Goal: Transaction & Acquisition: Purchase product/service

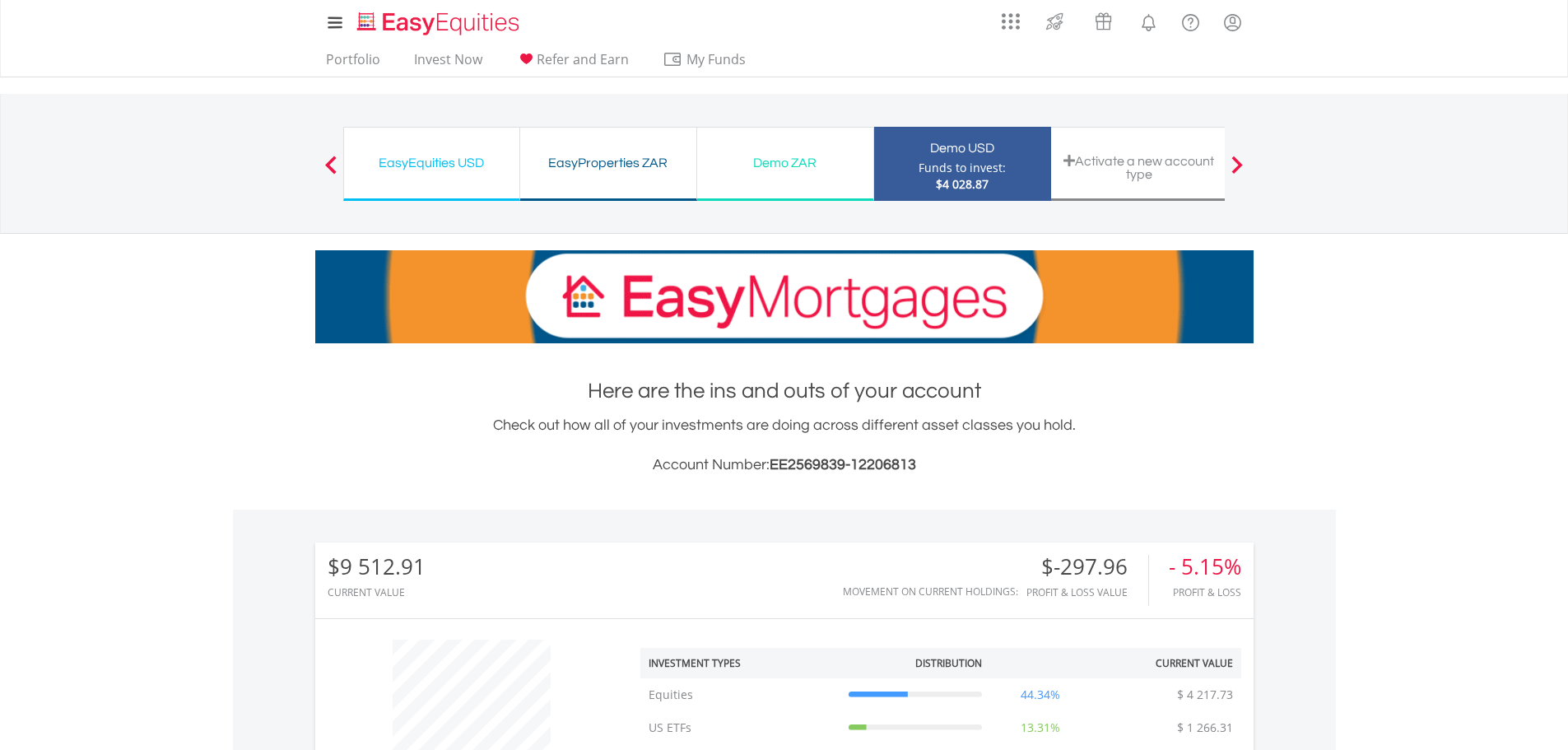
scroll to position [676, 0]
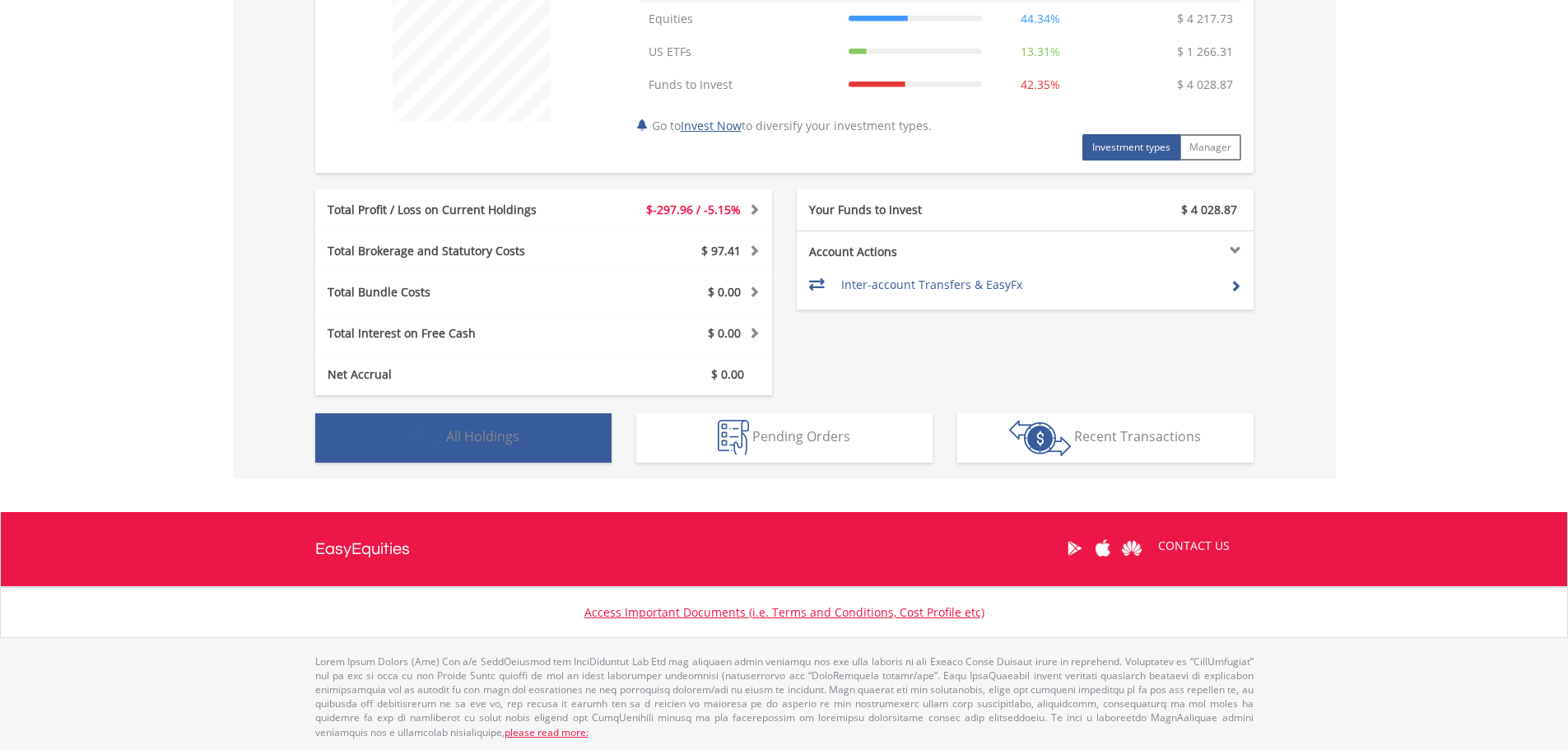
click at [496, 429] on span "All Holdings" at bounding box center [482, 436] width 73 height 18
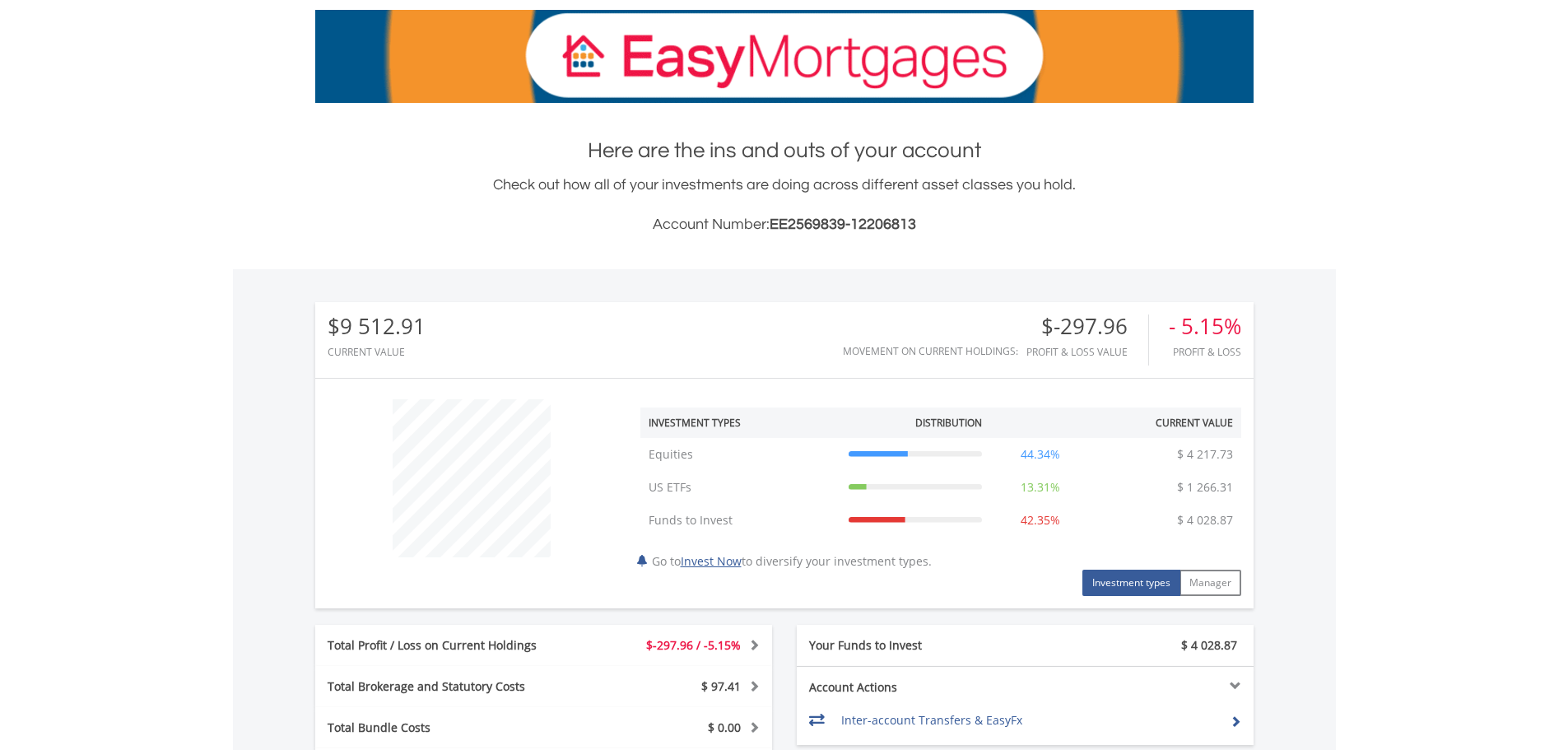
scroll to position [274, 0]
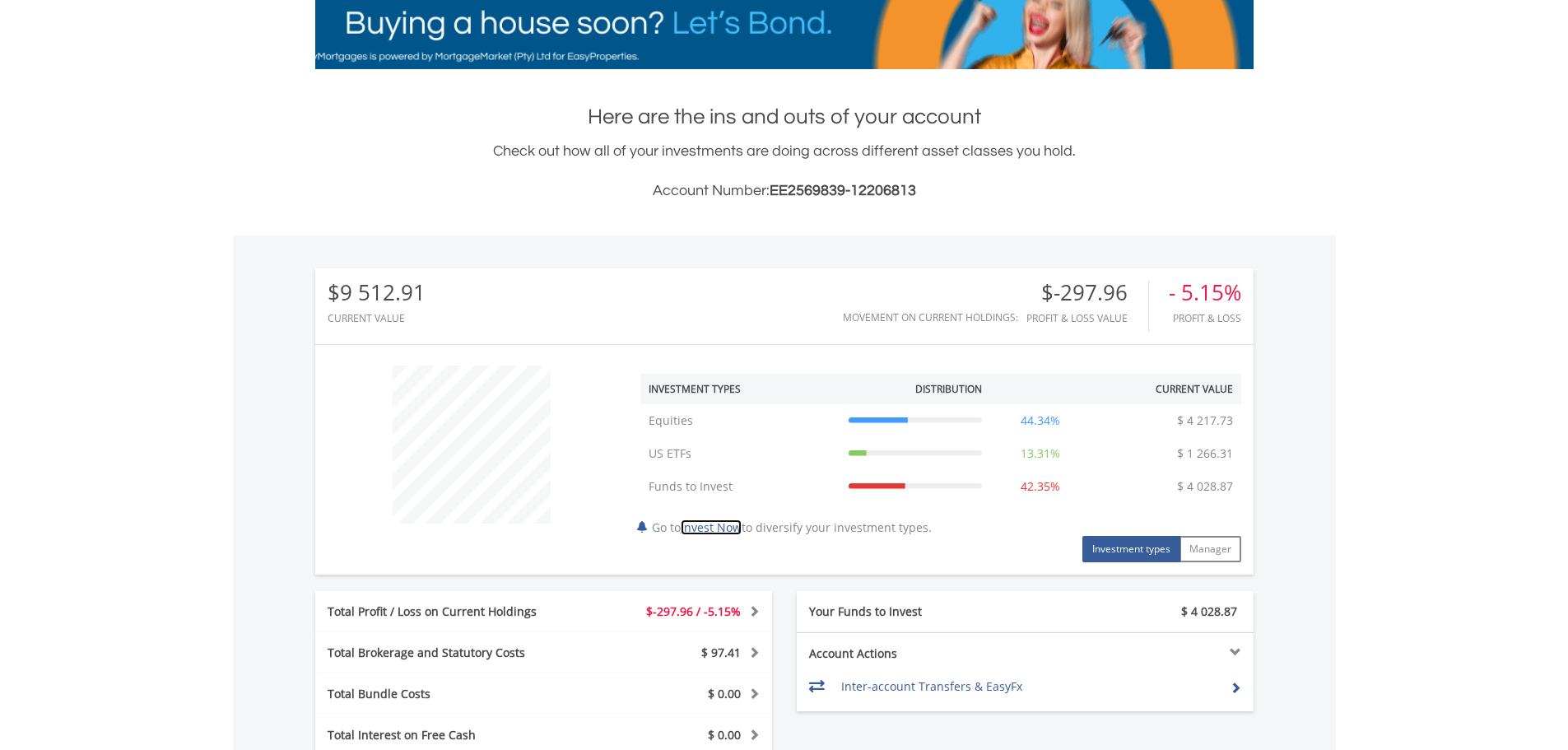
click at [734, 531] on link "Invest Now" at bounding box center [711, 527] width 61 height 16
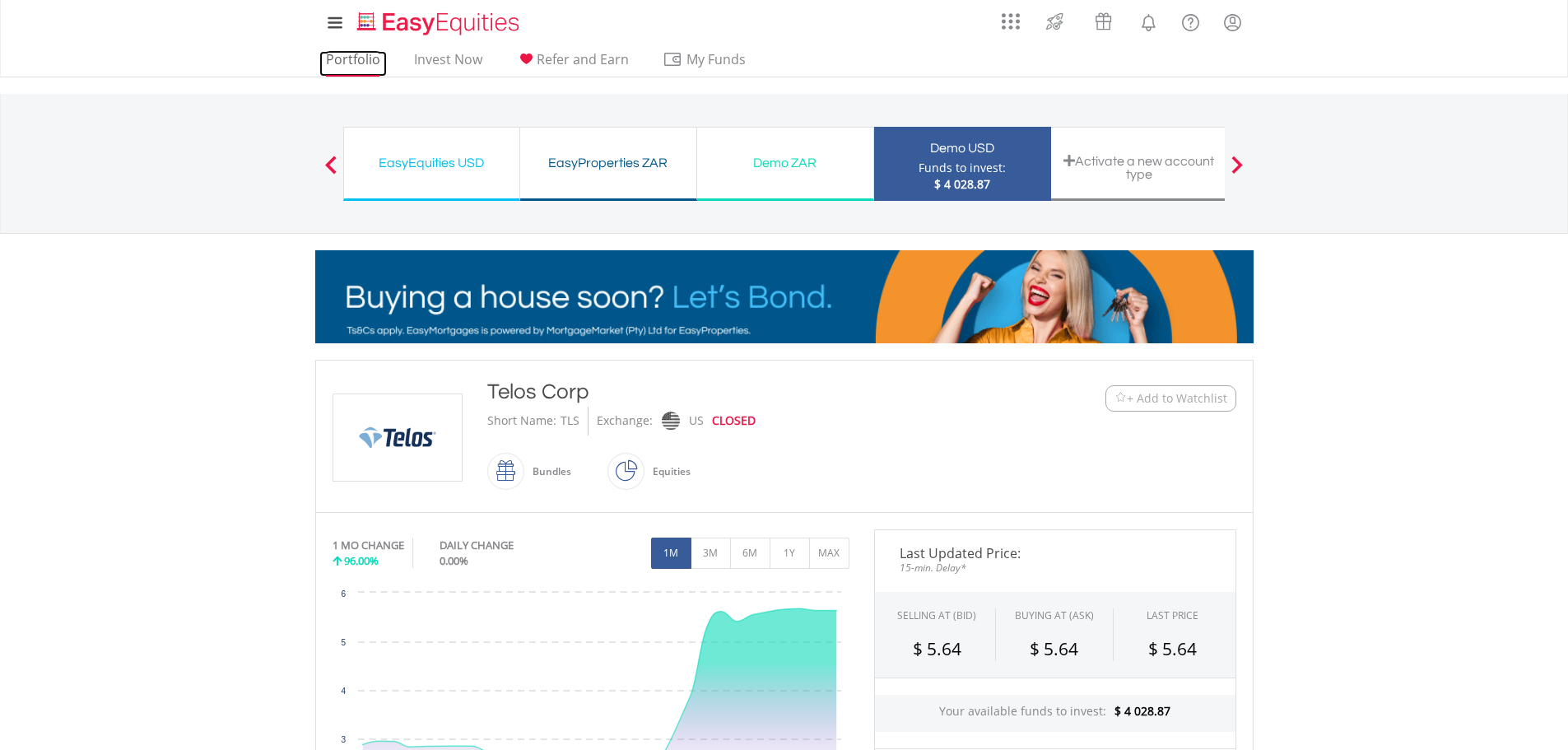
click at [338, 66] on link "Portfolio" at bounding box center [352, 64] width 68 height 25
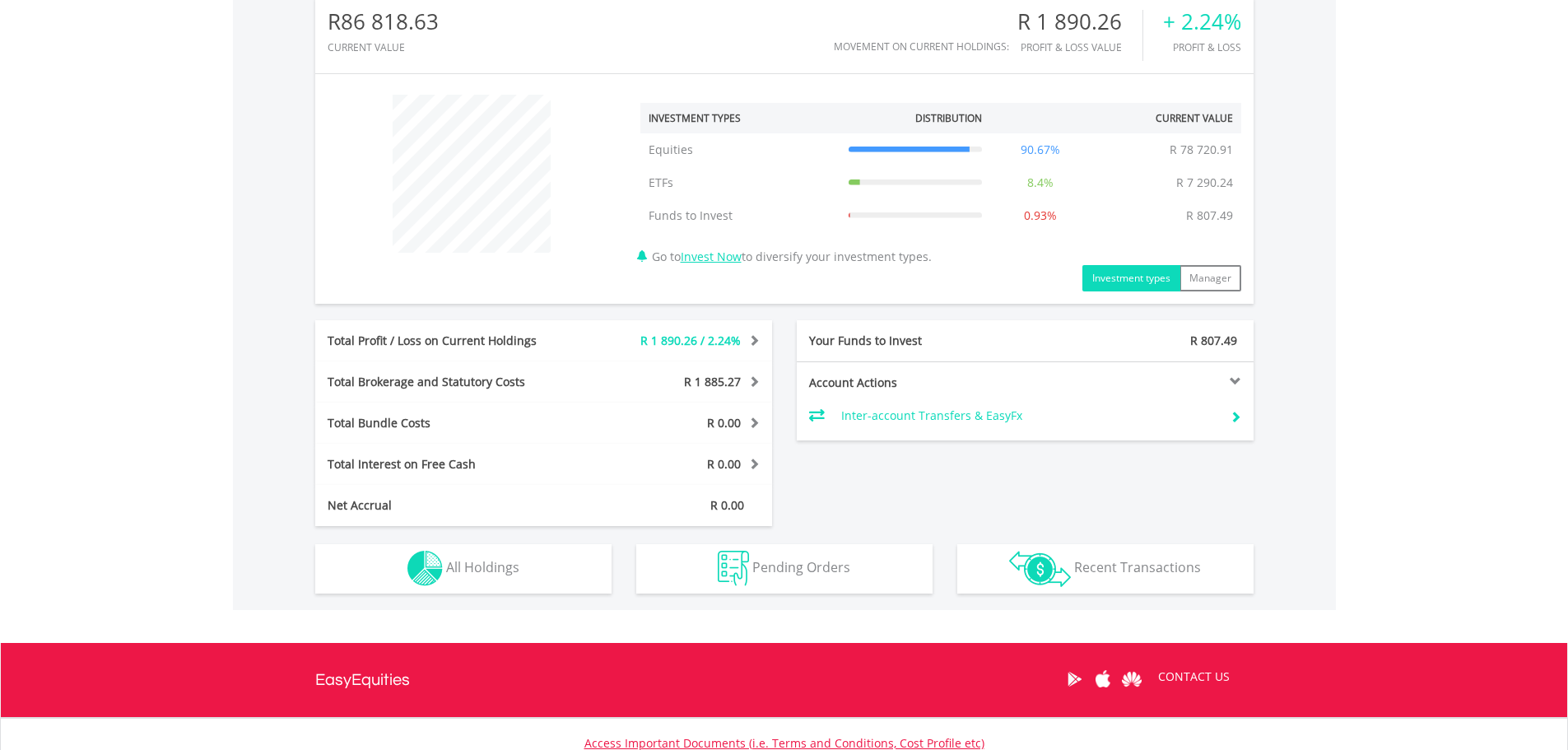
scroll to position [549, 0]
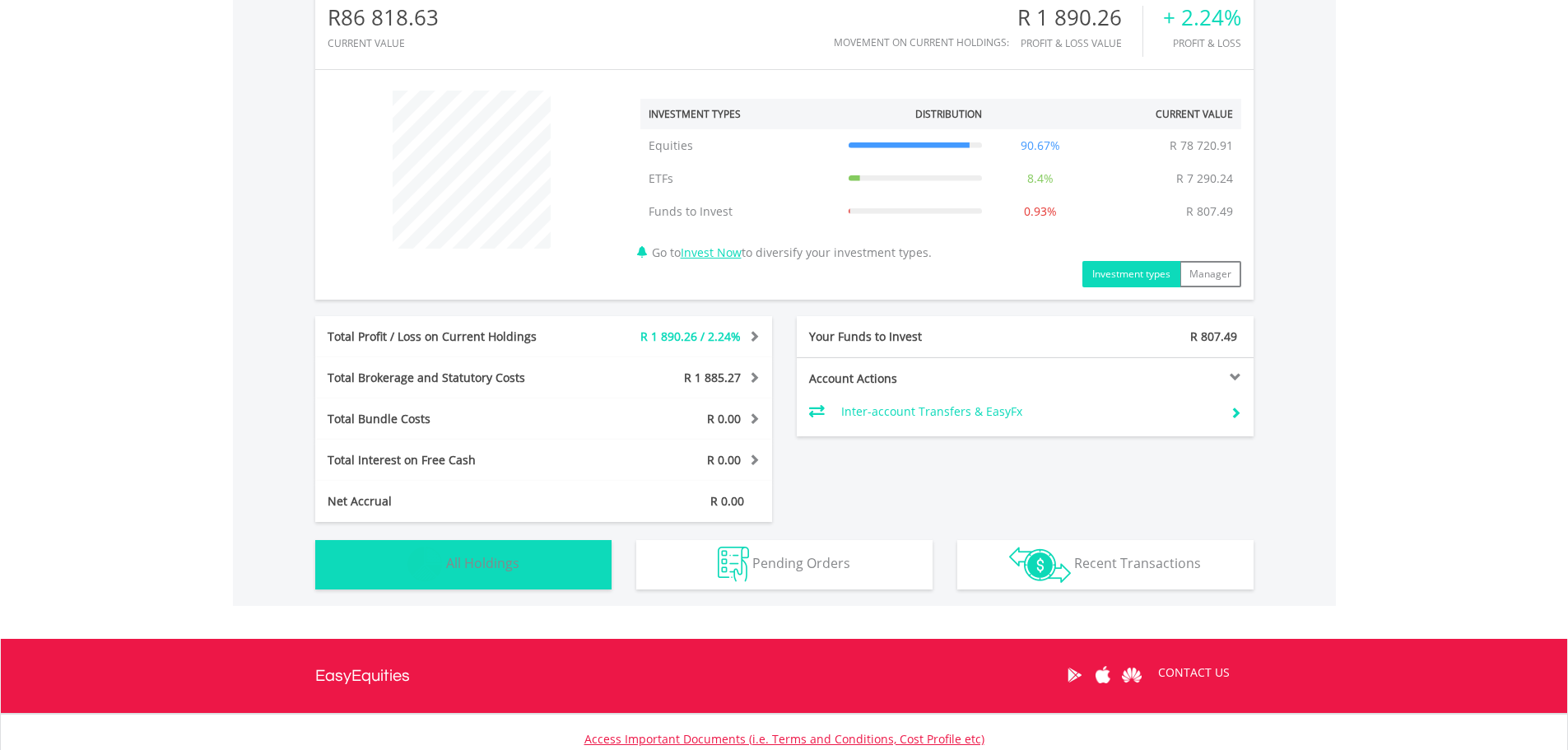
click at [414, 558] on img "button" at bounding box center [425, 564] width 35 height 35
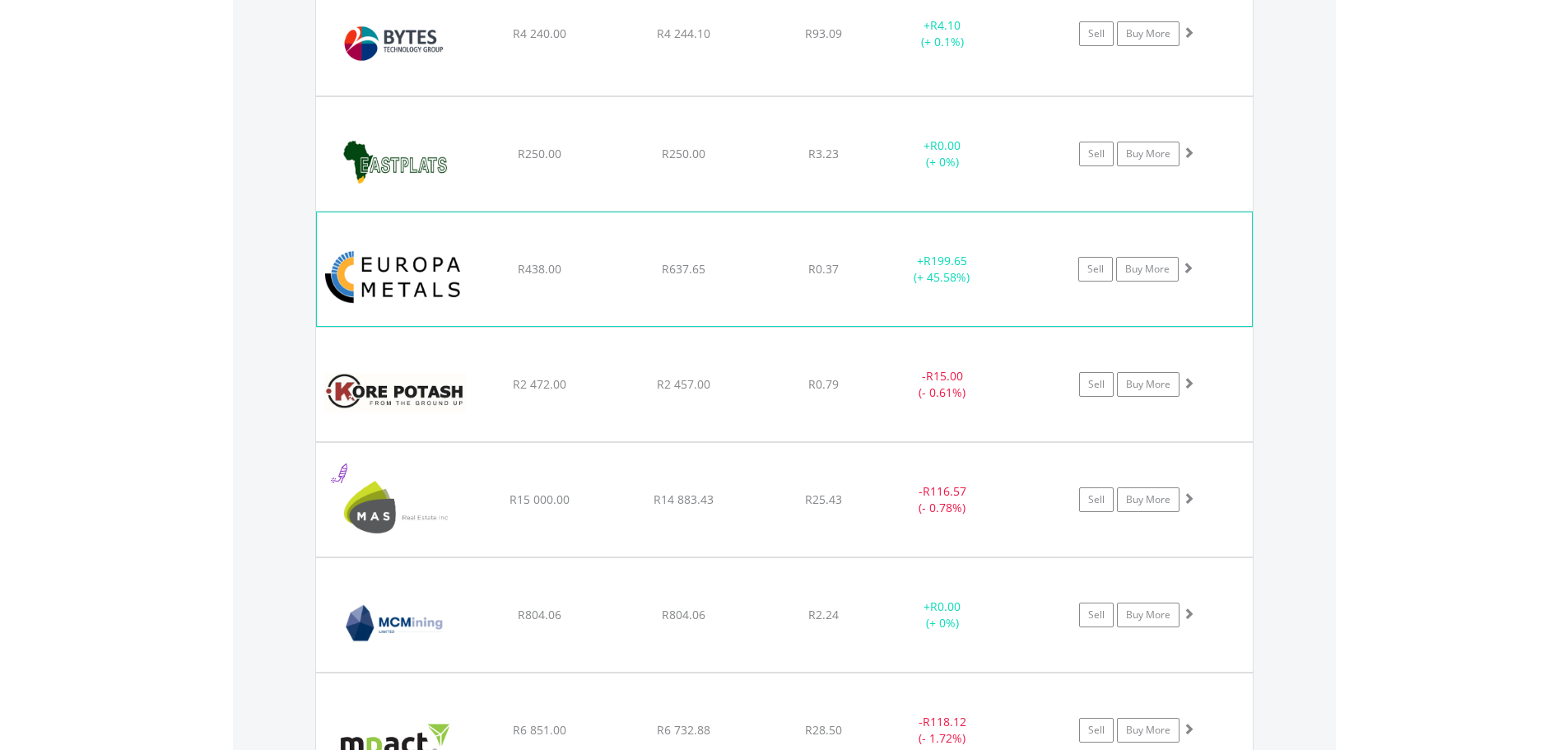
scroll to position [1735, 0]
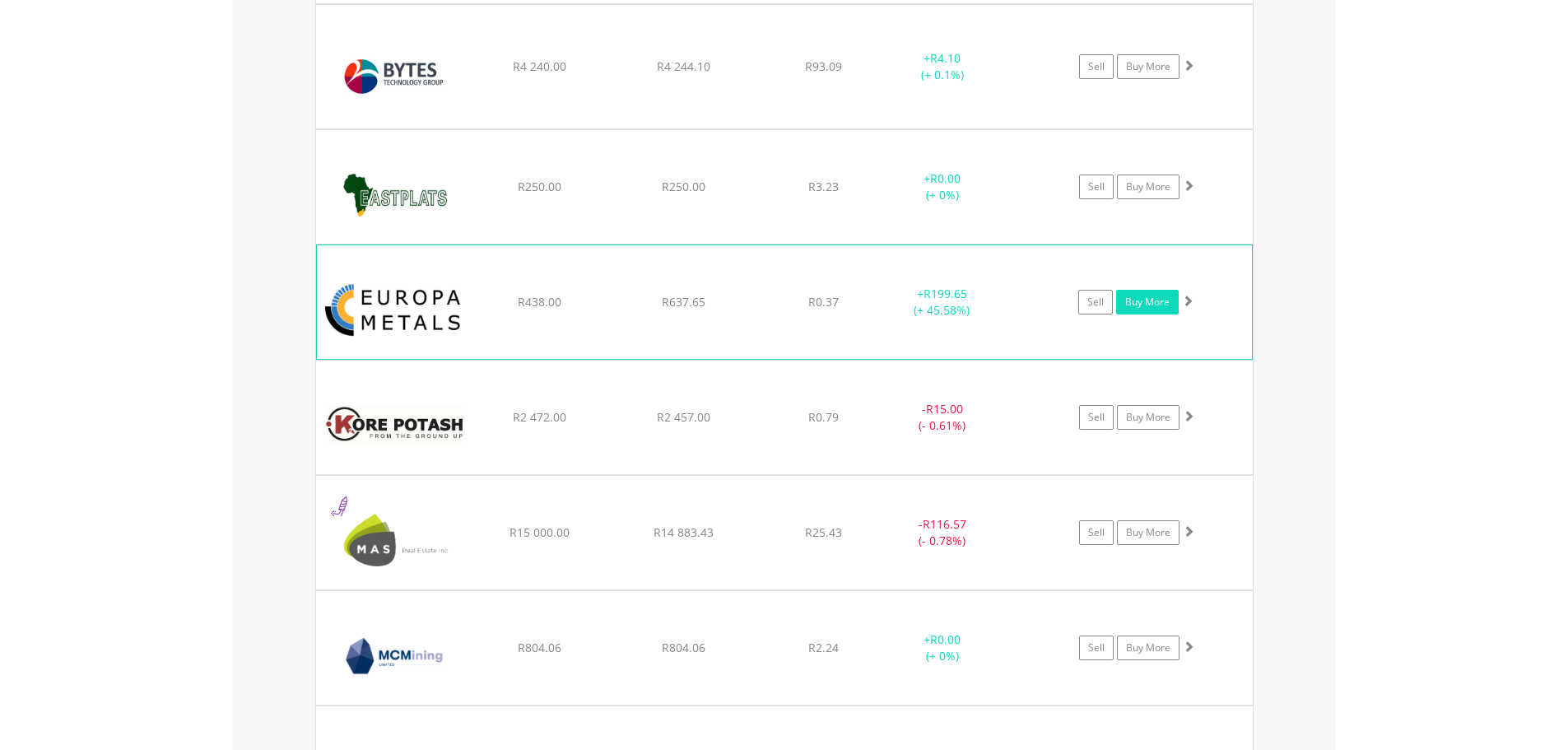
click at [1134, 302] on link "Buy More" at bounding box center [1147, 301] width 63 height 24
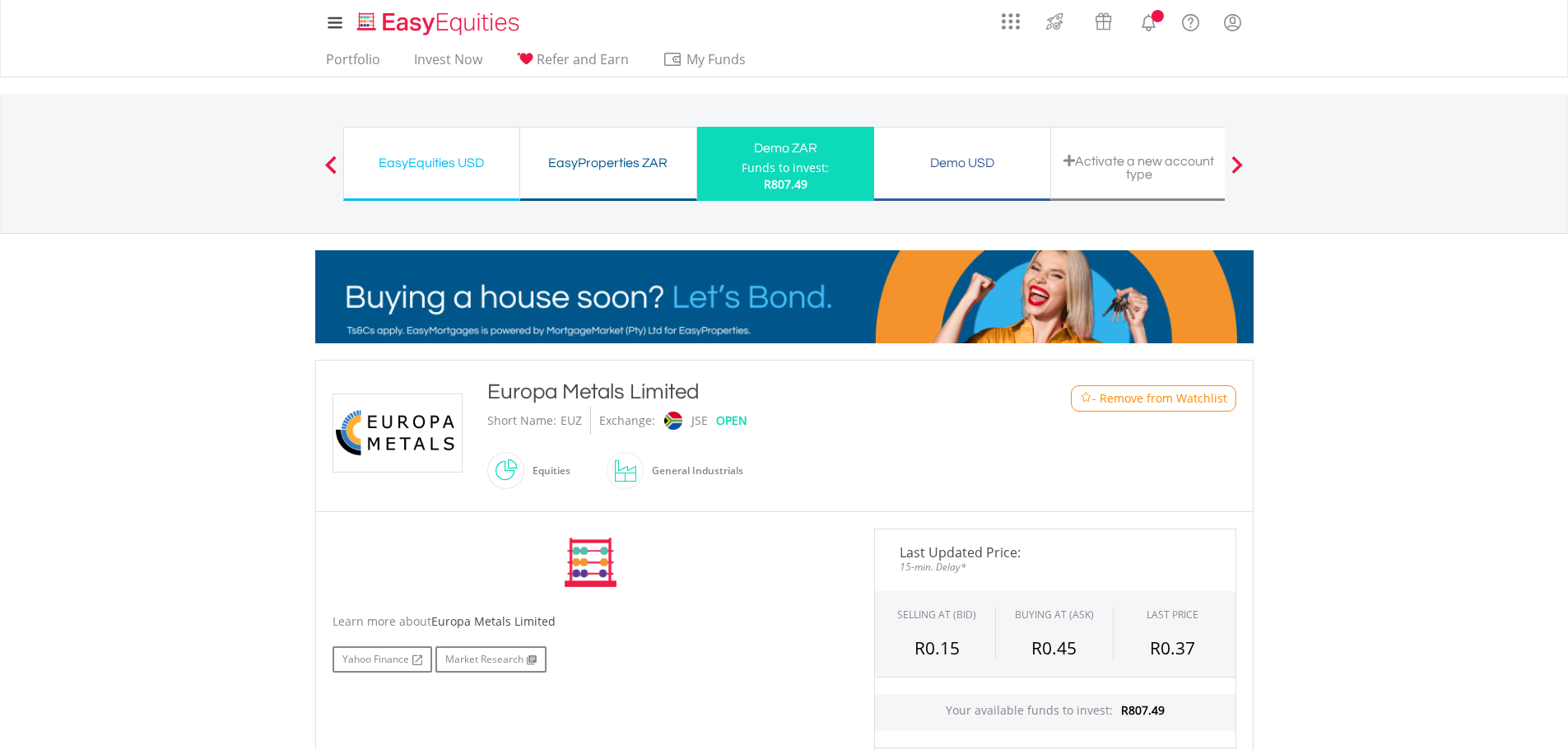
scroll to position [526, 0]
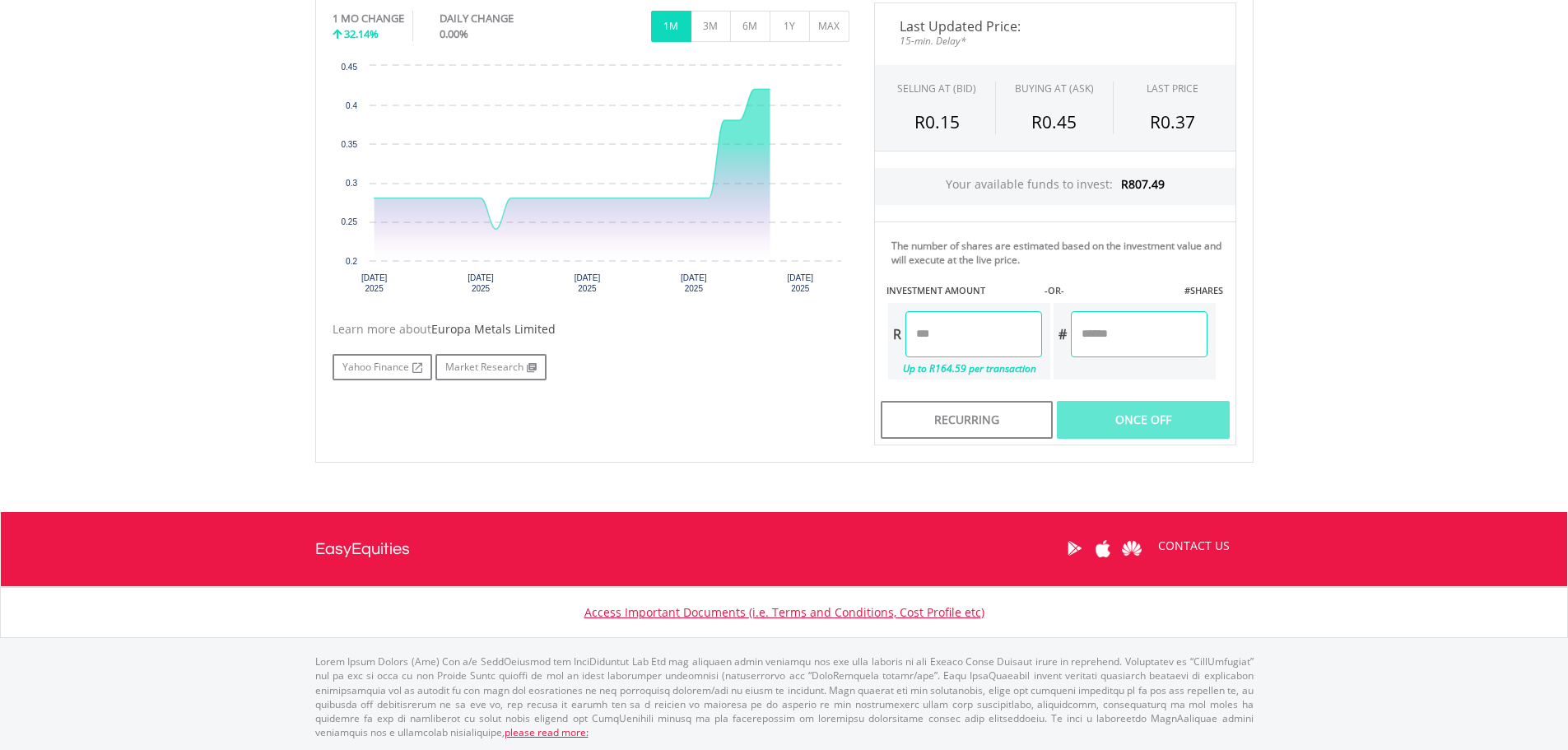
click at [996, 333] on input "number" at bounding box center [973, 334] width 136 height 46
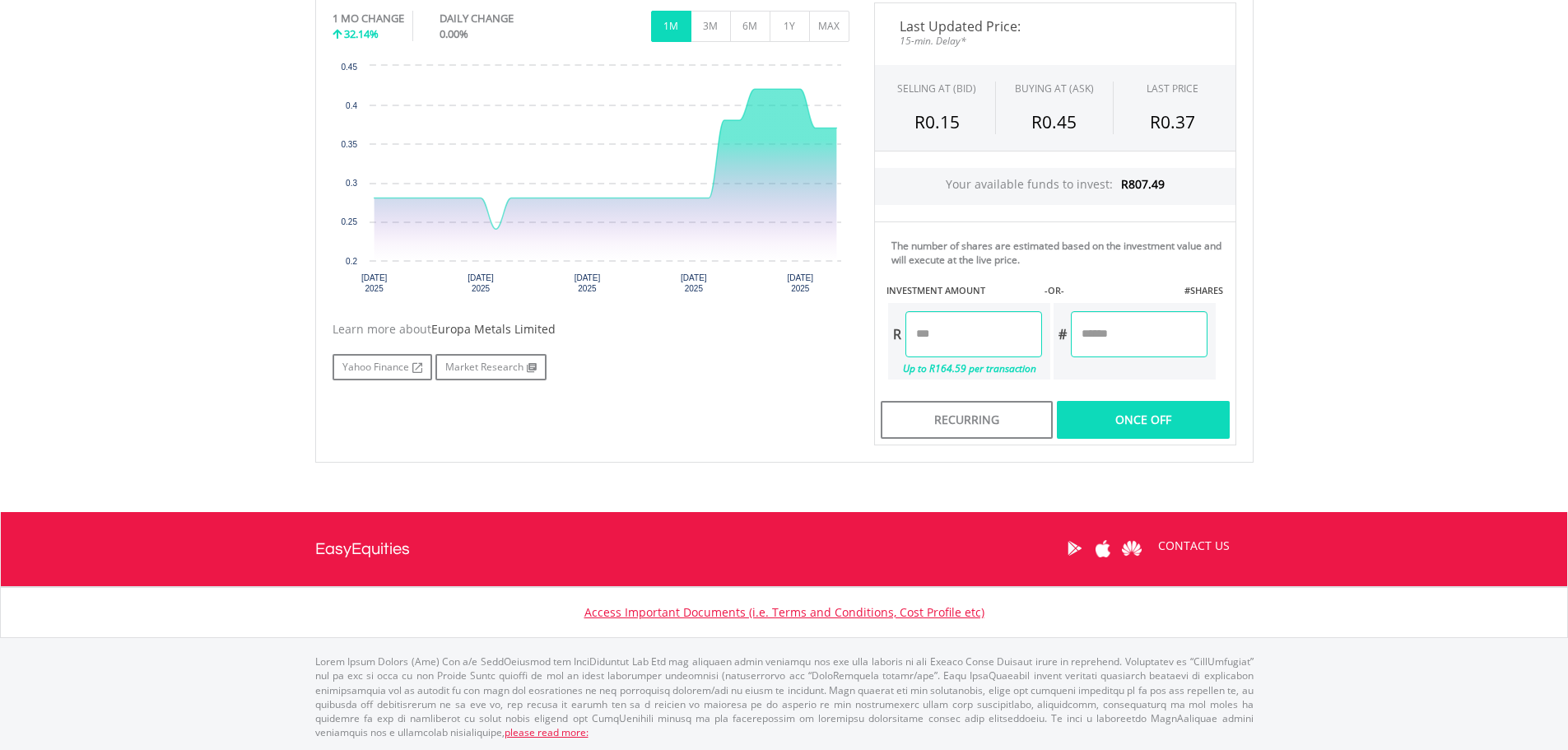
click at [1138, 418] on div "Last Updated Price: 15-min. Delay* SELLING AT (BID) BUYING AT (ASK) LAST PRICE …" at bounding box center [1055, 223] width 387 height 443
type input "******"
type input "********"
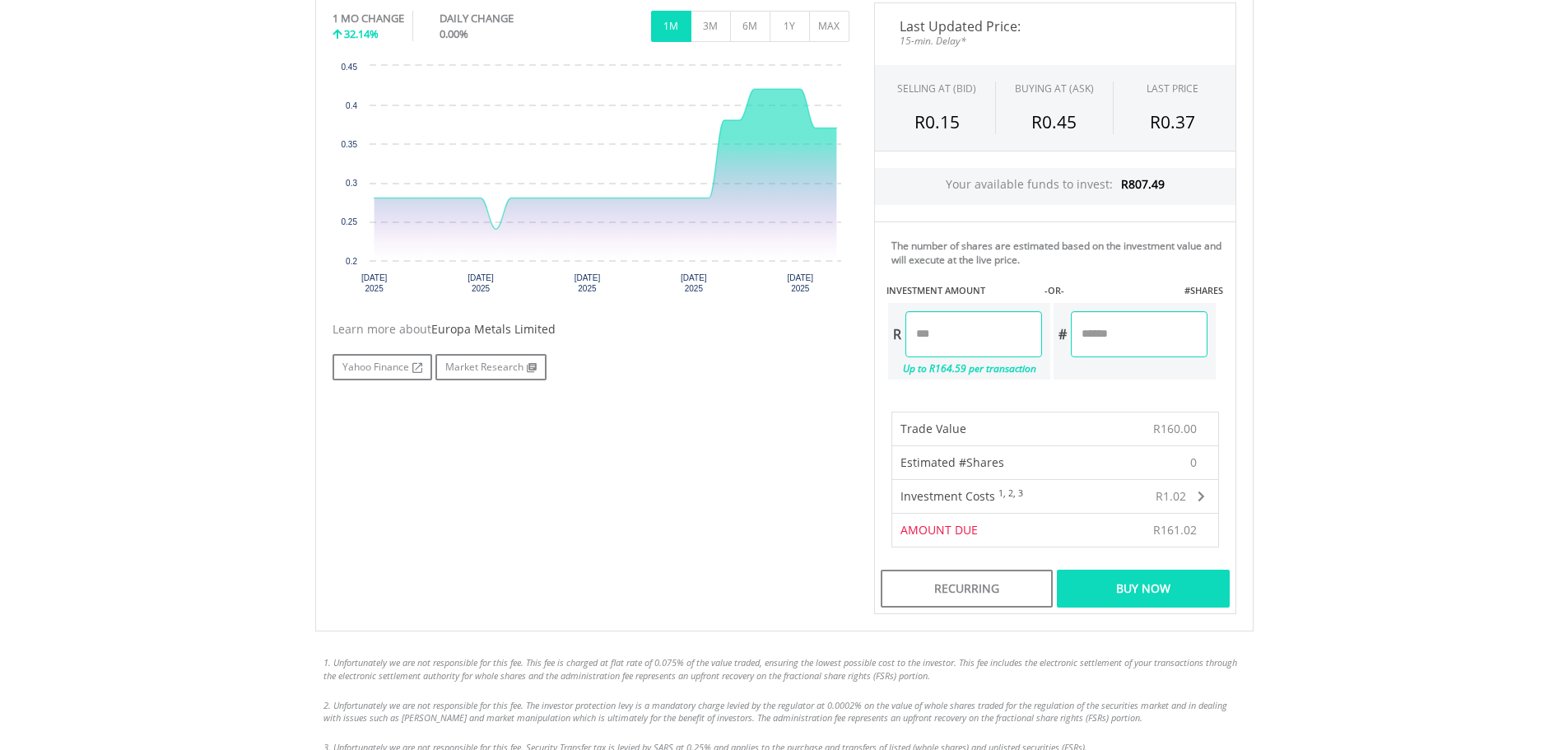
click at [1167, 584] on div "Buy Now" at bounding box center [1142, 588] width 172 height 38
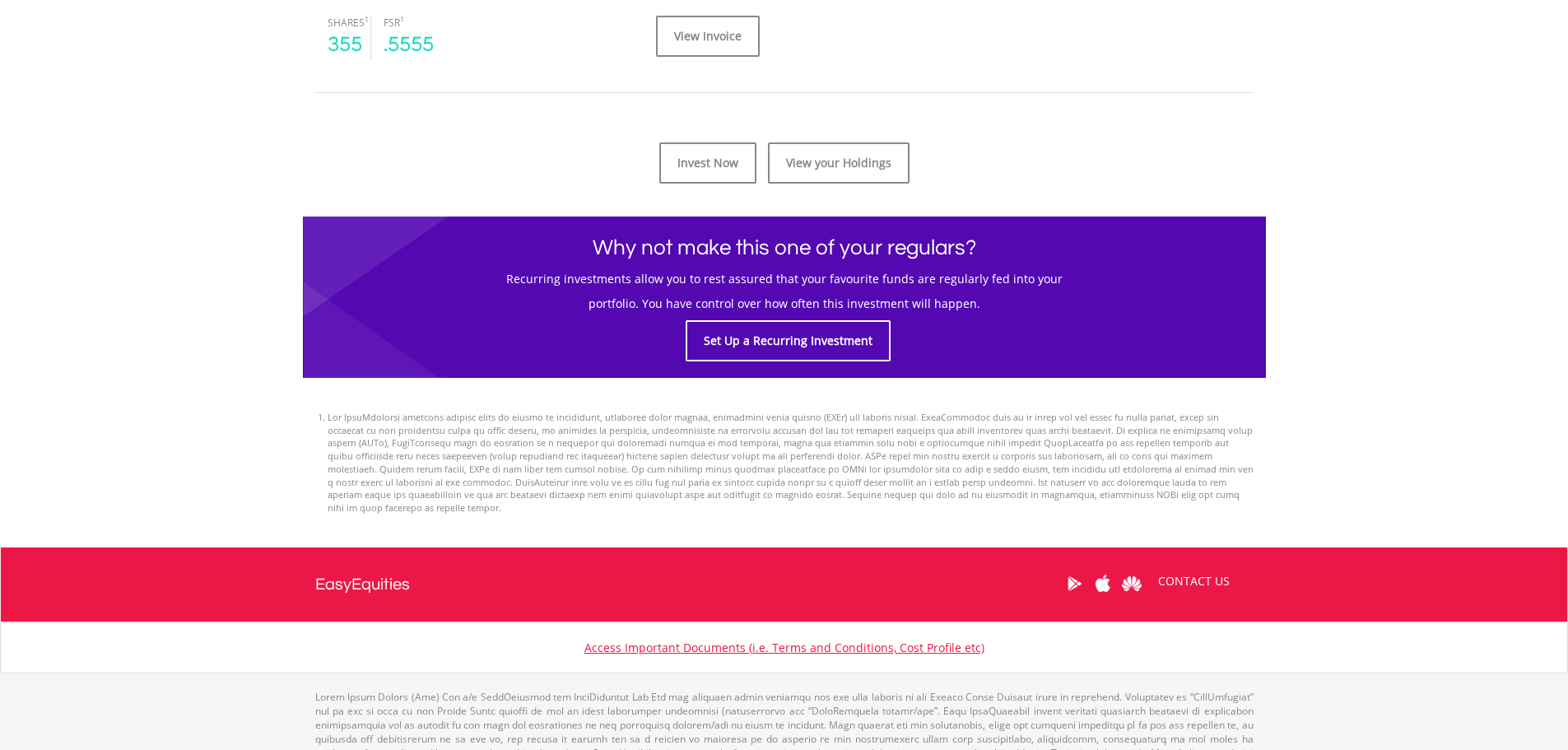
scroll to position [822, 0]
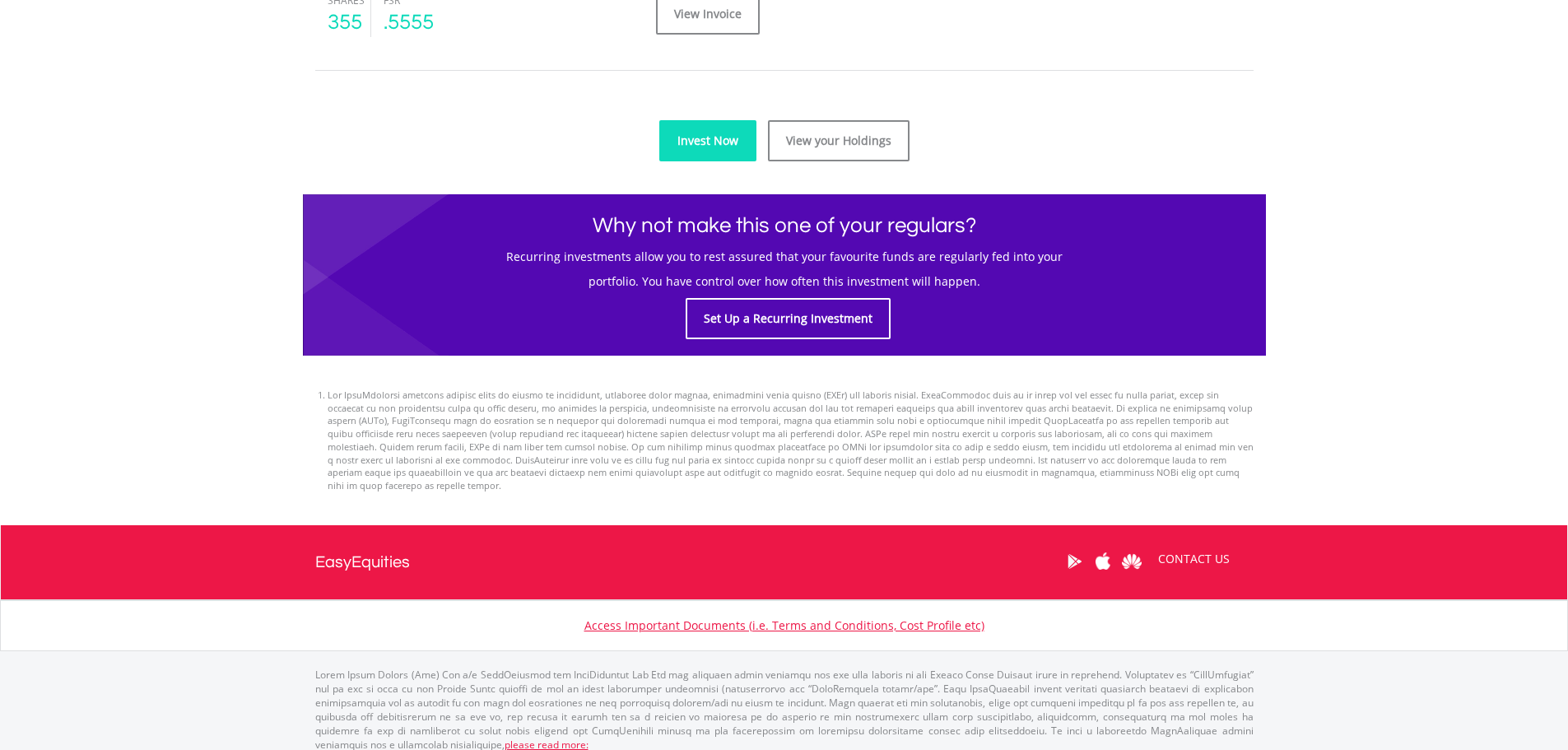
click at [704, 139] on link "Invest Now" at bounding box center [707, 141] width 97 height 41
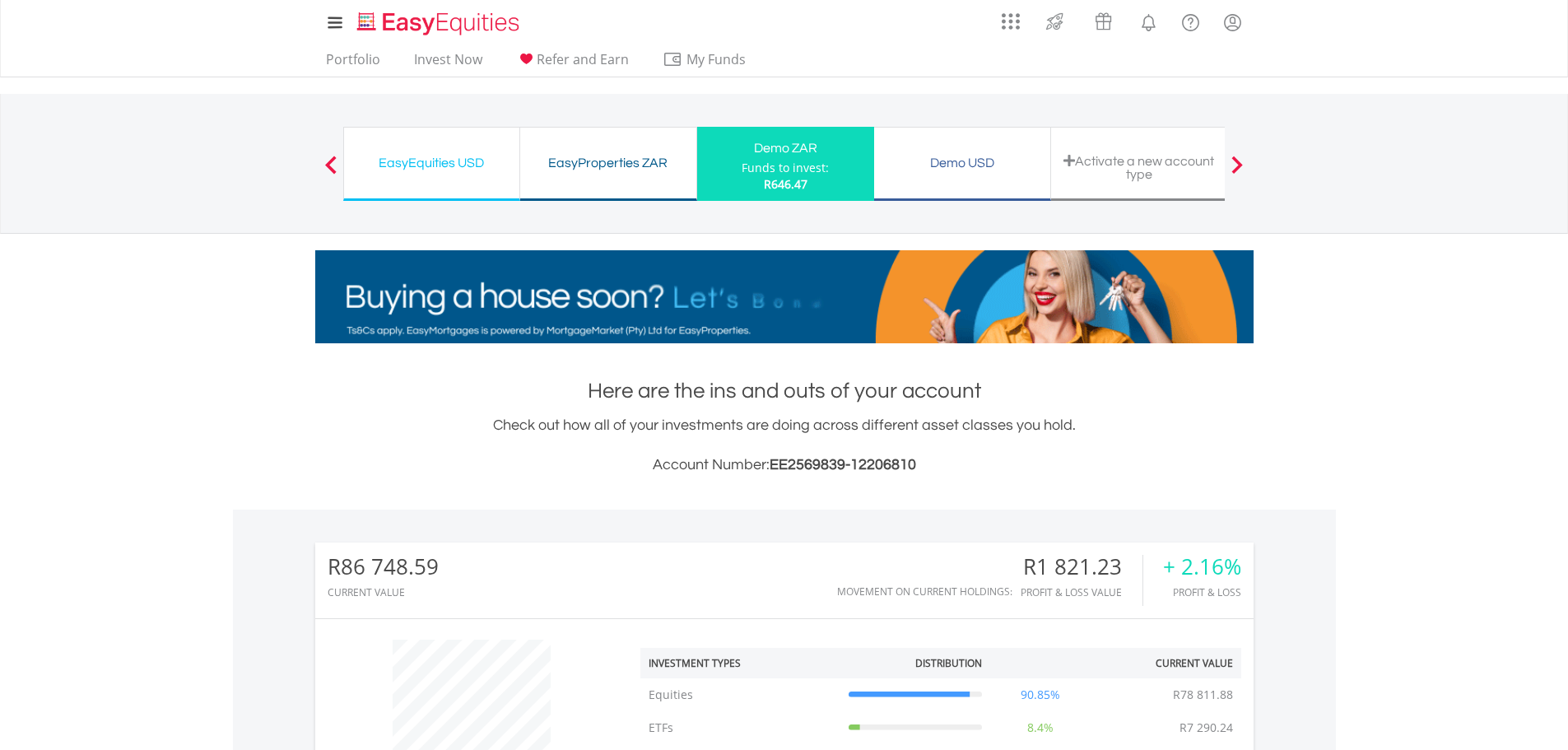
scroll to position [549, 0]
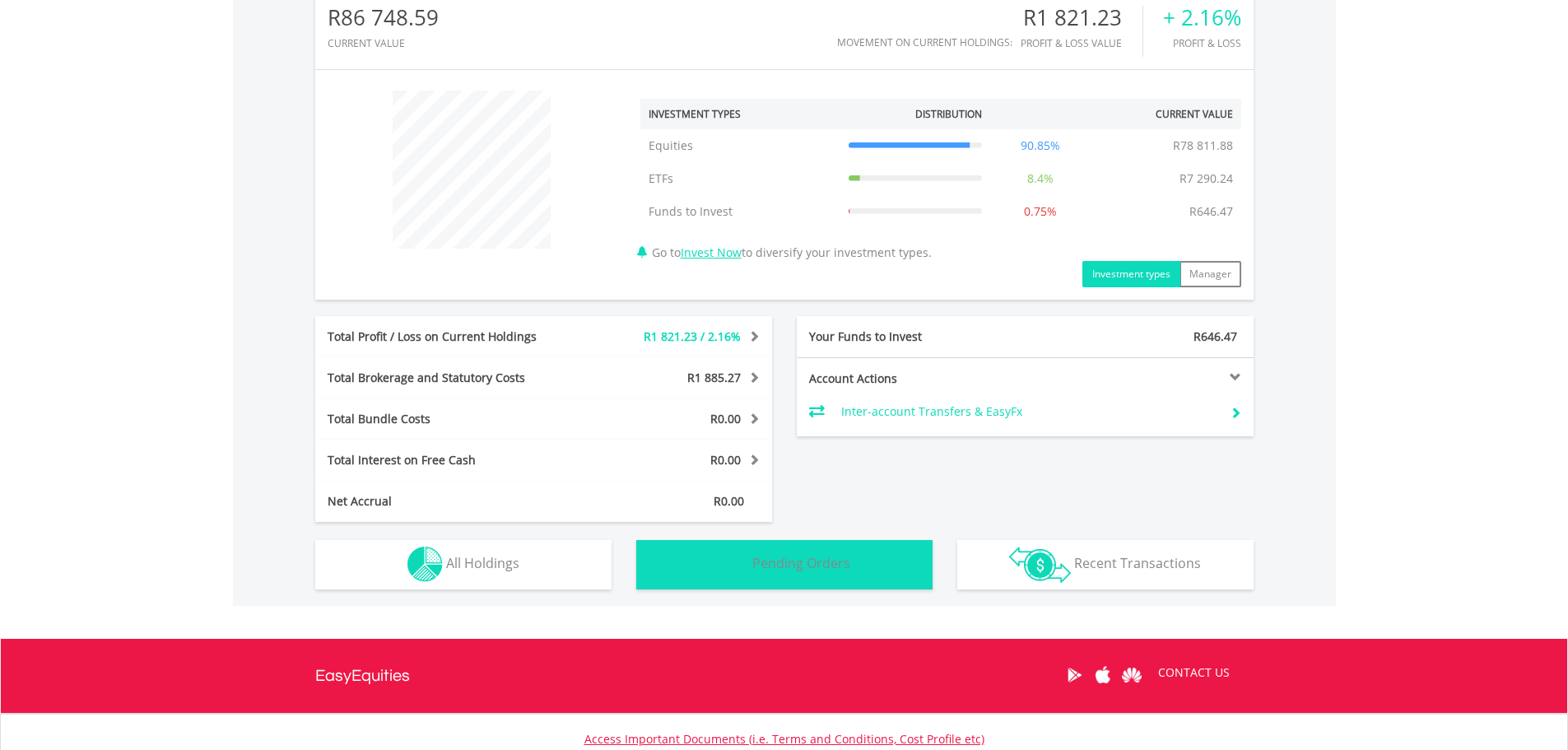
click at [789, 574] on button "Pending Orders Pending Orders" at bounding box center [784, 564] width 296 height 49
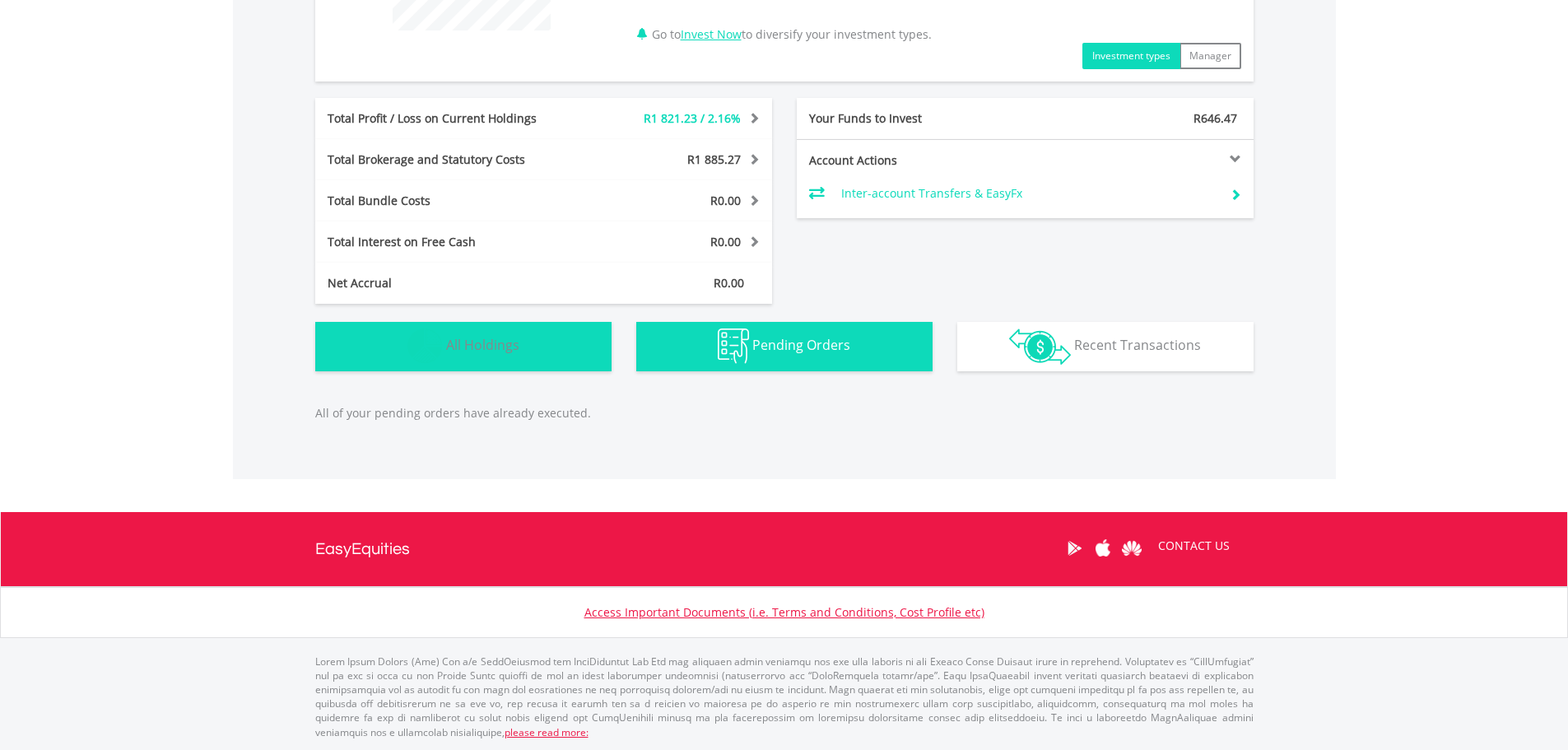
click at [429, 347] on img "button" at bounding box center [425, 346] width 35 height 35
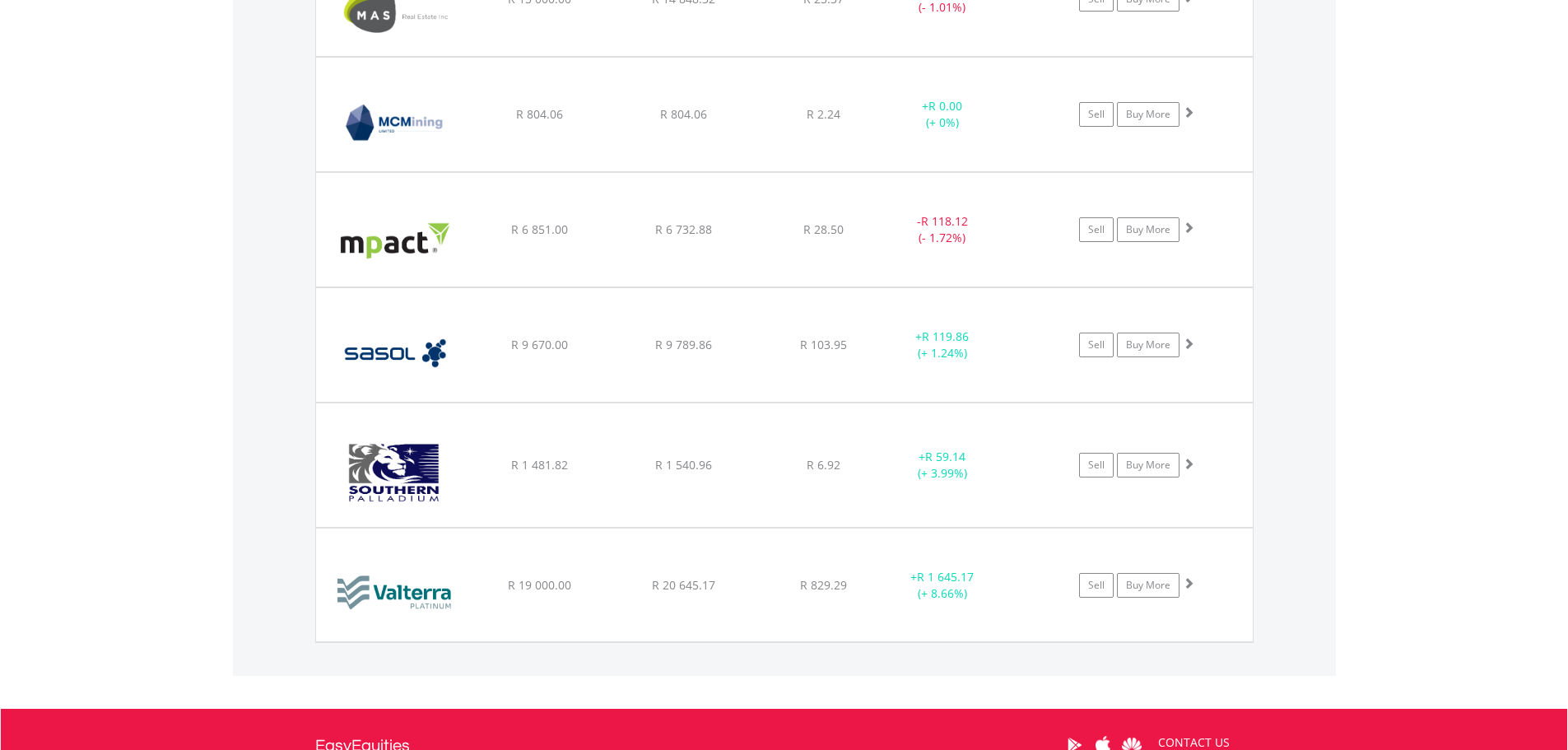
scroll to position [2284, 0]
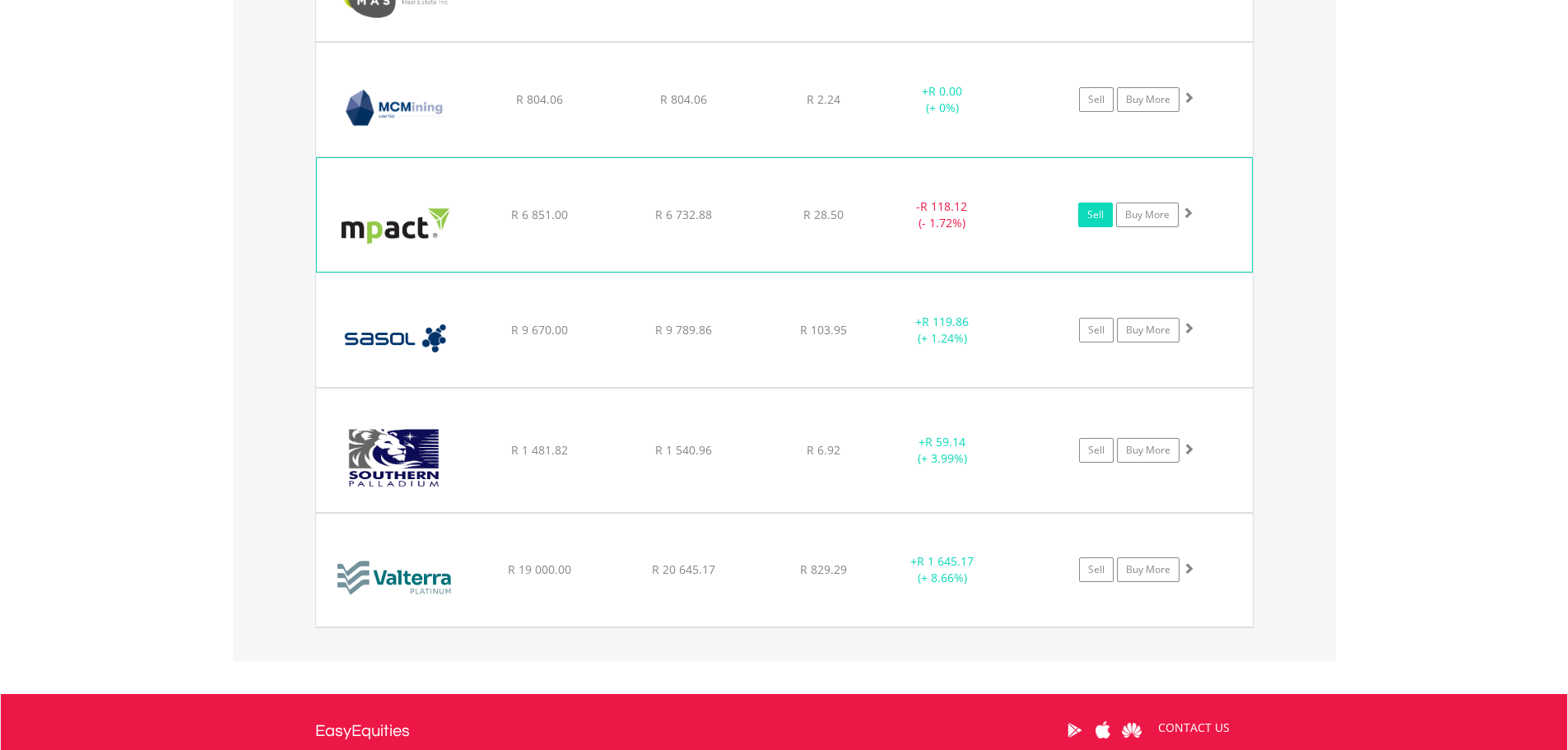
click at [1096, 208] on link "Sell" at bounding box center [1095, 214] width 34 height 24
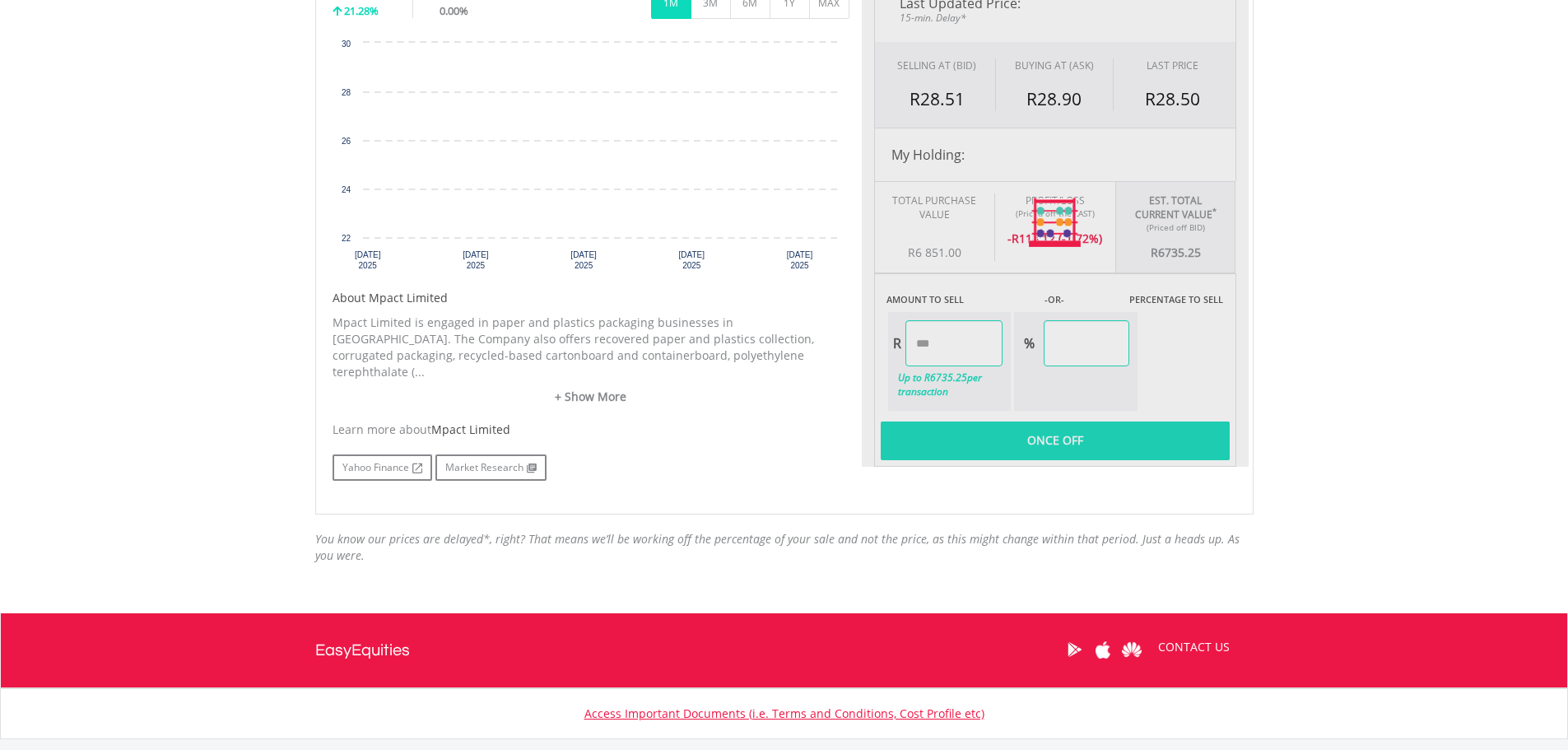
scroll to position [480, 0]
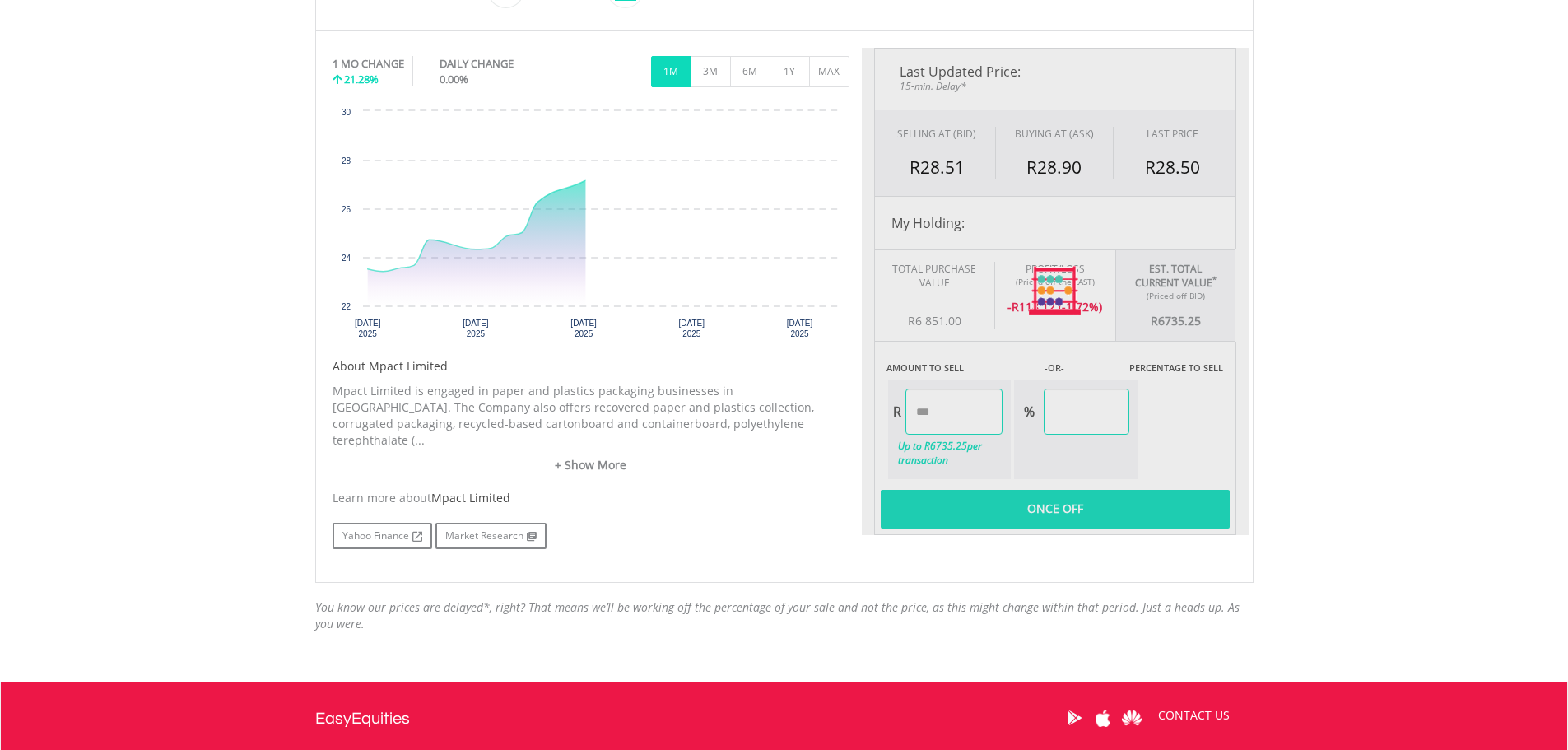
type input "*******"
type input "******"
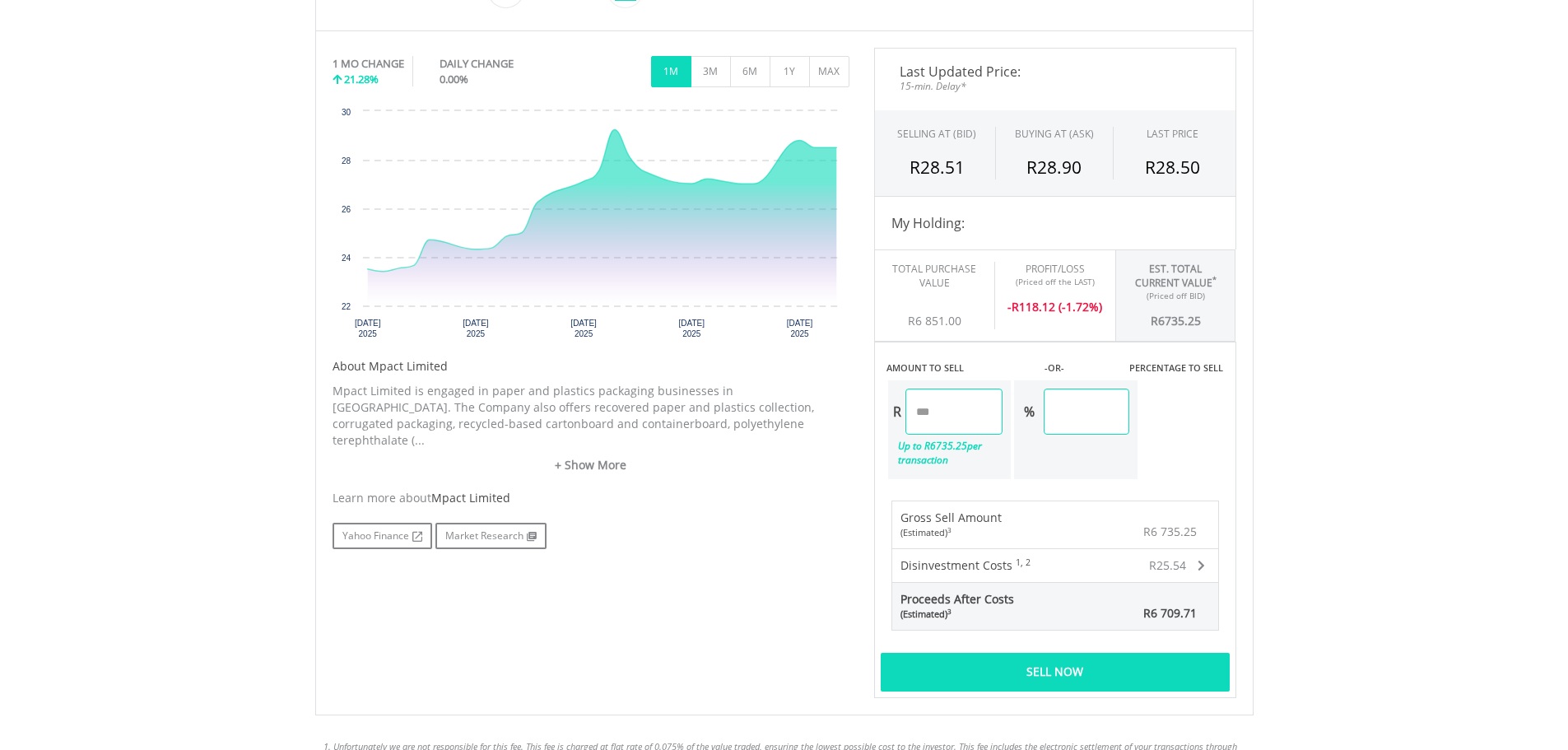
click at [1093, 677] on div "Sell Now" at bounding box center [1055, 671] width 349 height 38
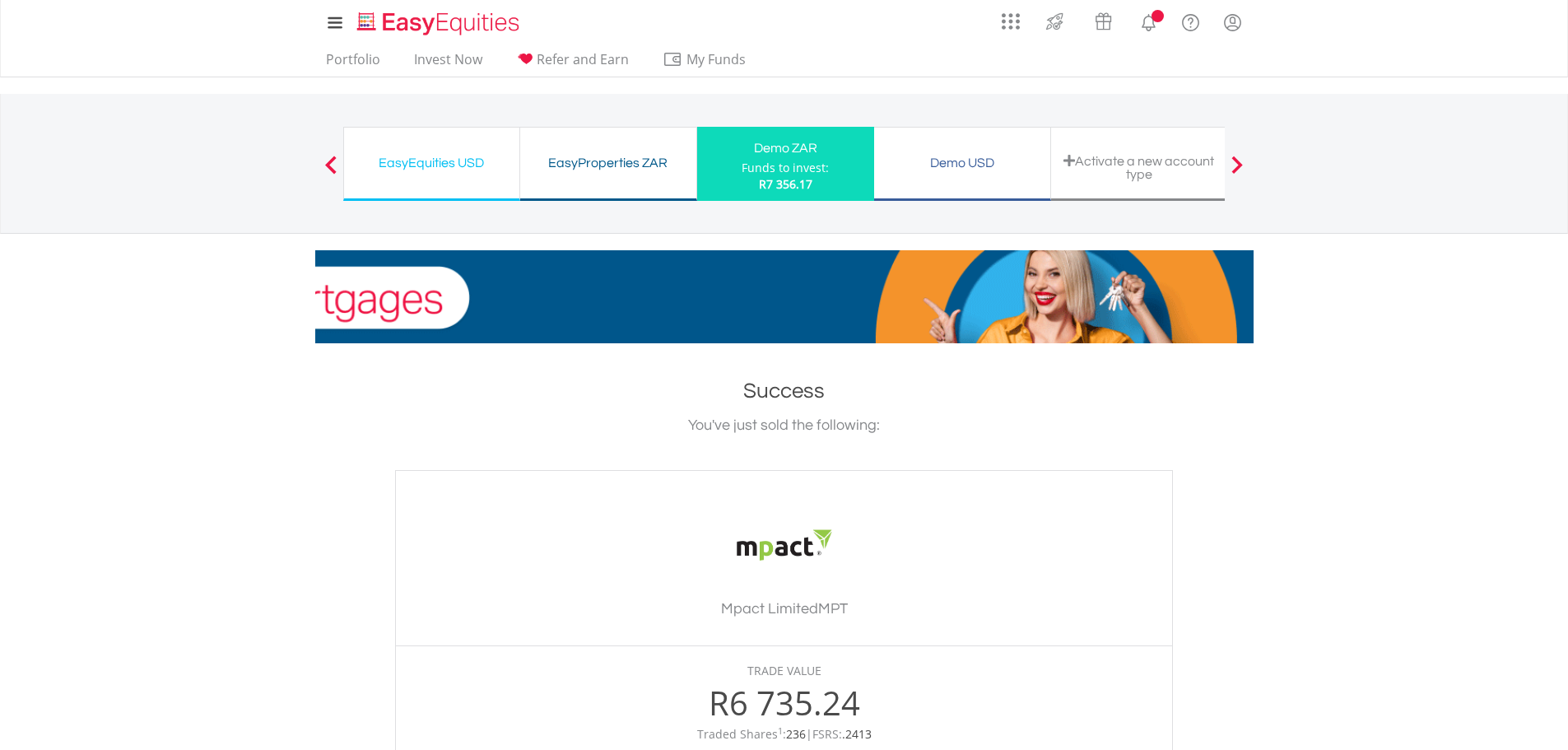
scroll to position [544, 0]
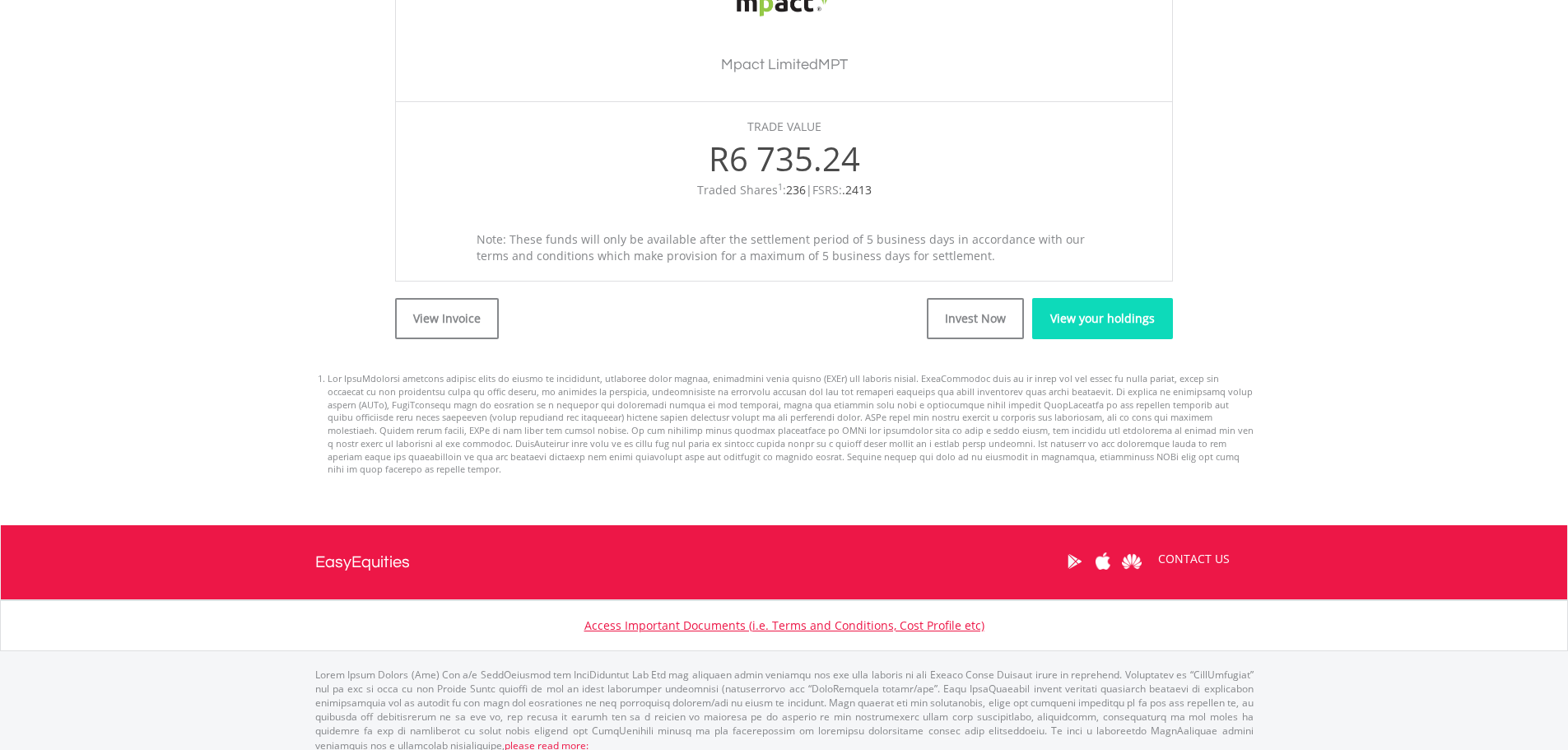
click at [1073, 313] on link "View your holdings" at bounding box center [1103, 318] width 141 height 41
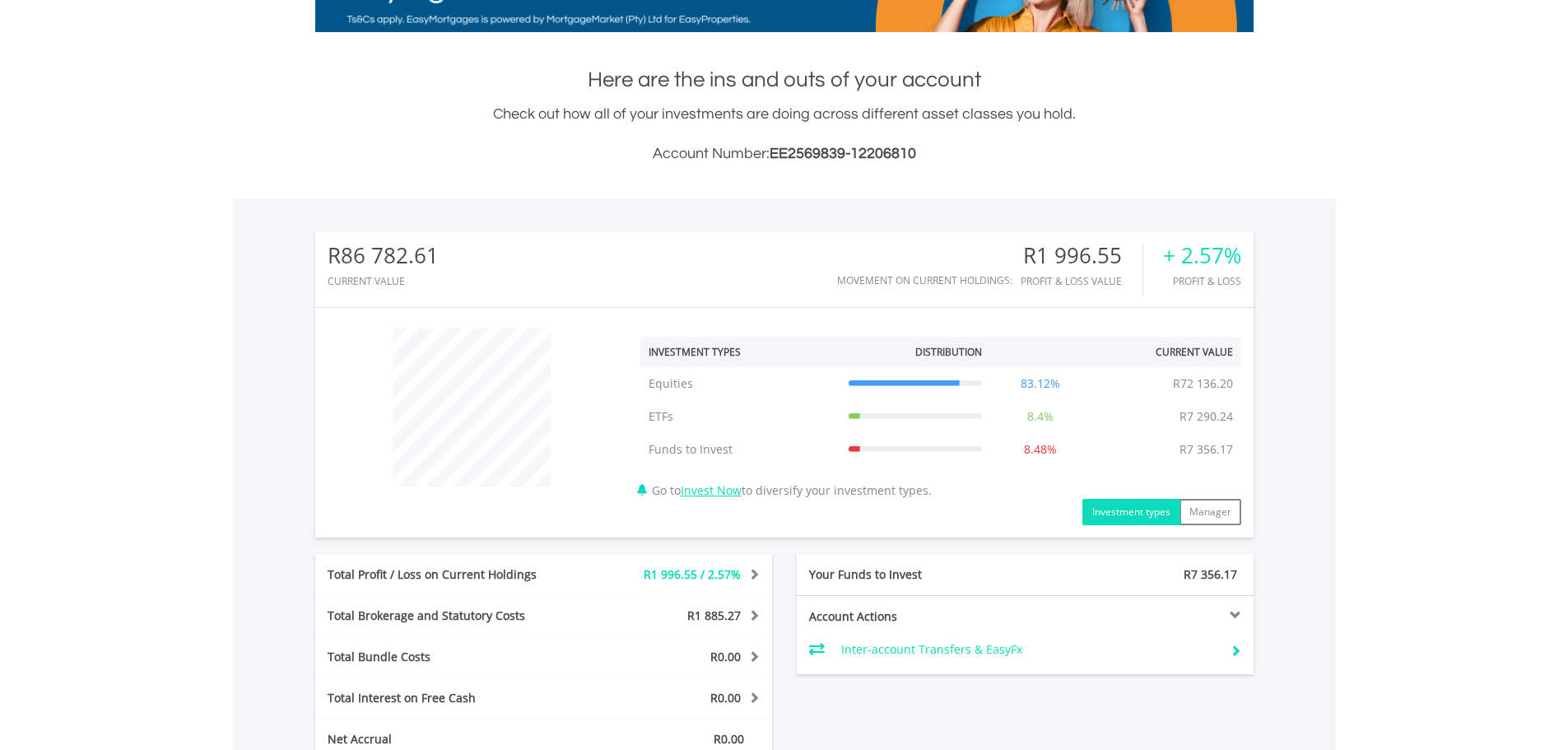
scroll to position [549, 0]
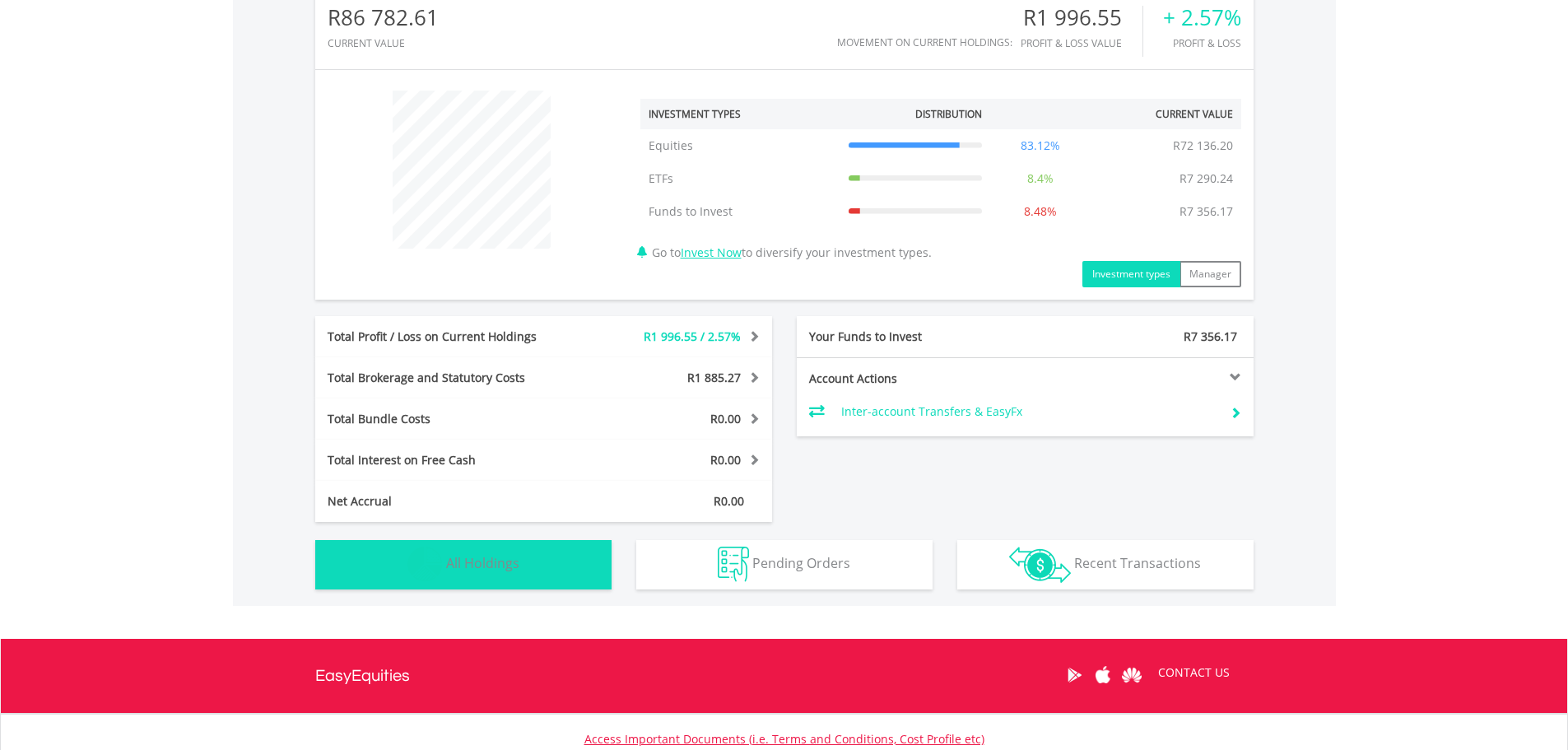
click at [476, 560] on span "All Holdings" at bounding box center [482, 563] width 73 height 18
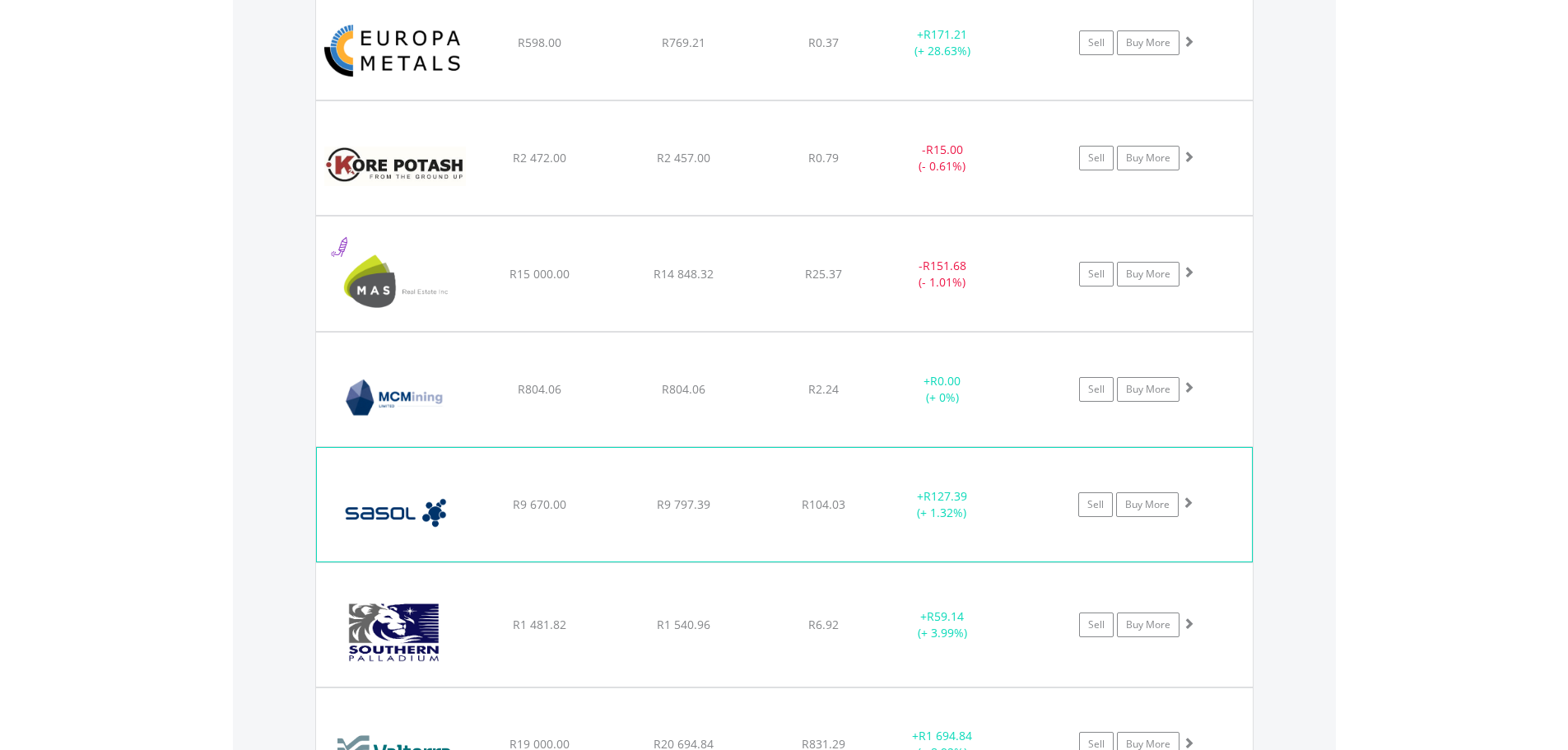
scroll to position [2011, 0]
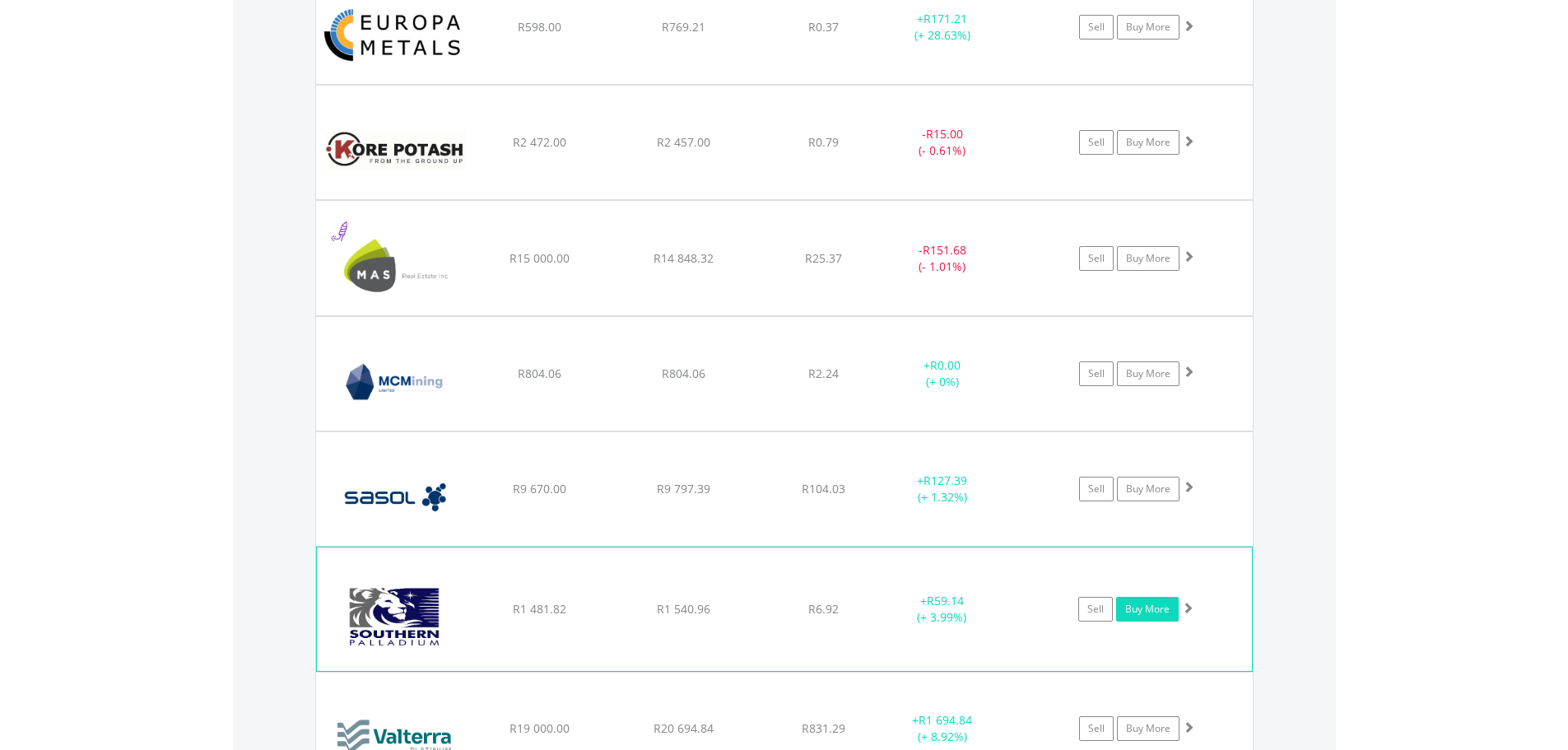
click at [1160, 616] on link "Buy More" at bounding box center [1147, 609] width 63 height 24
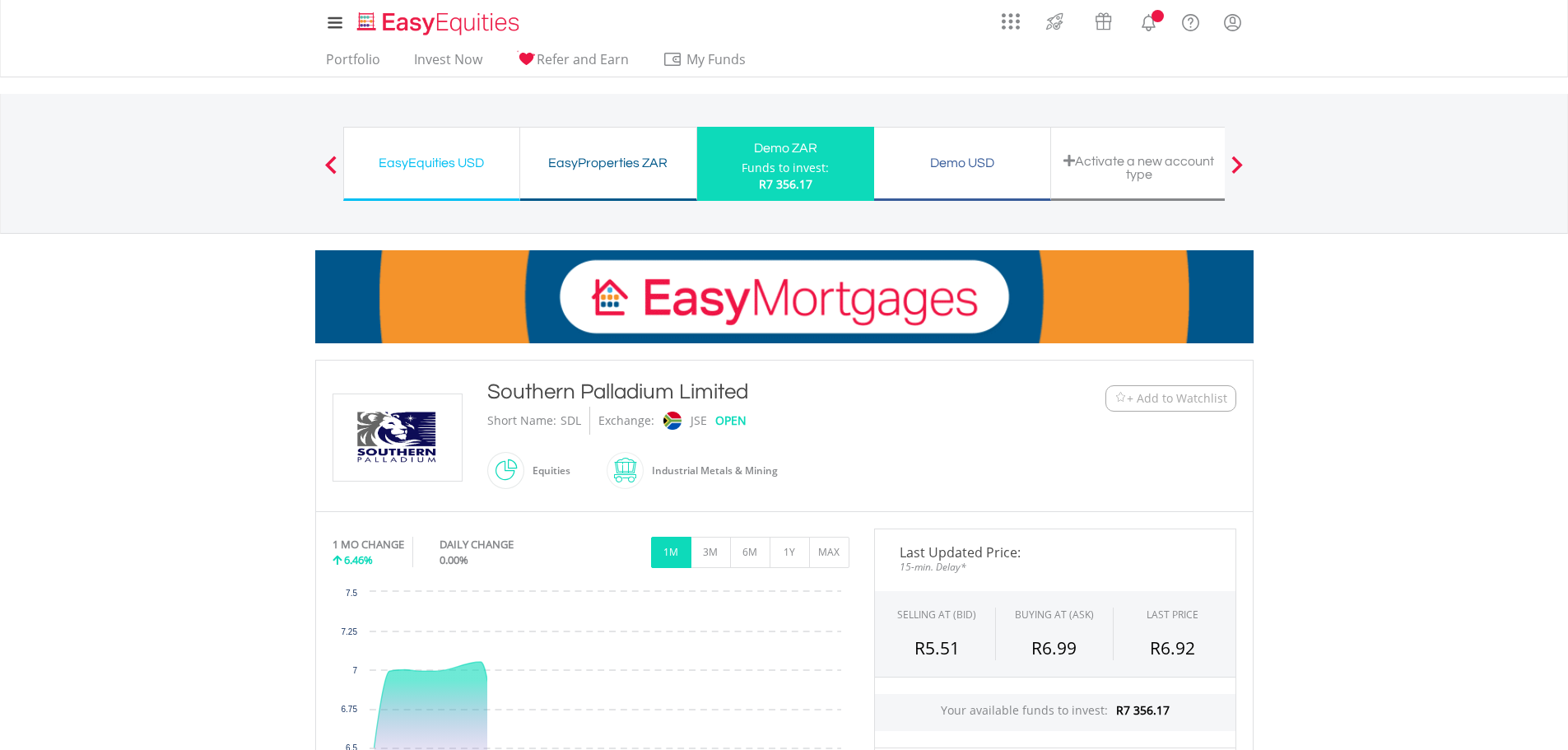
scroll to position [526, 0]
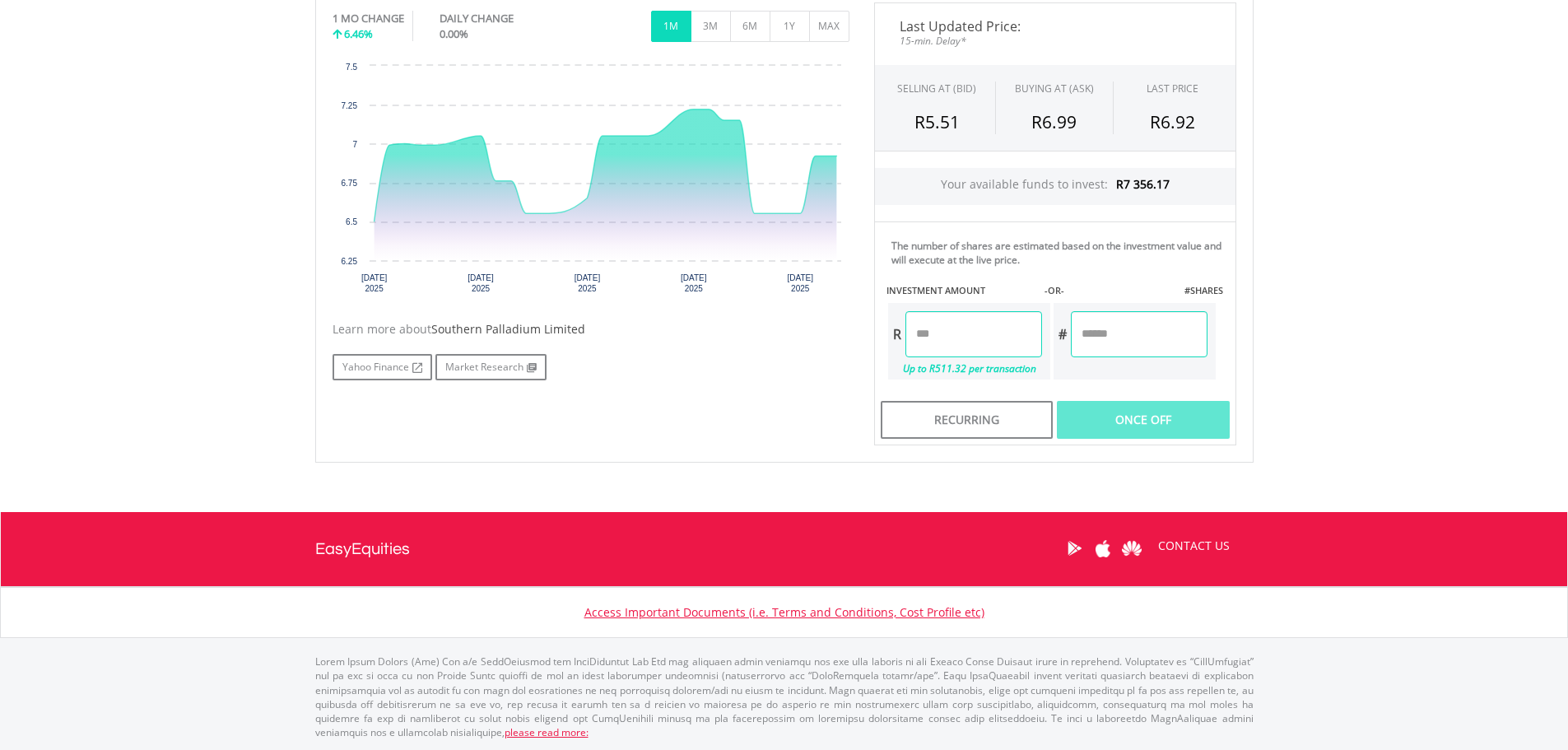
click at [983, 325] on input "number" at bounding box center [973, 334] width 136 height 46
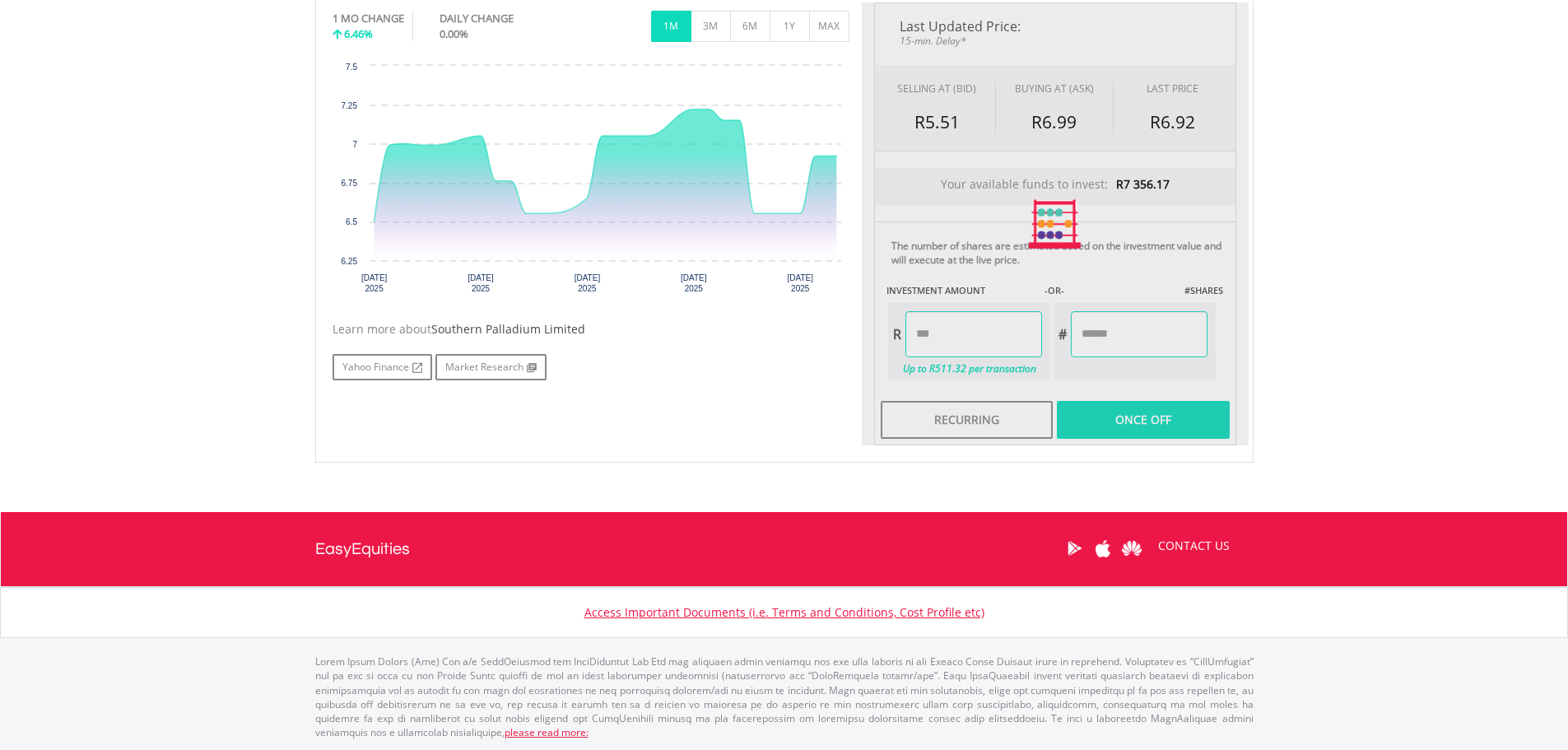
type input "******"
type input "*******"
click at [1139, 414] on div "Last Updated Price: 15-min. Delay* SELLING AT (BID) BUYING AT (ASK) LAST PRICE …" at bounding box center [1055, 223] width 387 height 443
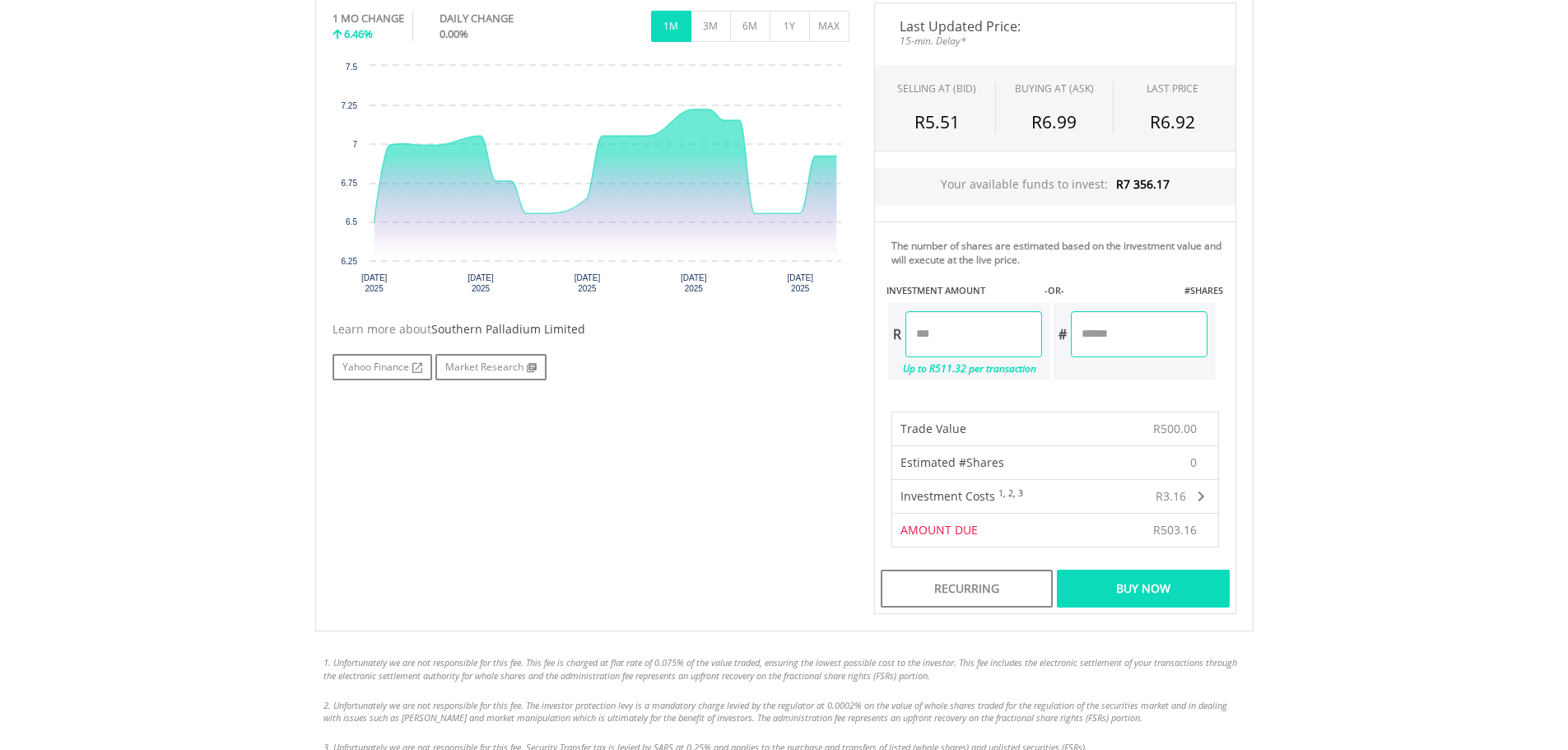
click at [1140, 584] on div "Buy Now" at bounding box center [1142, 588] width 172 height 38
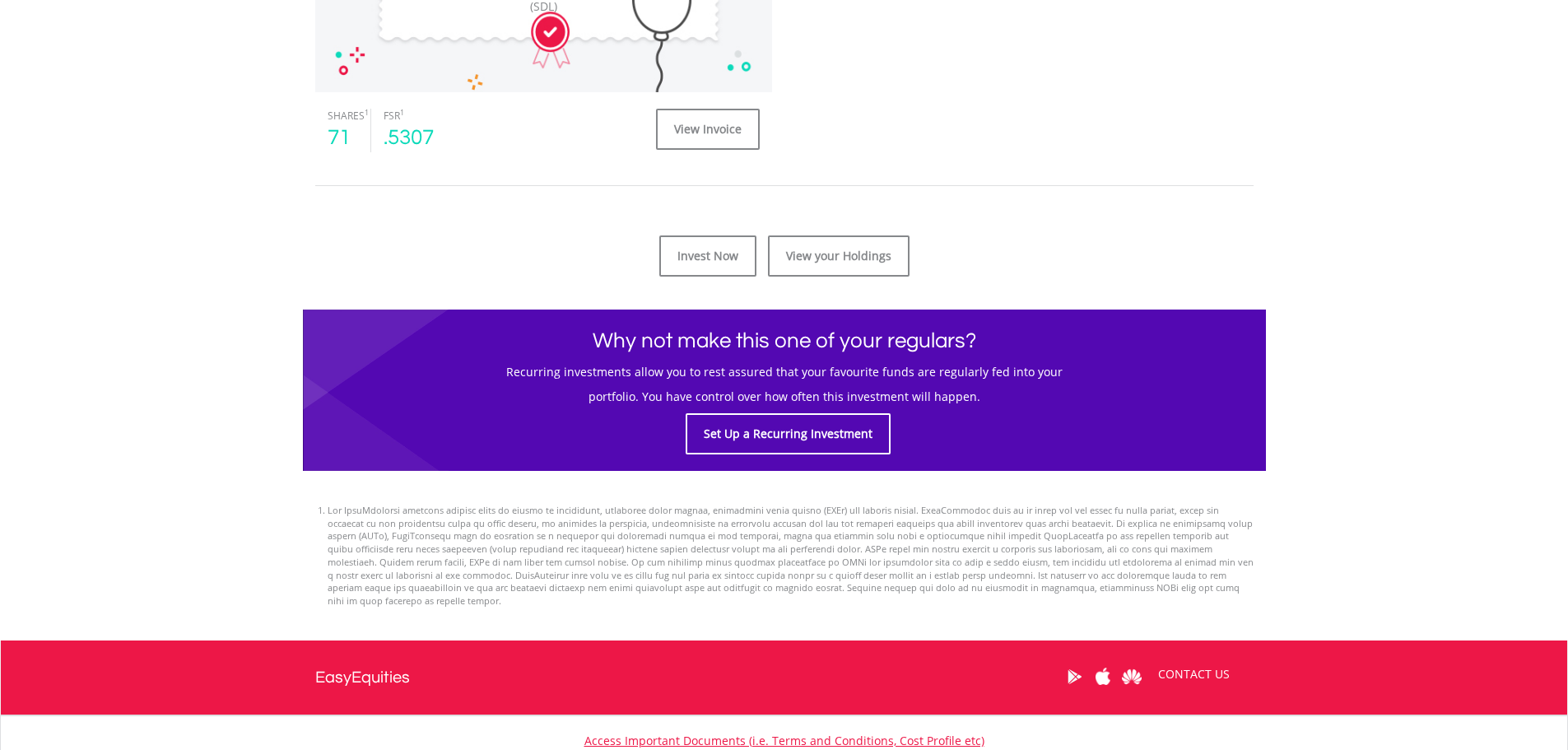
scroll to position [822, 0]
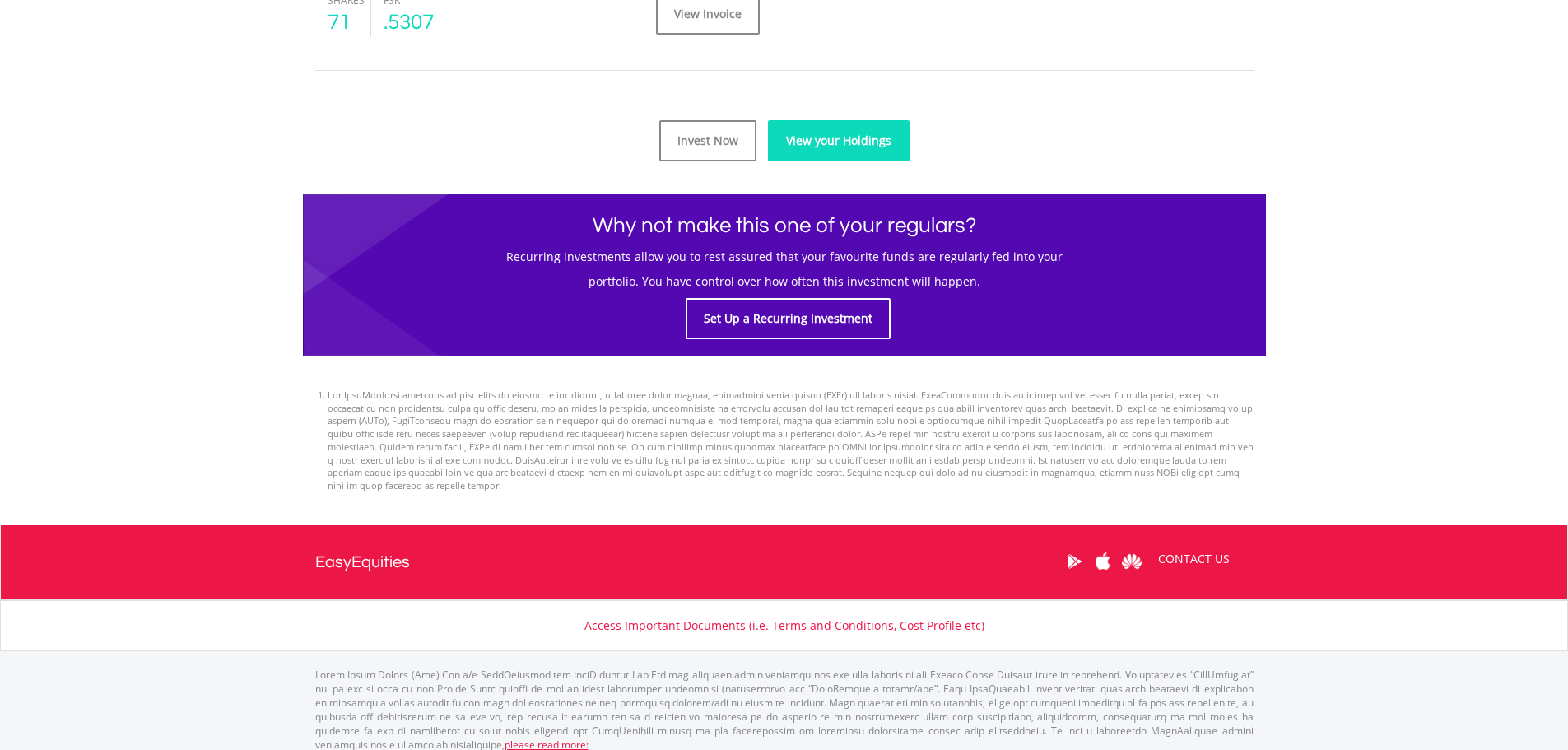
click at [819, 151] on link "View your Holdings" at bounding box center [838, 141] width 141 height 41
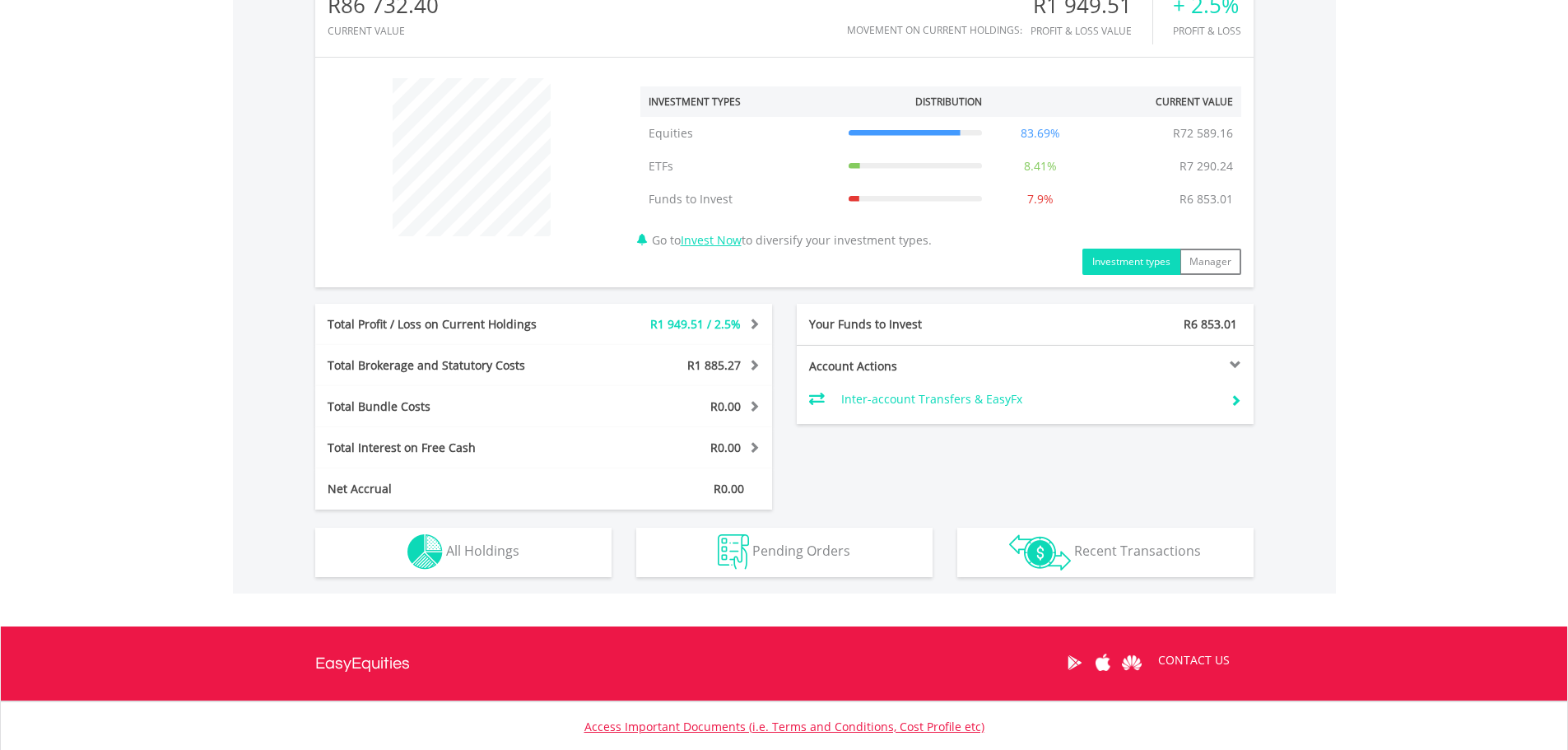
scroll to position [676, 0]
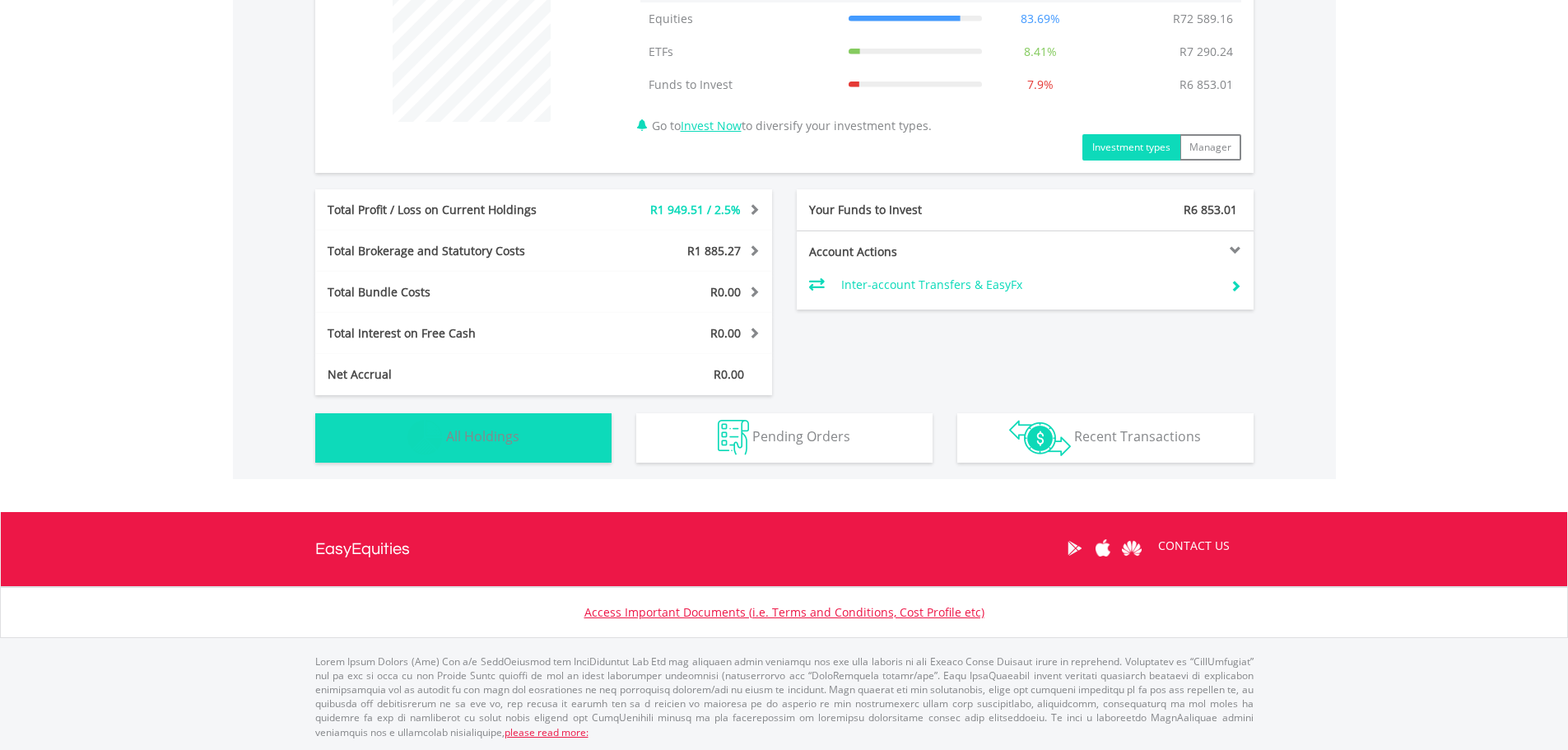
click at [532, 437] on button "Holdings All Holdings" at bounding box center [464, 438] width 296 height 49
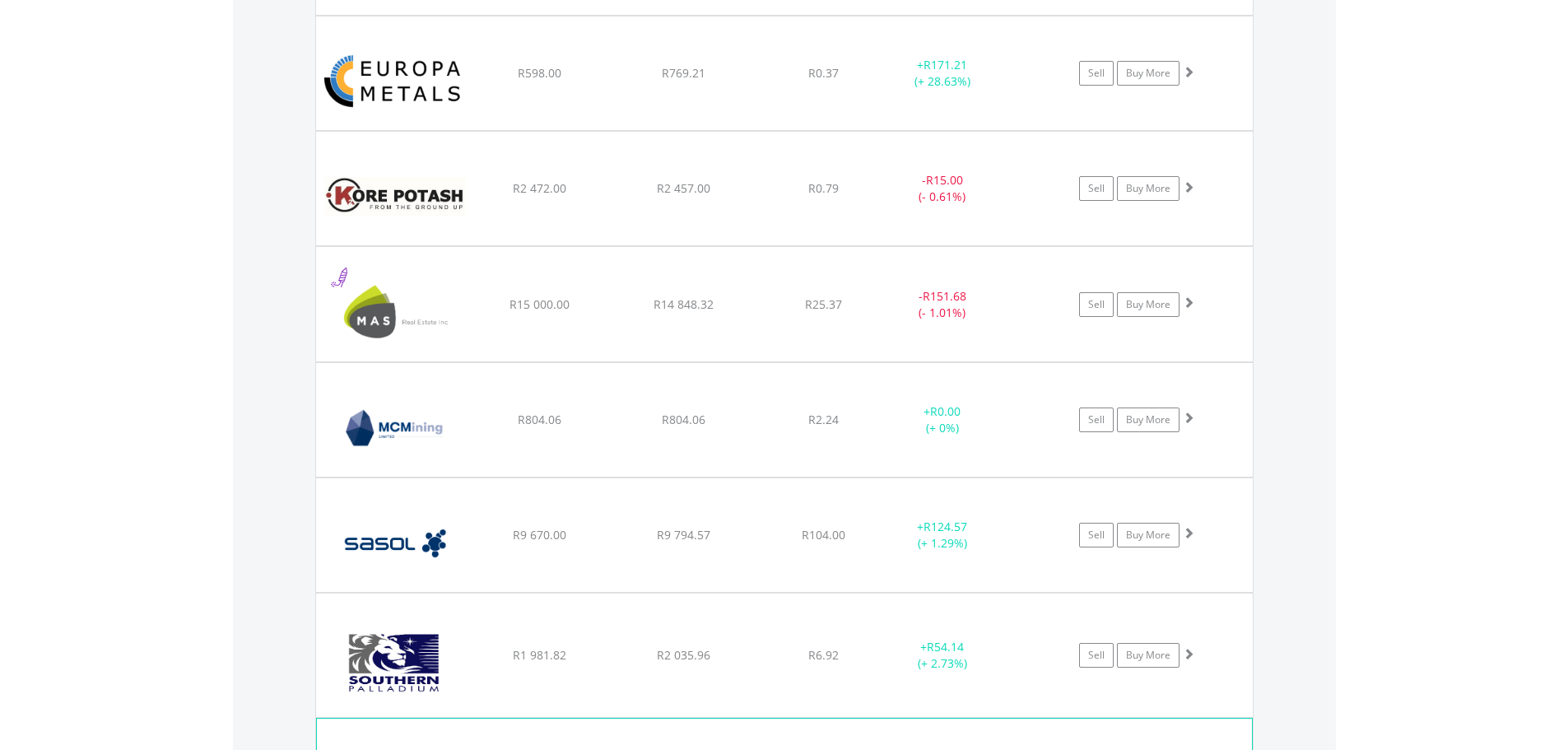
scroll to position [2011, 0]
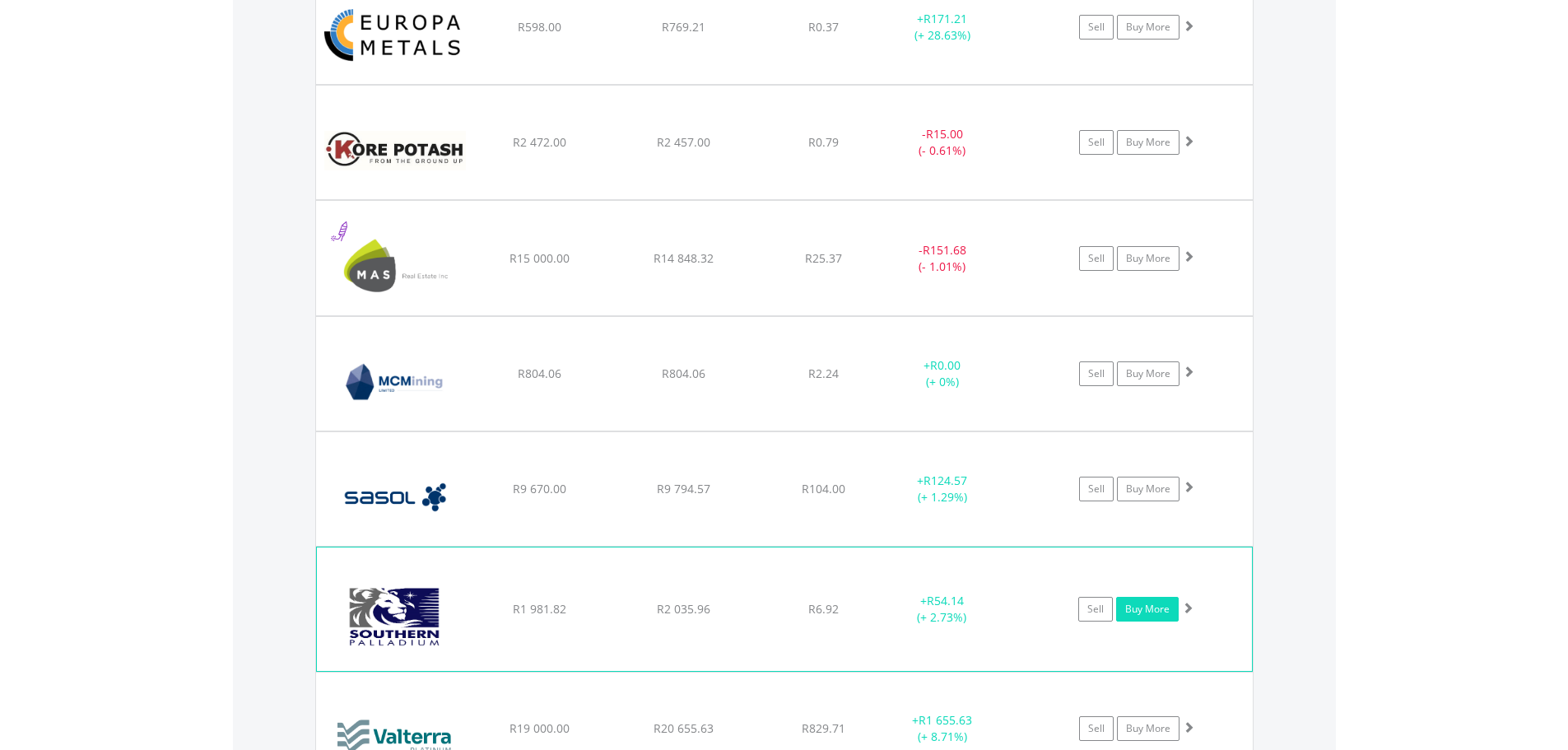
click at [1136, 602] on link "Buy More" at bounding box center [1147, 609] width 63 height 24
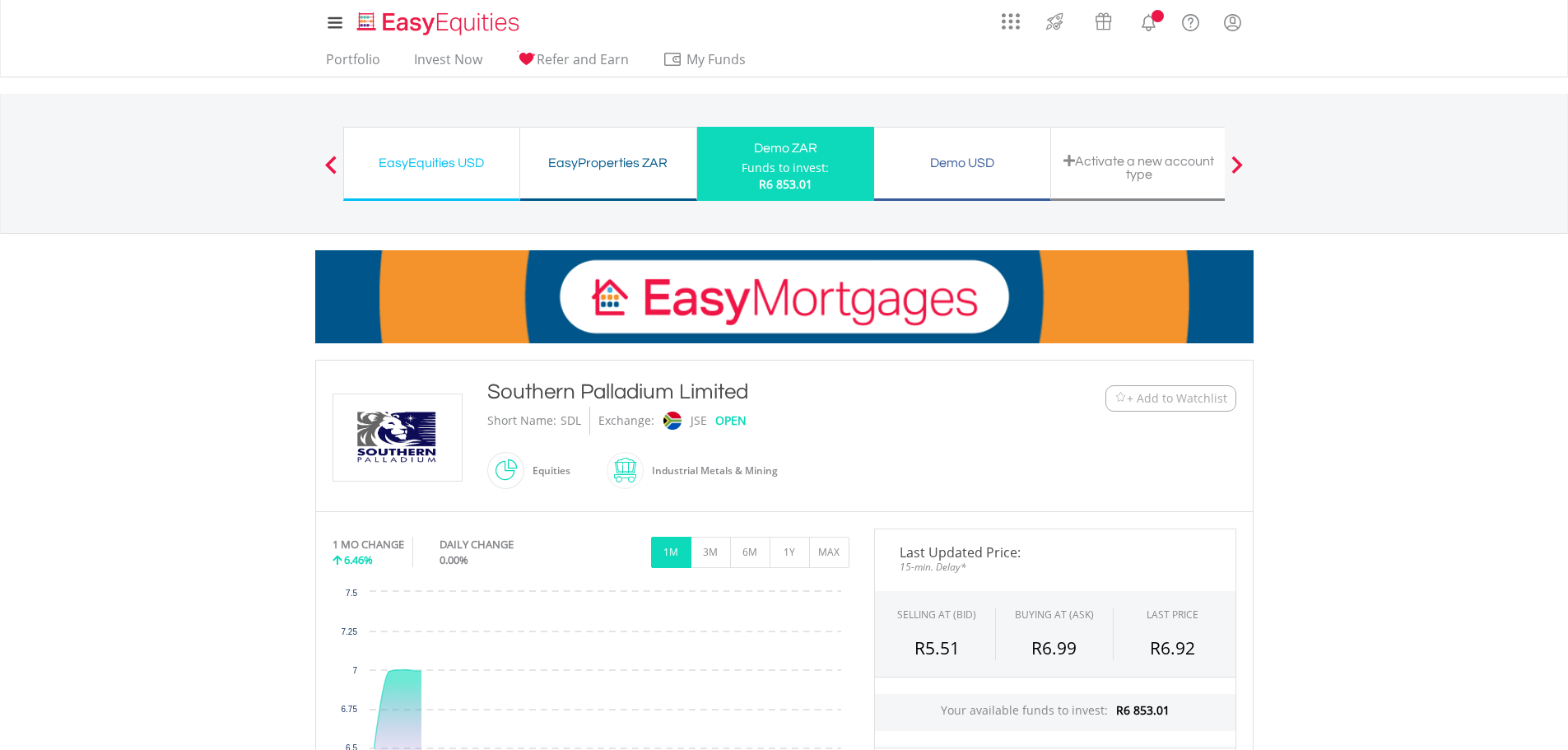
scroll to position [526, 0]
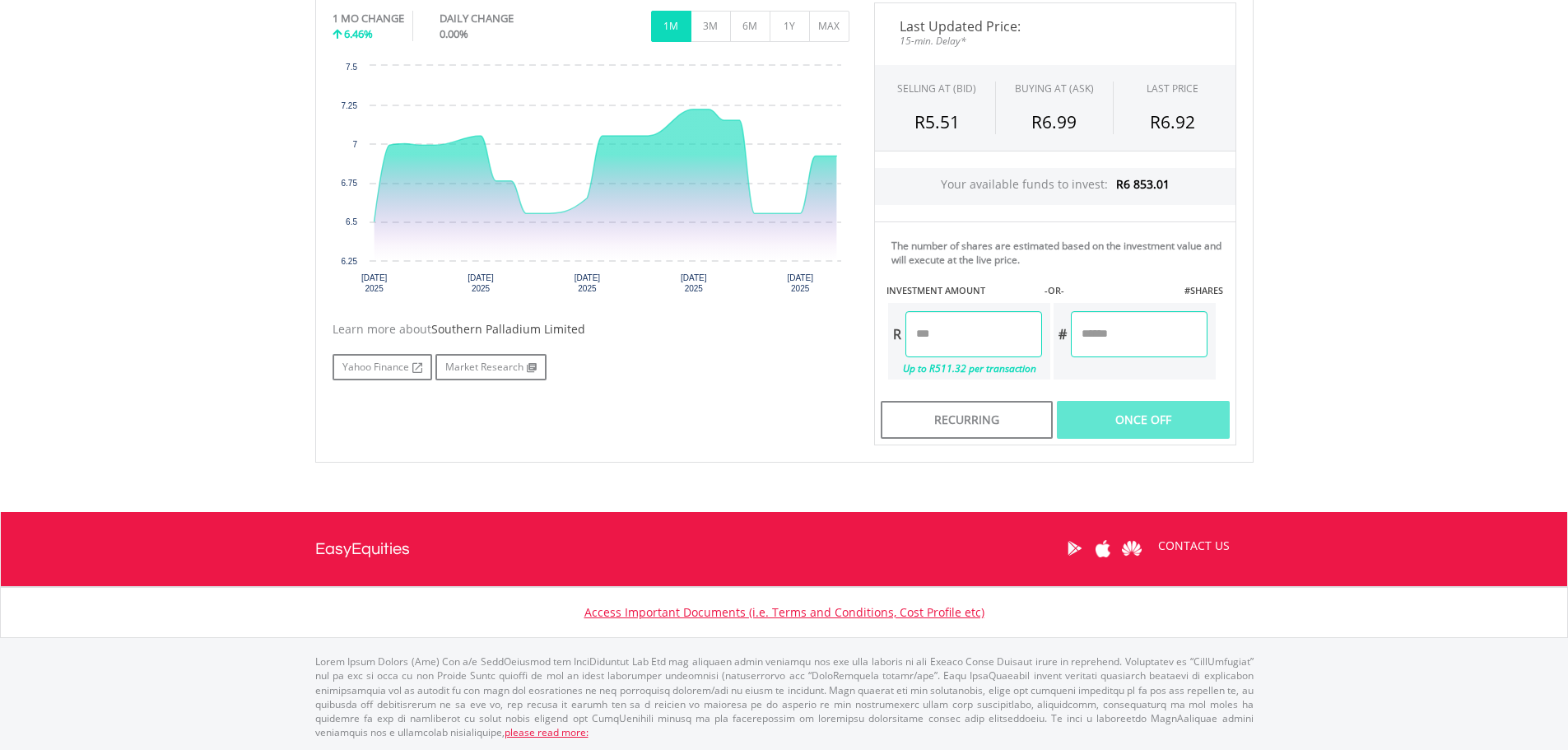
click at [964, 331] on input "number" at bounding box center [973, 334] width 136 height 46
type input "******"
type input "*******"
click at [1510, 273] on body "My Investments Invest Now New Listings Sell My Recurring Investments Pending Or…" at bounding box center [784, 119] width 1568 height 1289
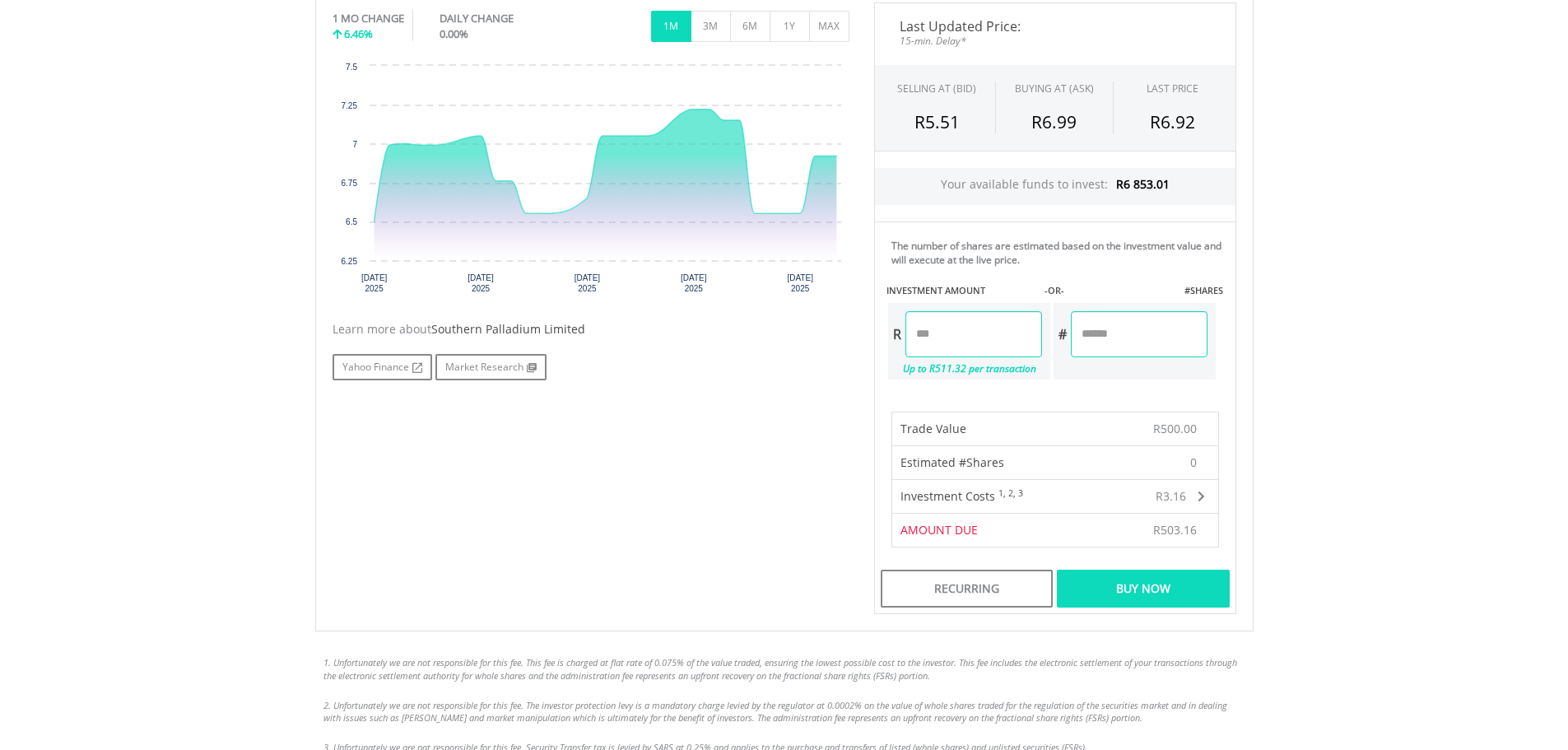
click at [1155, 585] on div "Buy Now" at bounding box center [1142, 588] width 172 height 38
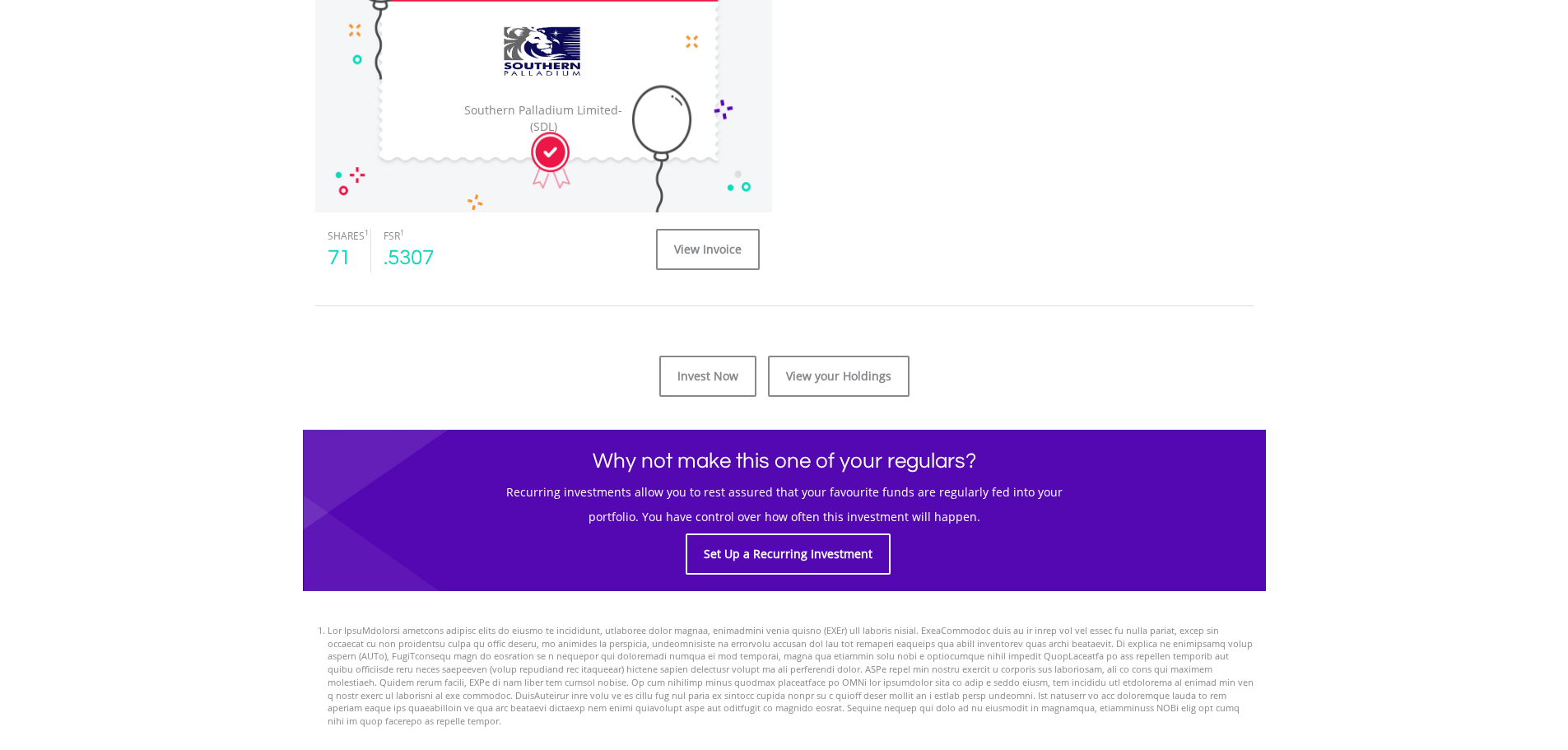
scroll to position [548, 0]
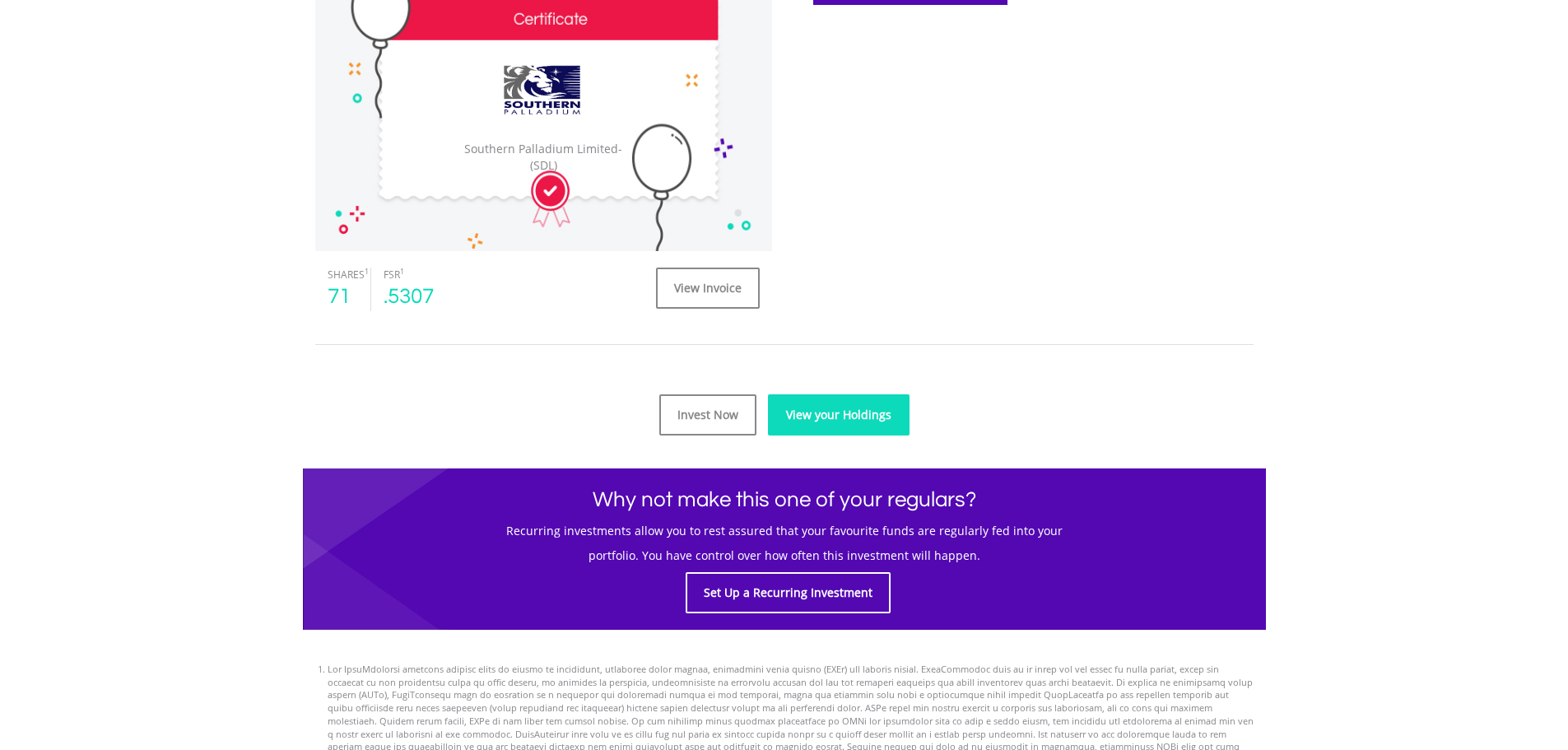
click at [826, 402] on link "View your Holdings" at bounding box center [838, 414] width 141 height 41
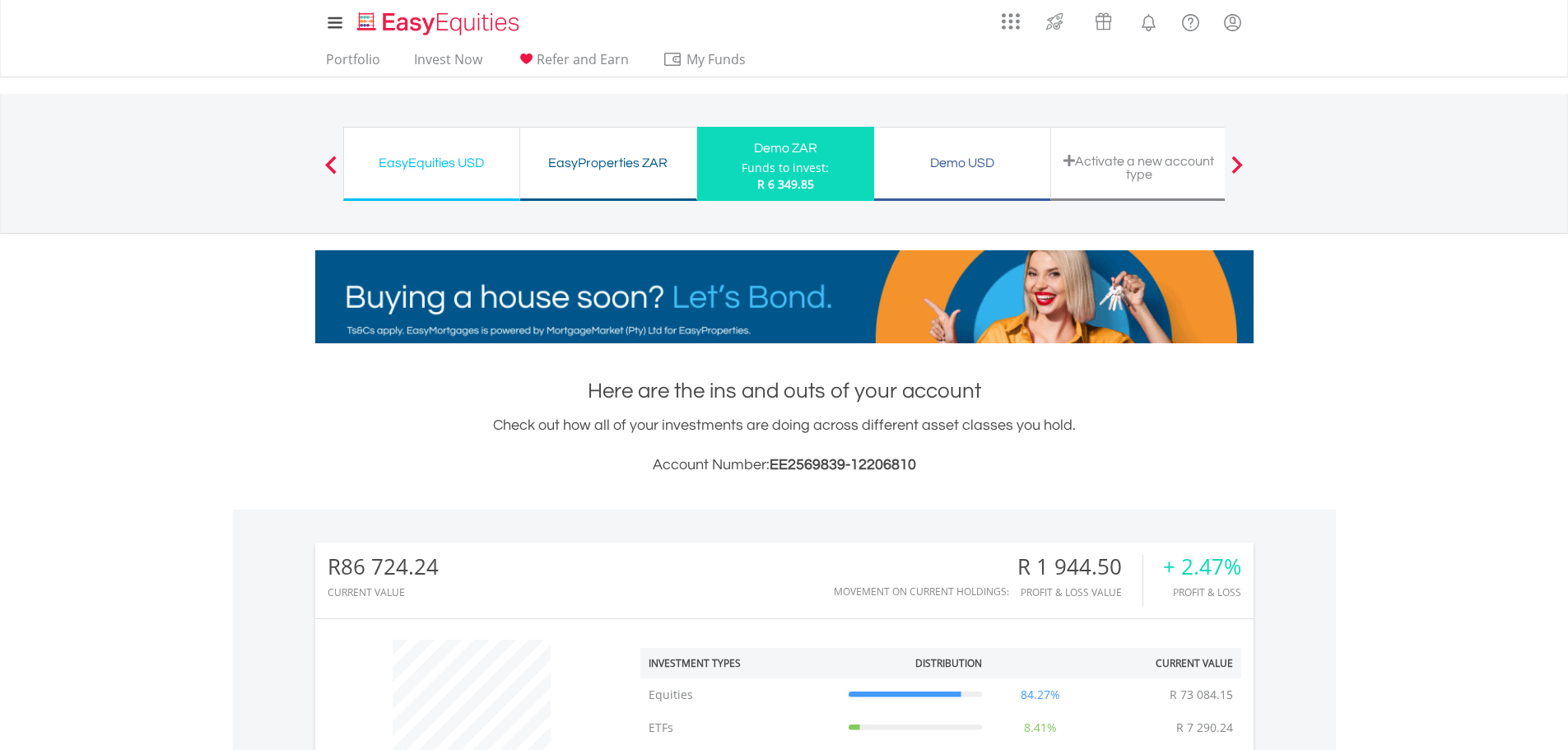
scroll to position [676, 0]
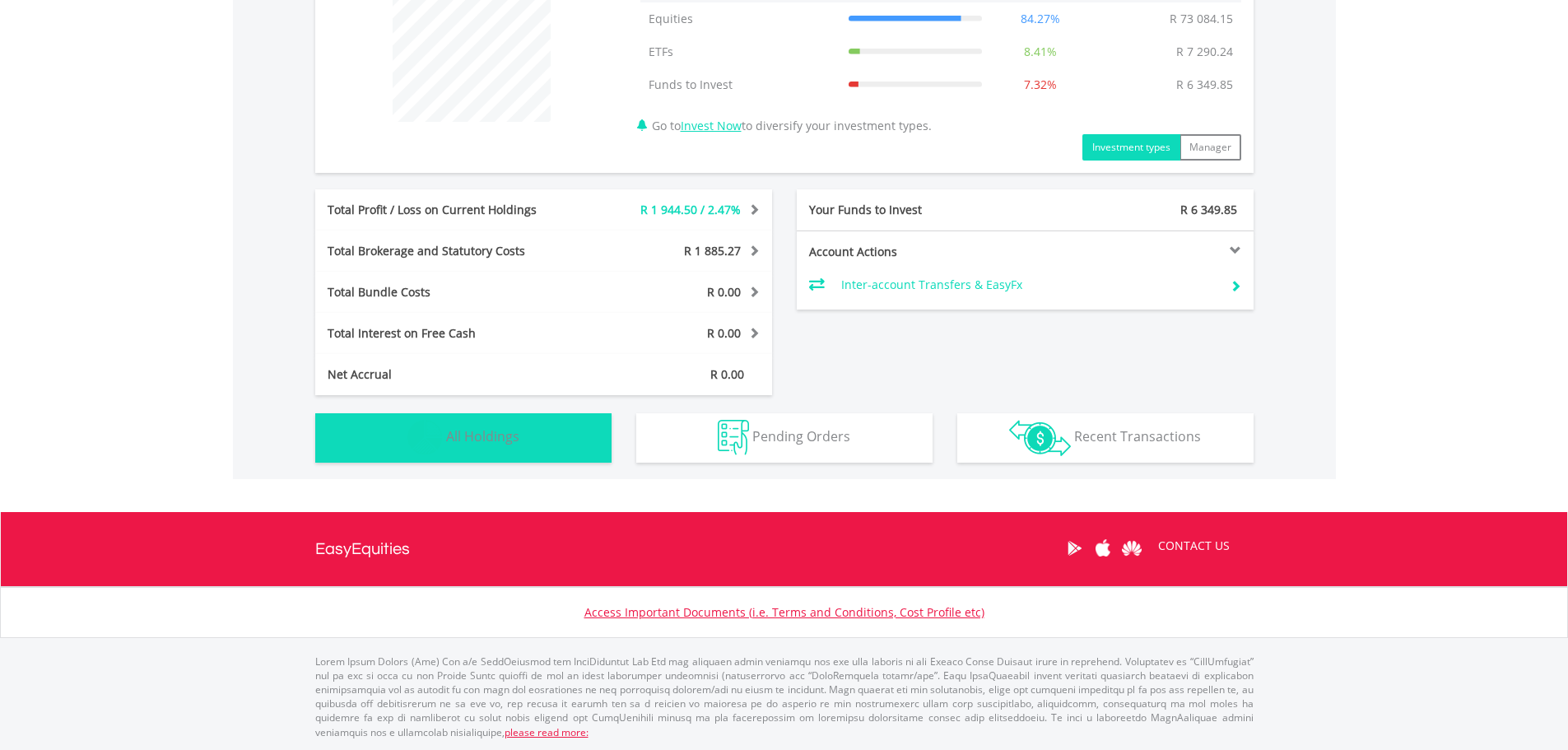
click at [430, 435] on img "button" at bounding box center [425, 437] width 35 height 35
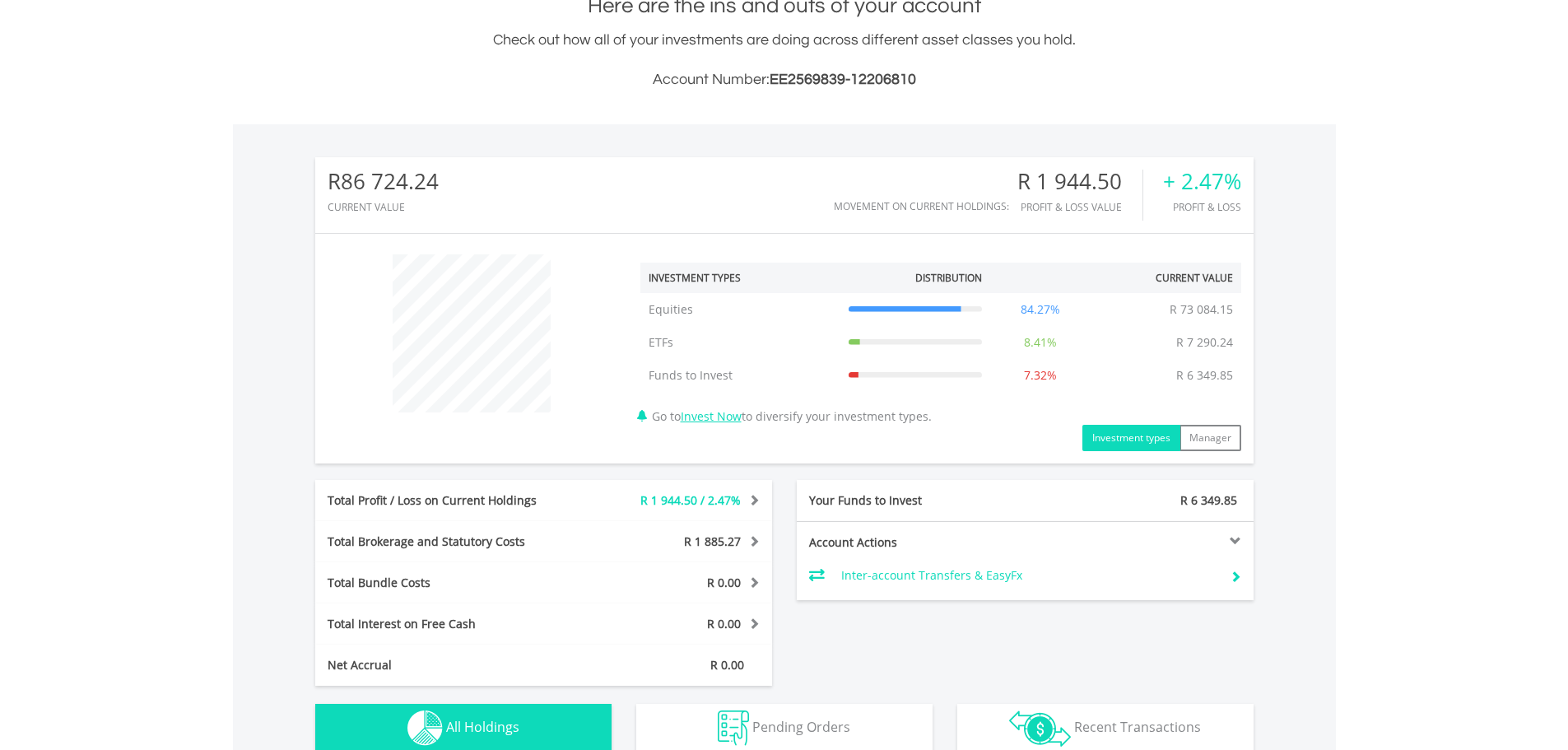
scroll to position [0, 0]
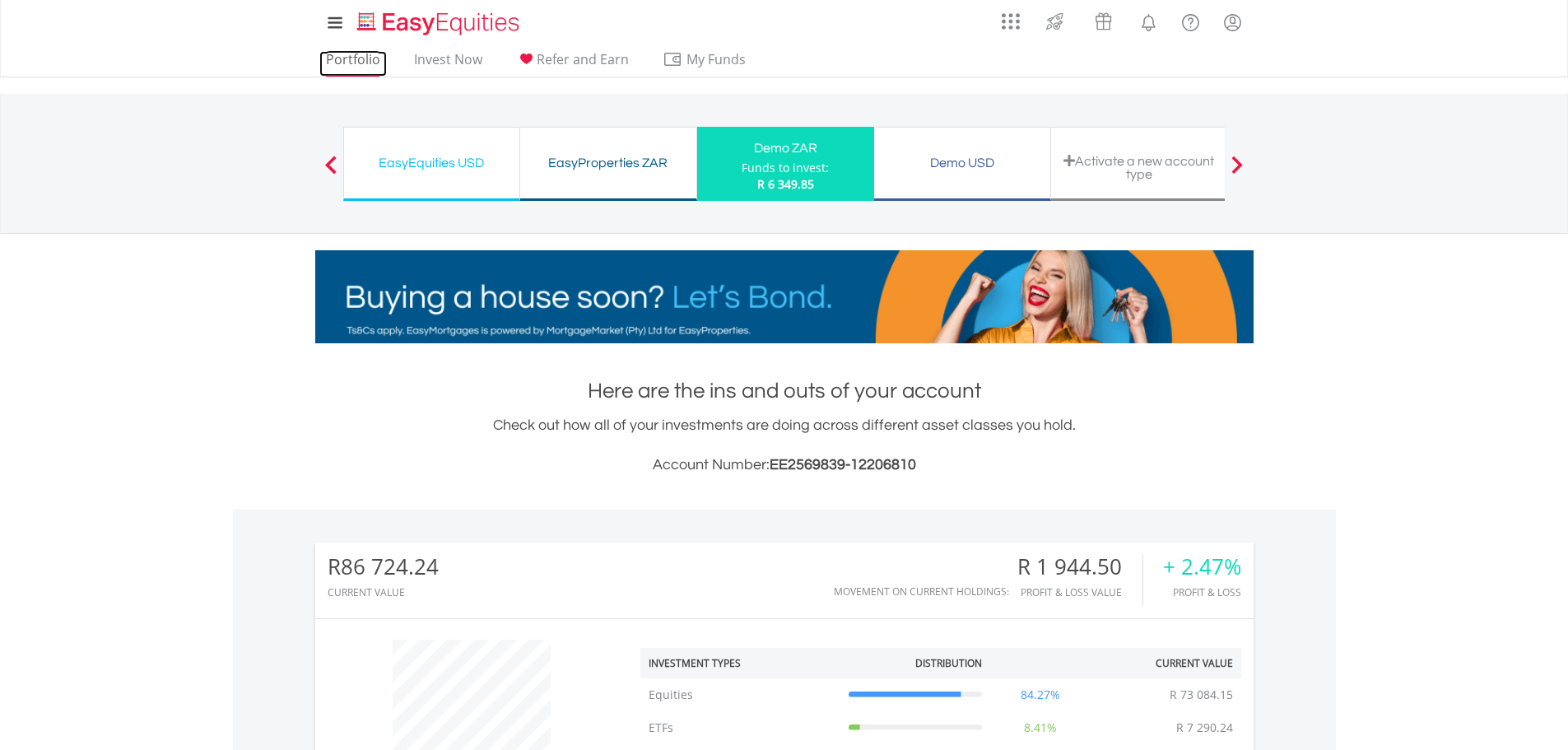
click at [351, 59] on link "Portfolio" at bounding box center [352, 64] width 68 height 25
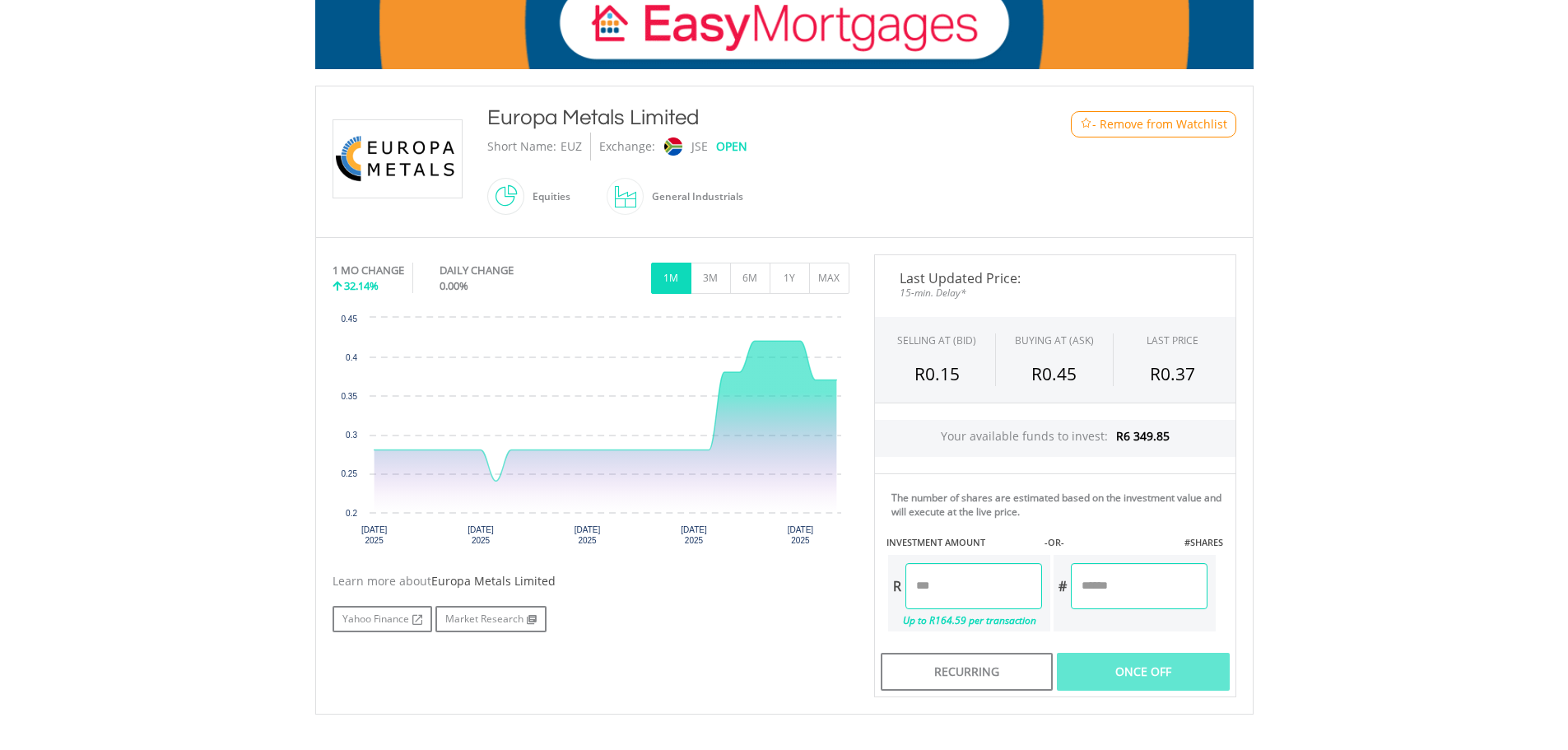
scroll to position [274, 0]
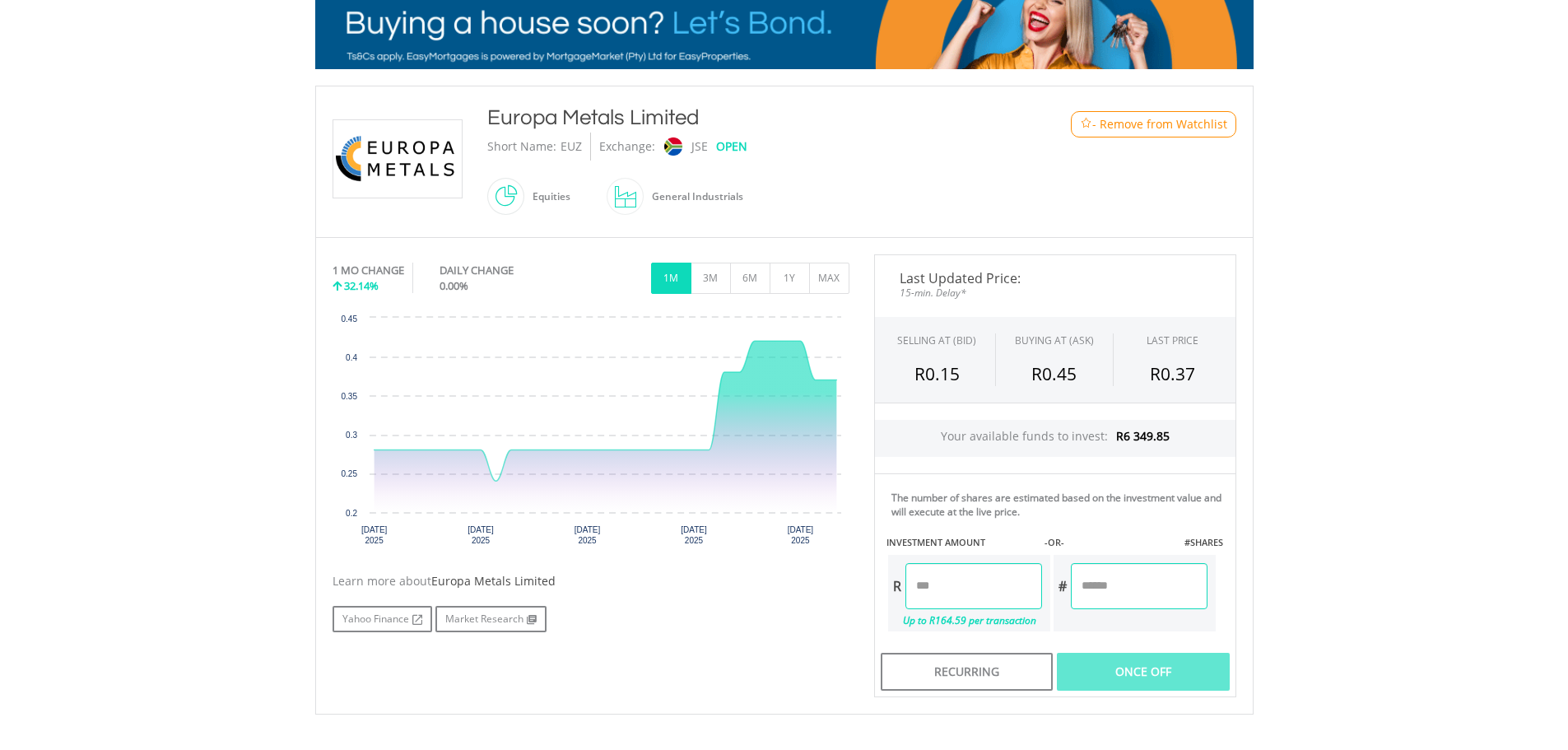
click at [972, 581] on input "number" at bounding box center [973, 585] width 136 height 46
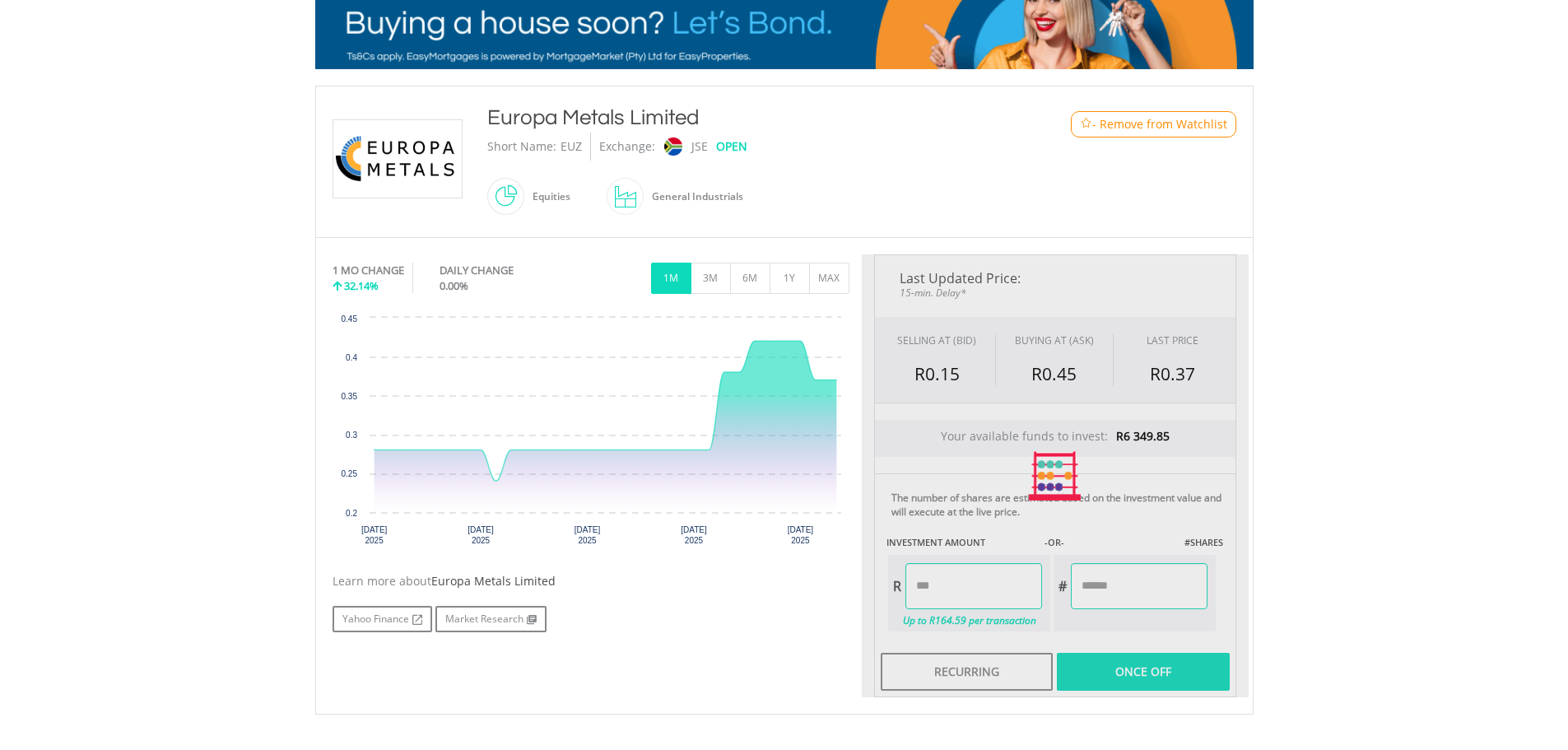
type input "******"
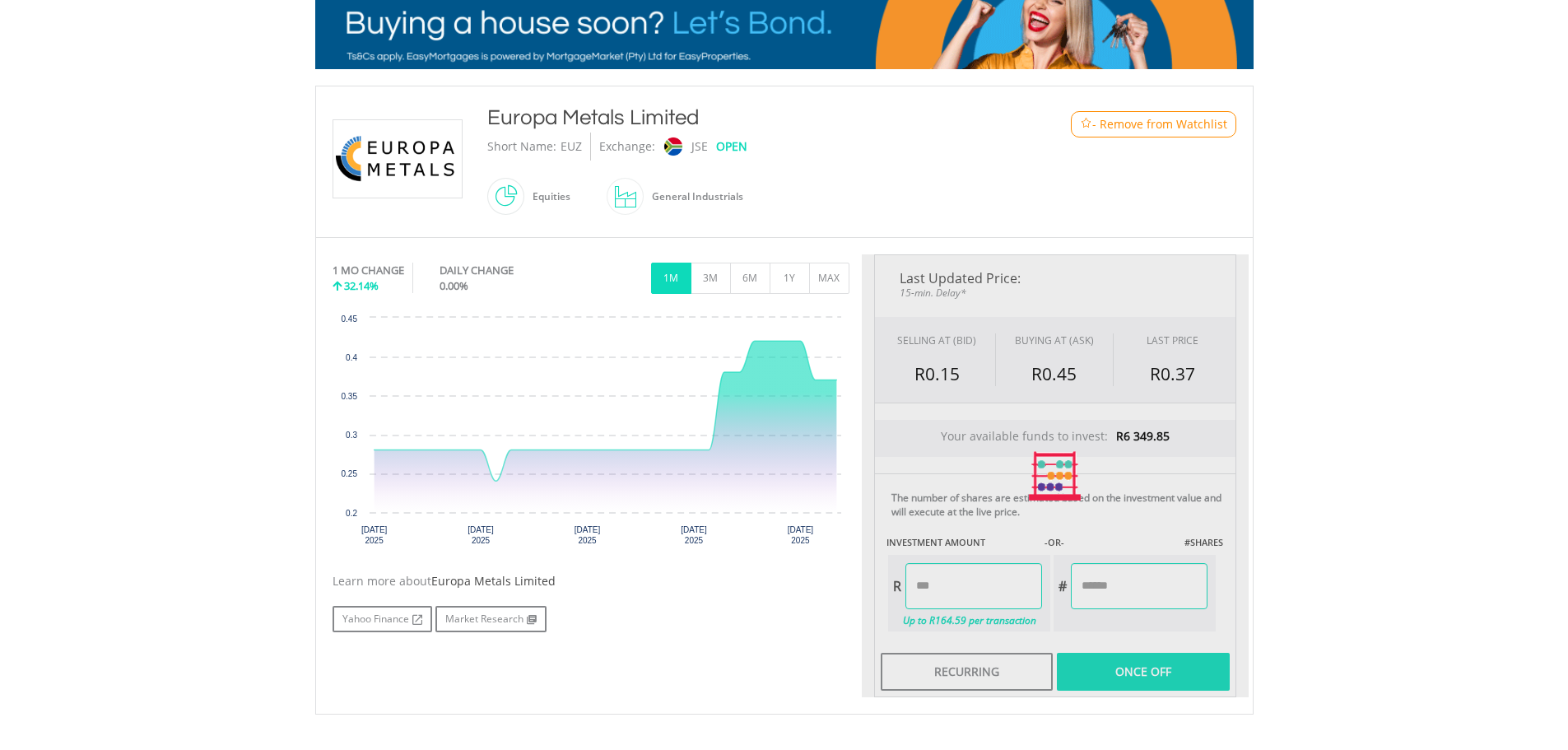
type input "********"
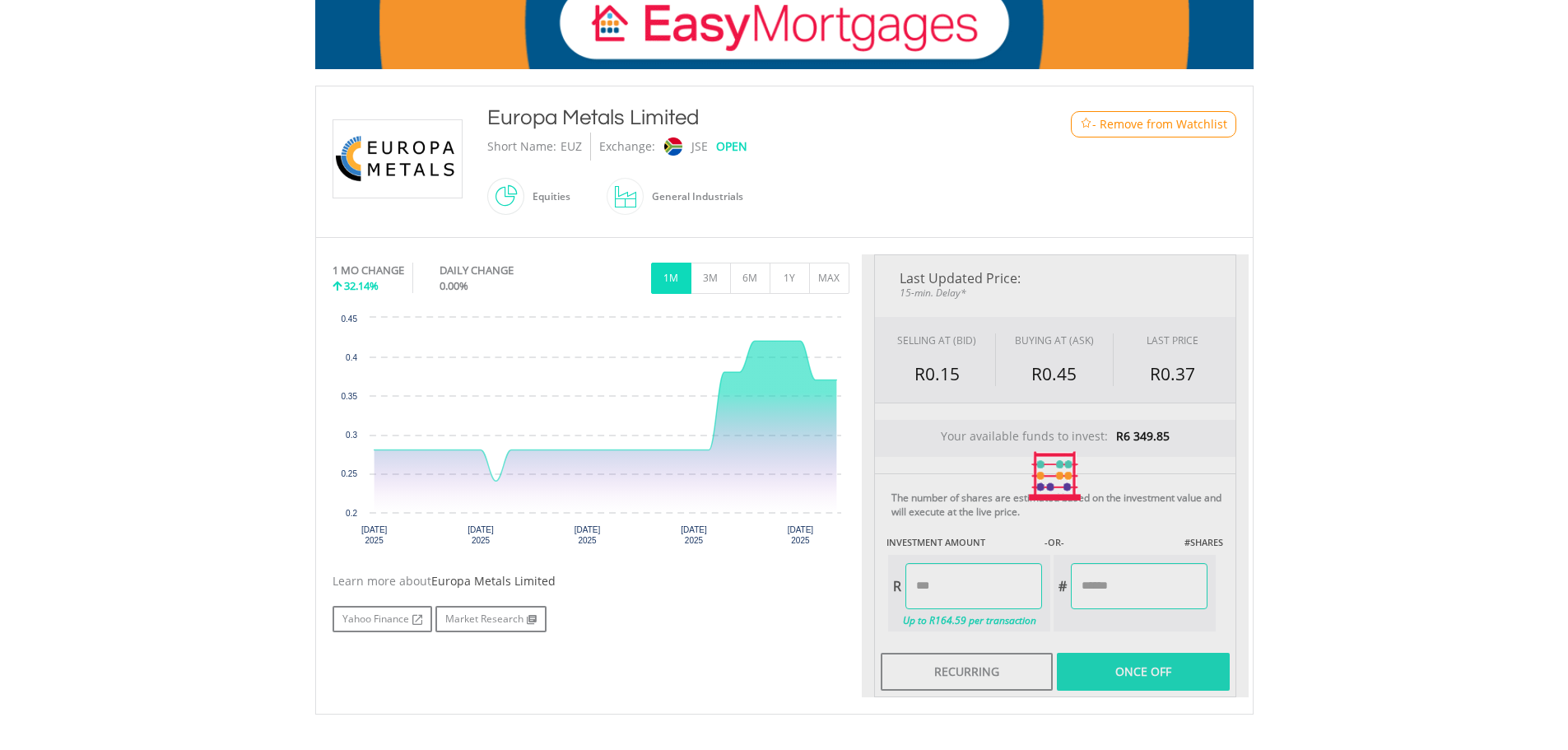
click at [1401, 462] on body "My Investments Invest Now New Listings Sell My Recurring Investments Pending Or…" at bounding box center [784, 371] width 1568 height 1289
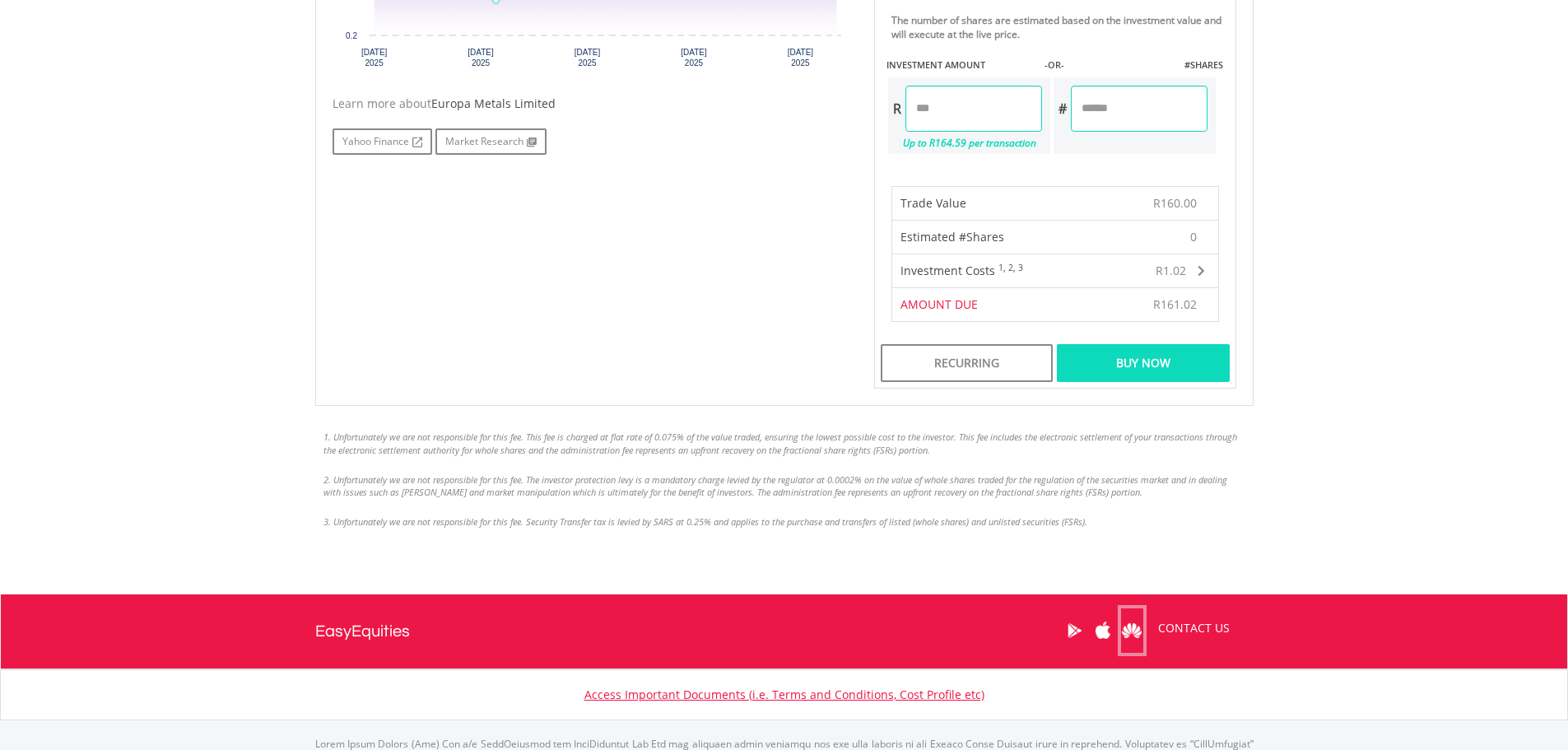
scroll to position [823, 0]
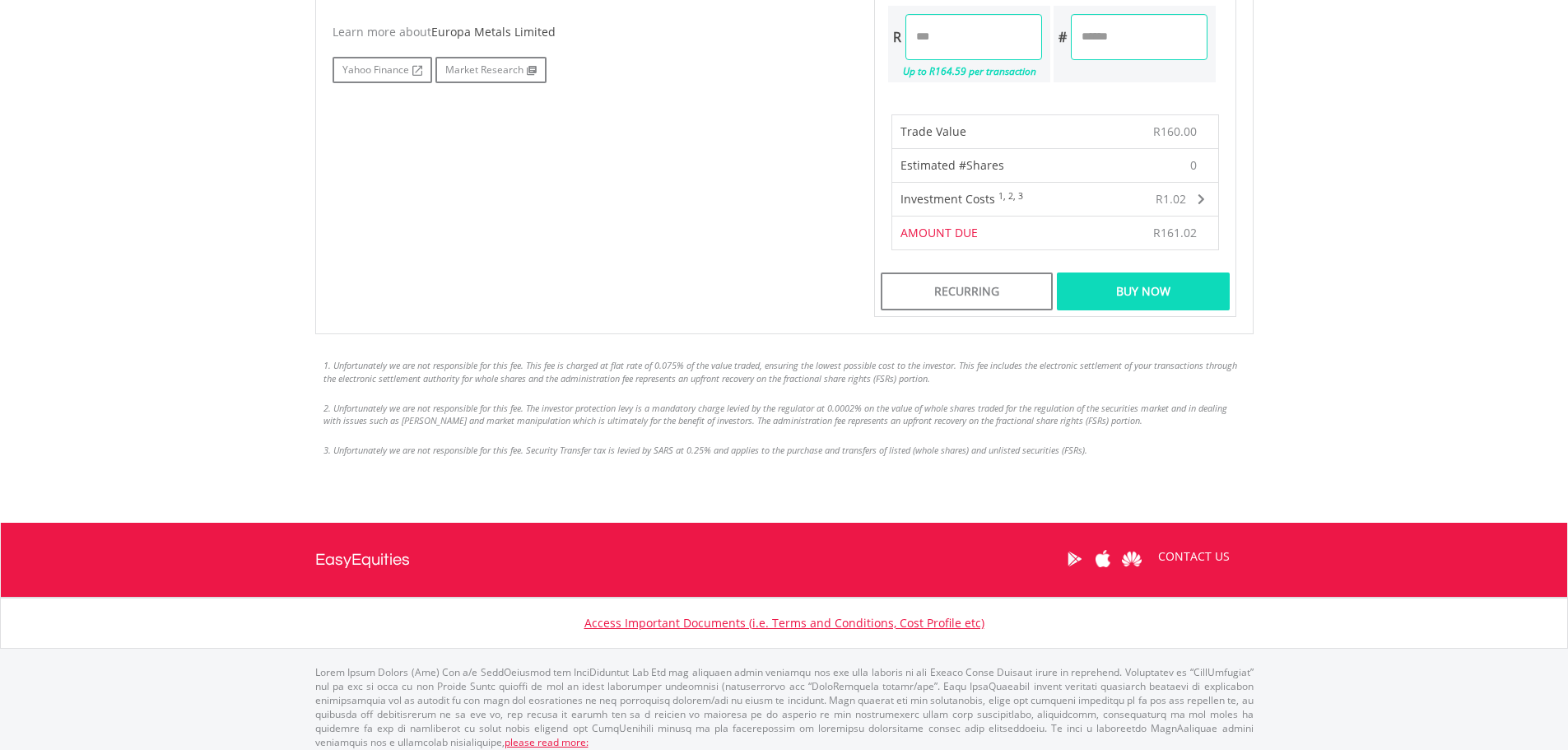
click at [1128, 282] on div "Buy Now" at bounding box center [1142, 290] width 172 height 38
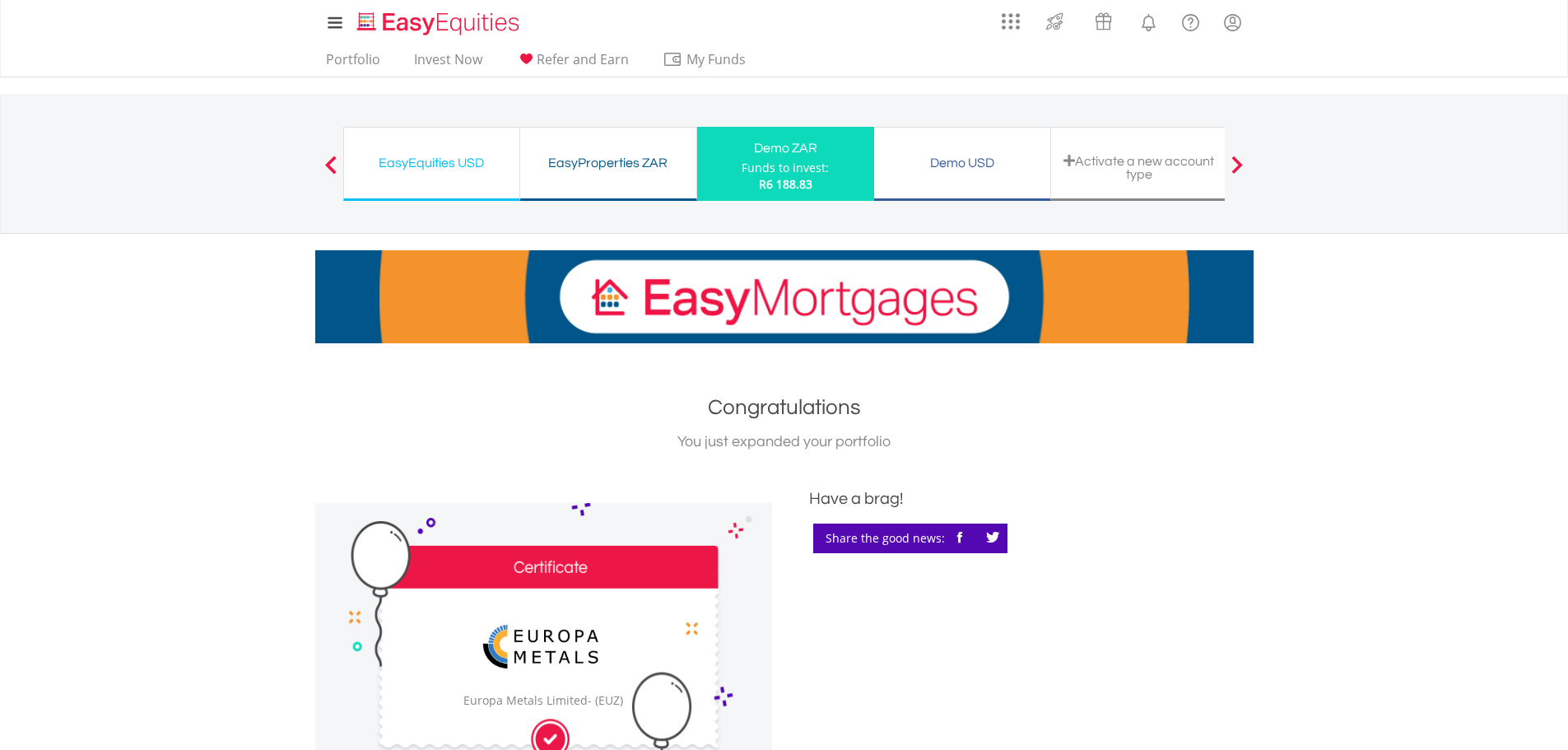
scroll to position [549, 0]
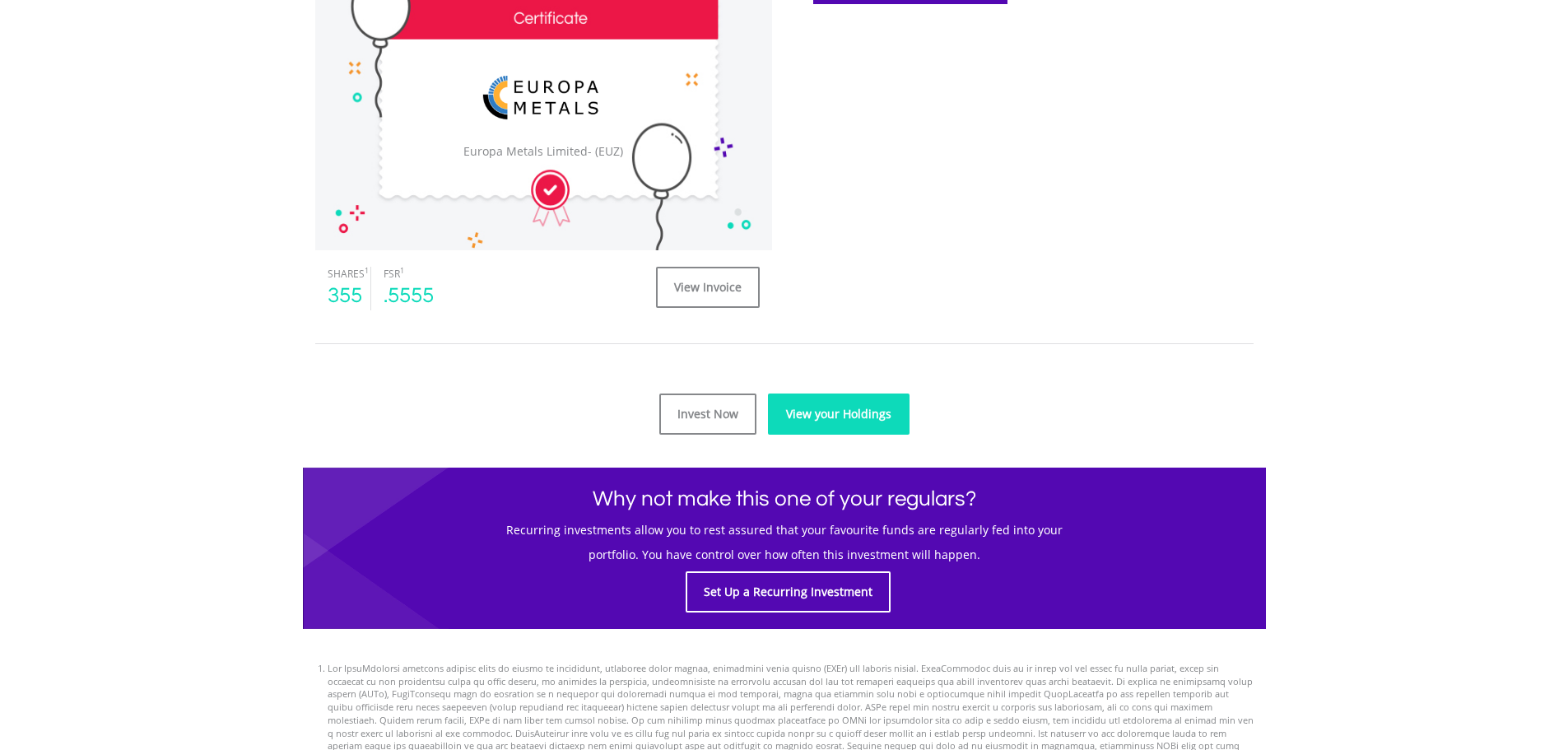
click at [859, 406] on link "View your Holdings" at bounding box center [838, 414] width 141 height 41
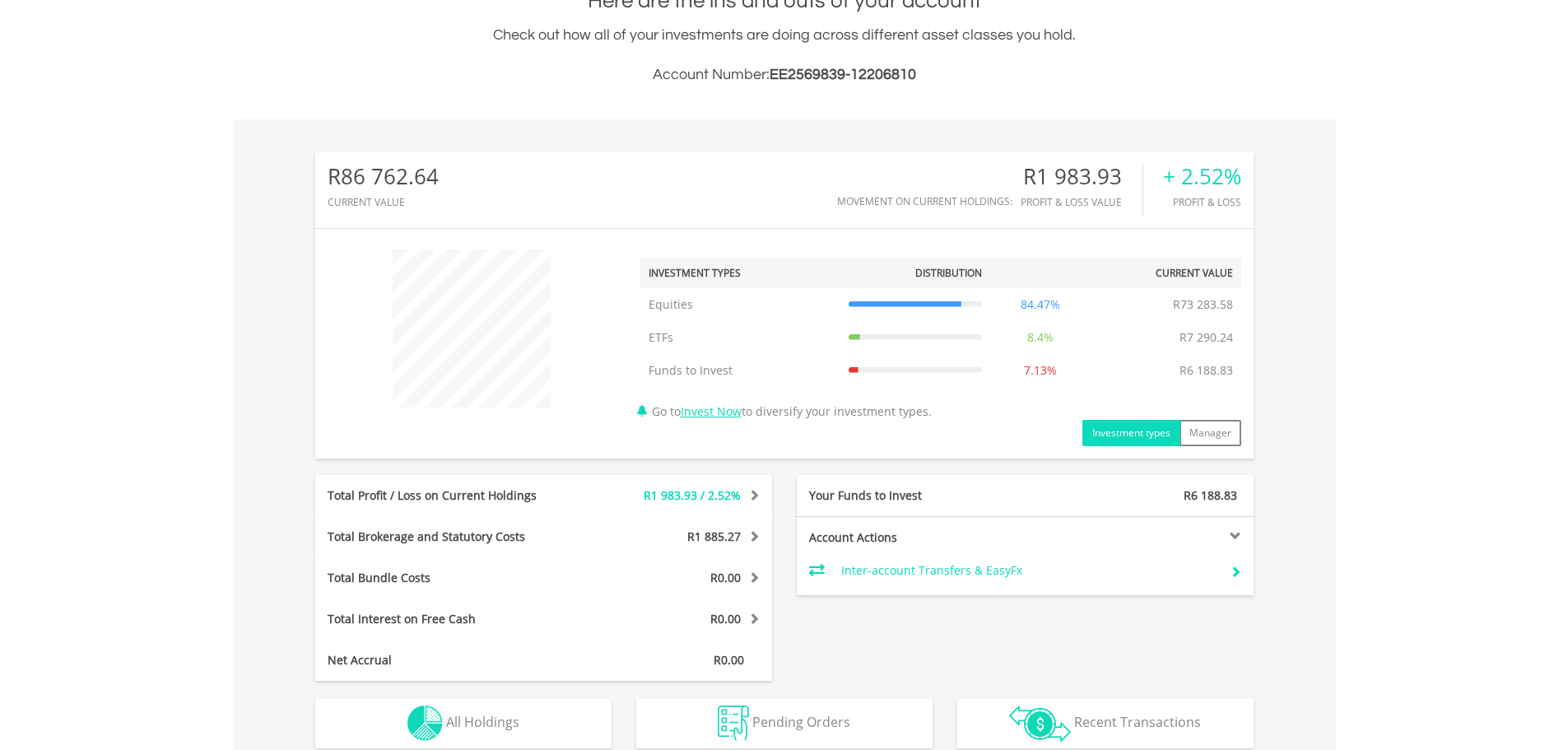
scroll to position [549, 0]
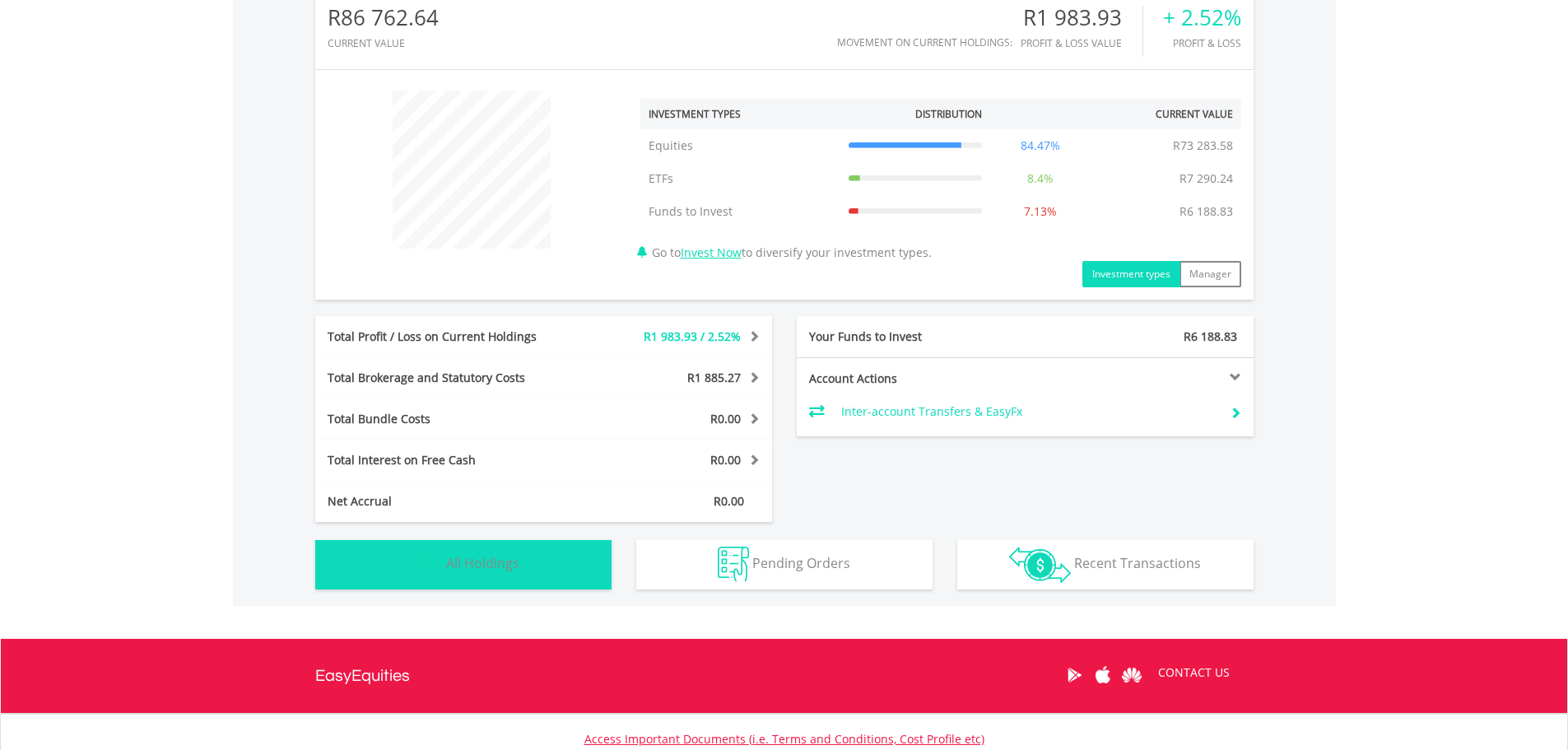
click at [566, 549] on button "Holdings All Holdings" at bounding box center [464, 564] width 296 height 49
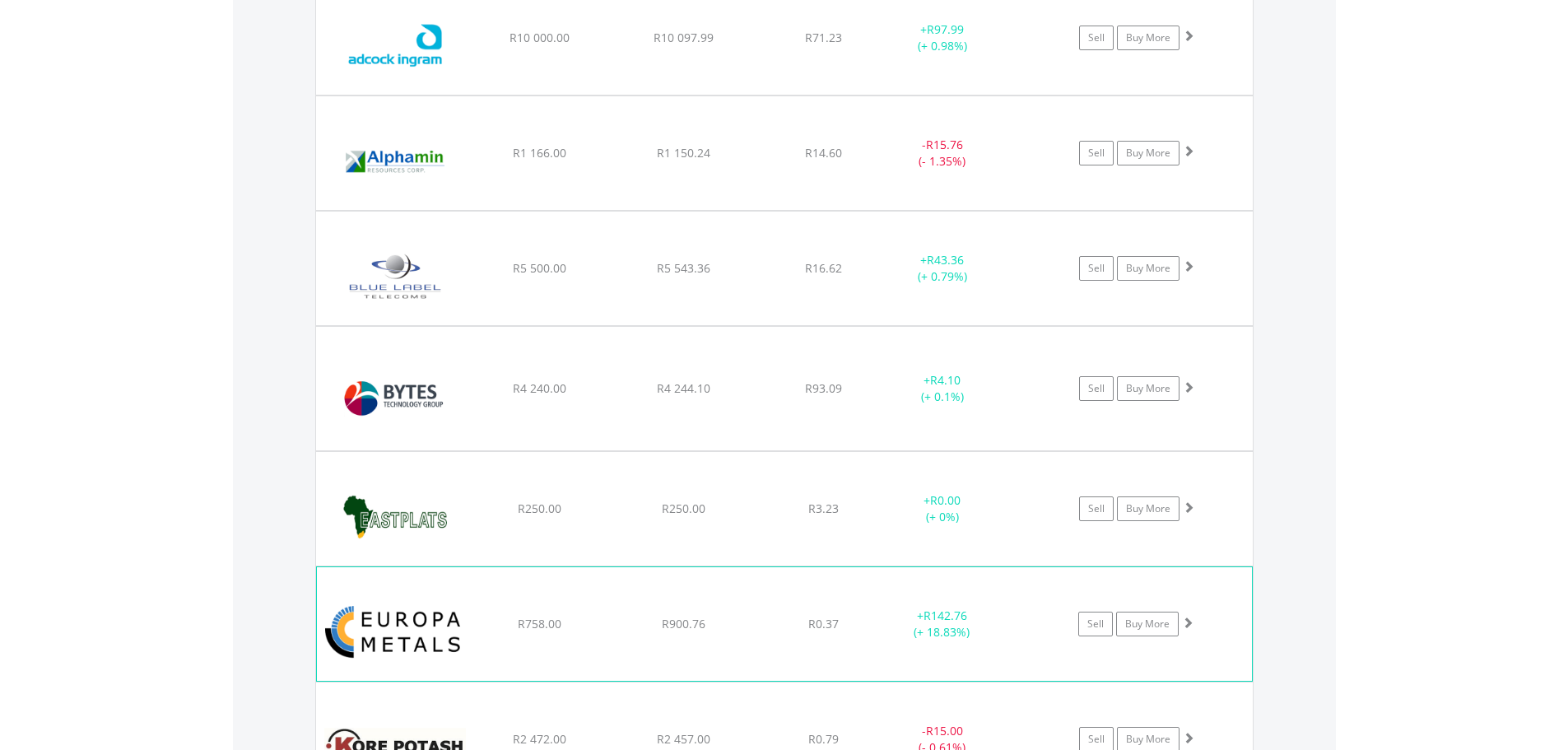
scroll to position [1461, 0]
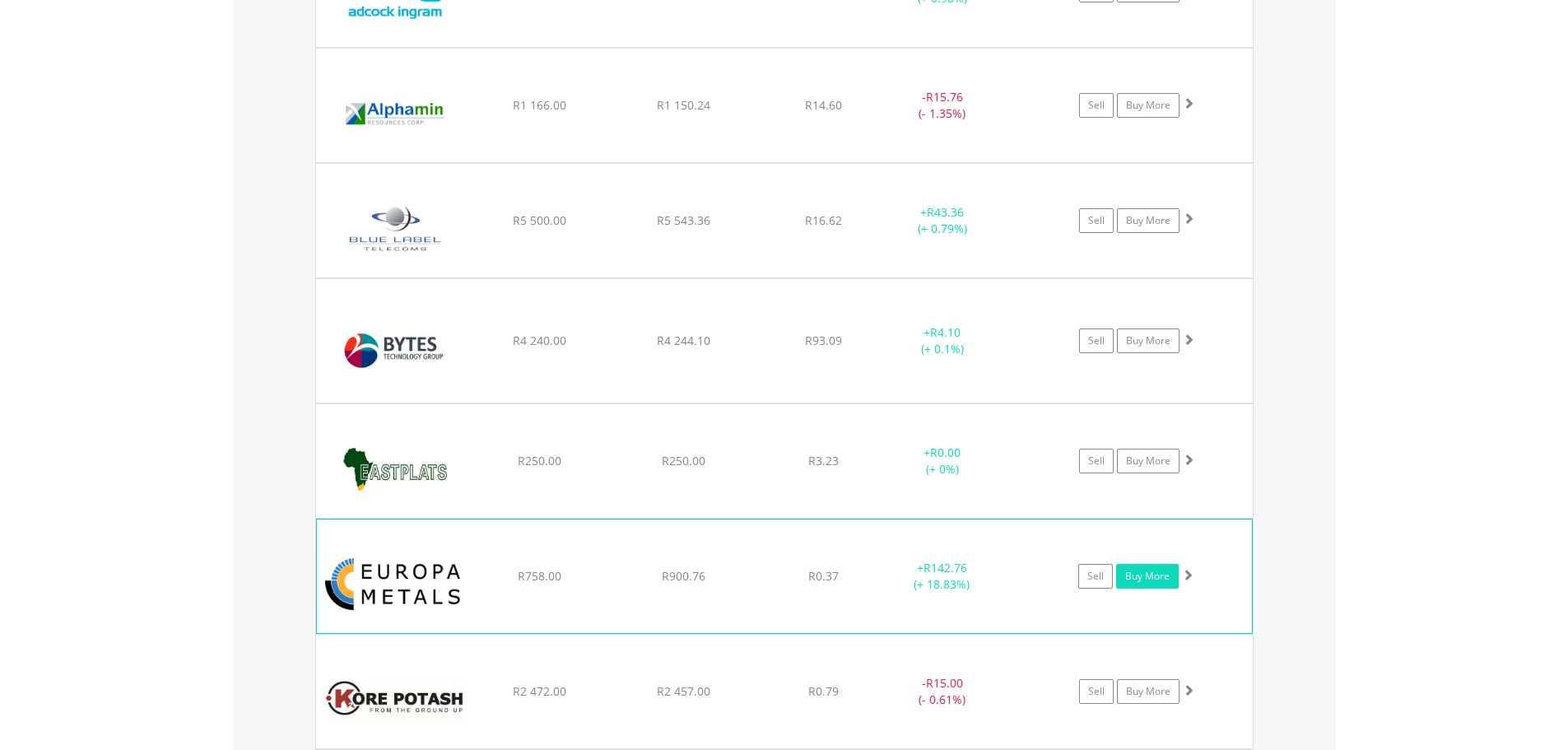
click at [1148, 575] on link "Buy More" at bounding box center [1147, 575] width 63 height 24
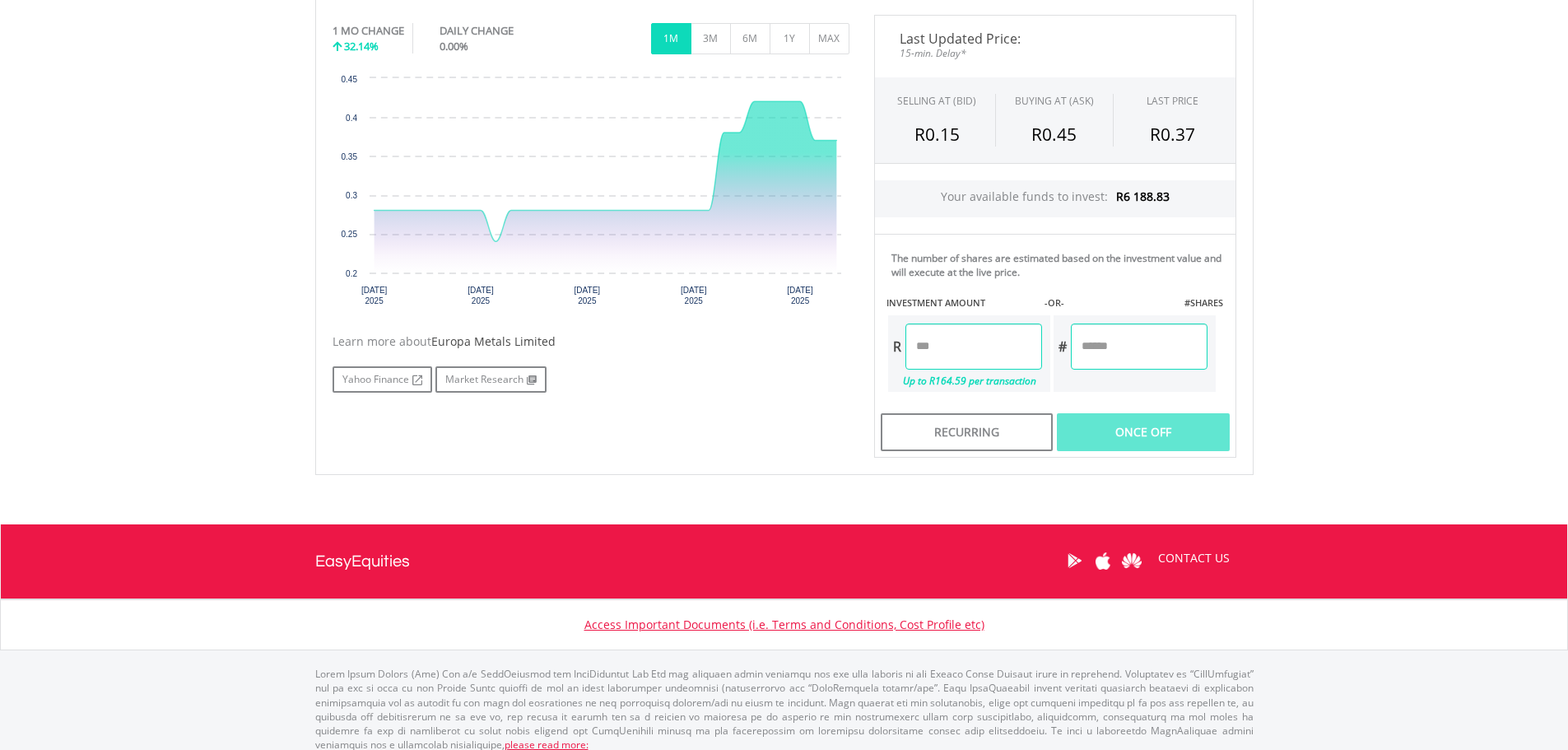
scroll to position [526, 0]
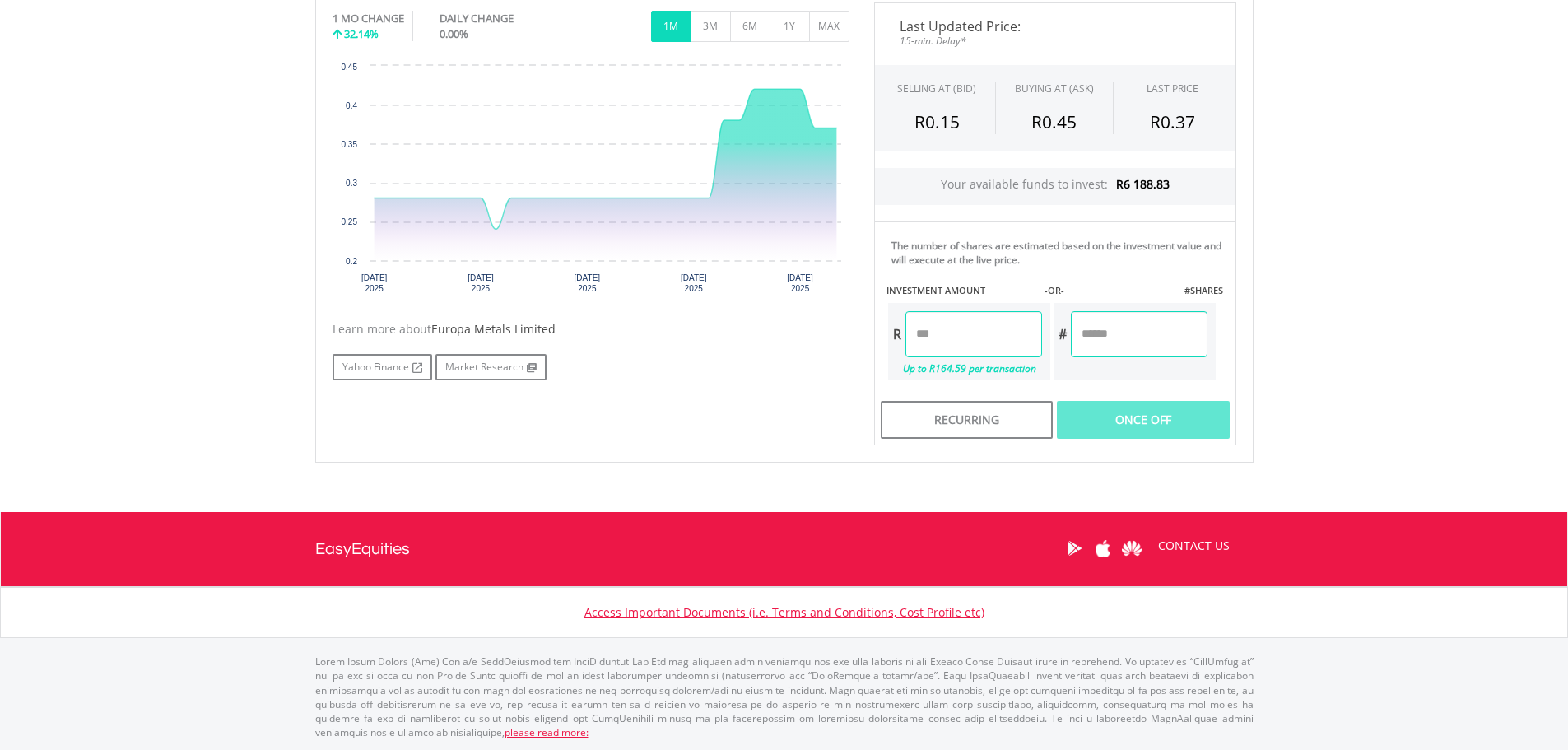
click at [974, 335] on input "number" at bounding box center [973, 334] width 136 height 46
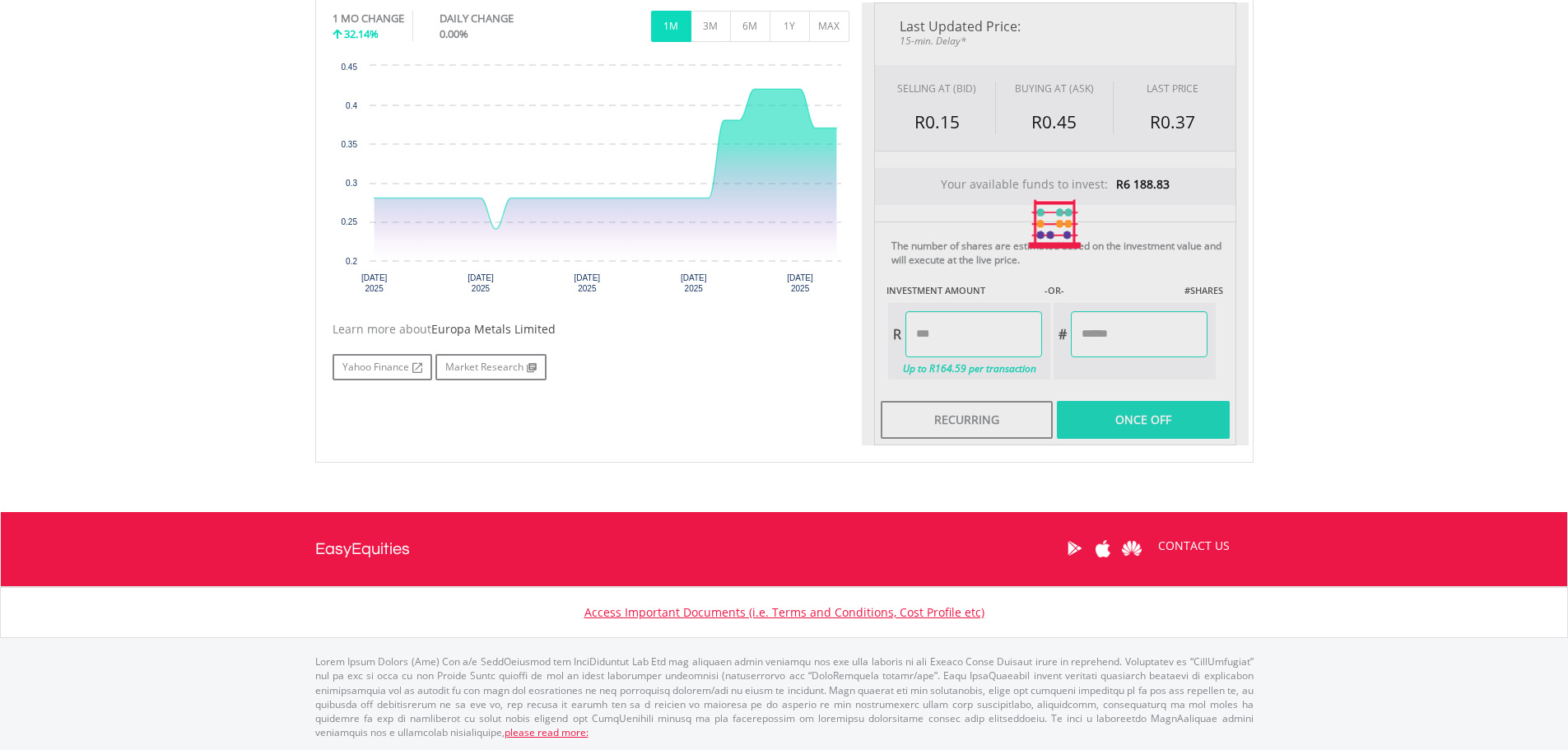
click at [711, 377] on div "Yahoo Finance Market Research" at bounding box center [590, 367] width 517 height 26
type input "******"
type input "********"
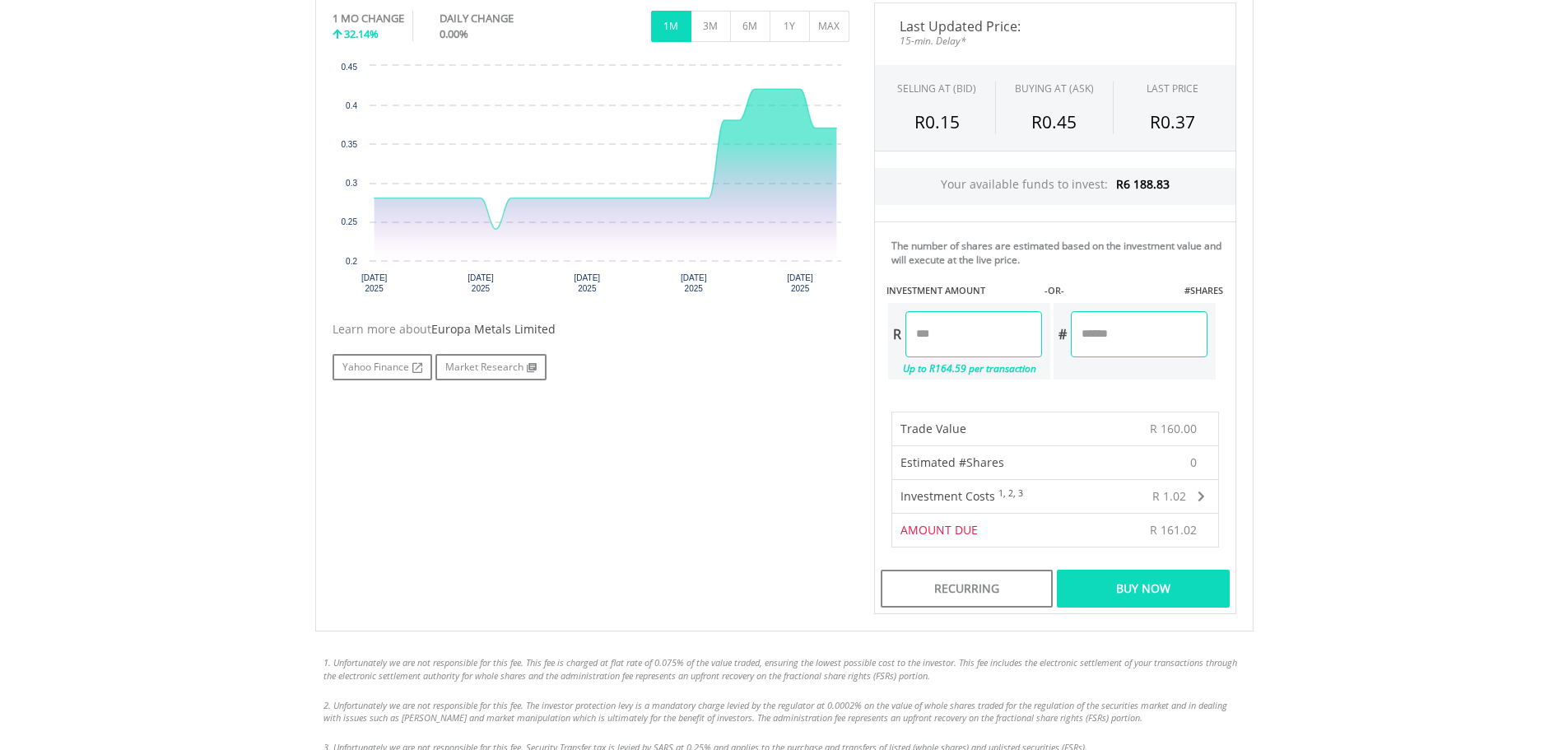
click at [1116, 588] on div "Buy Now" at bounding box center [1142, 588] width 172 height 38
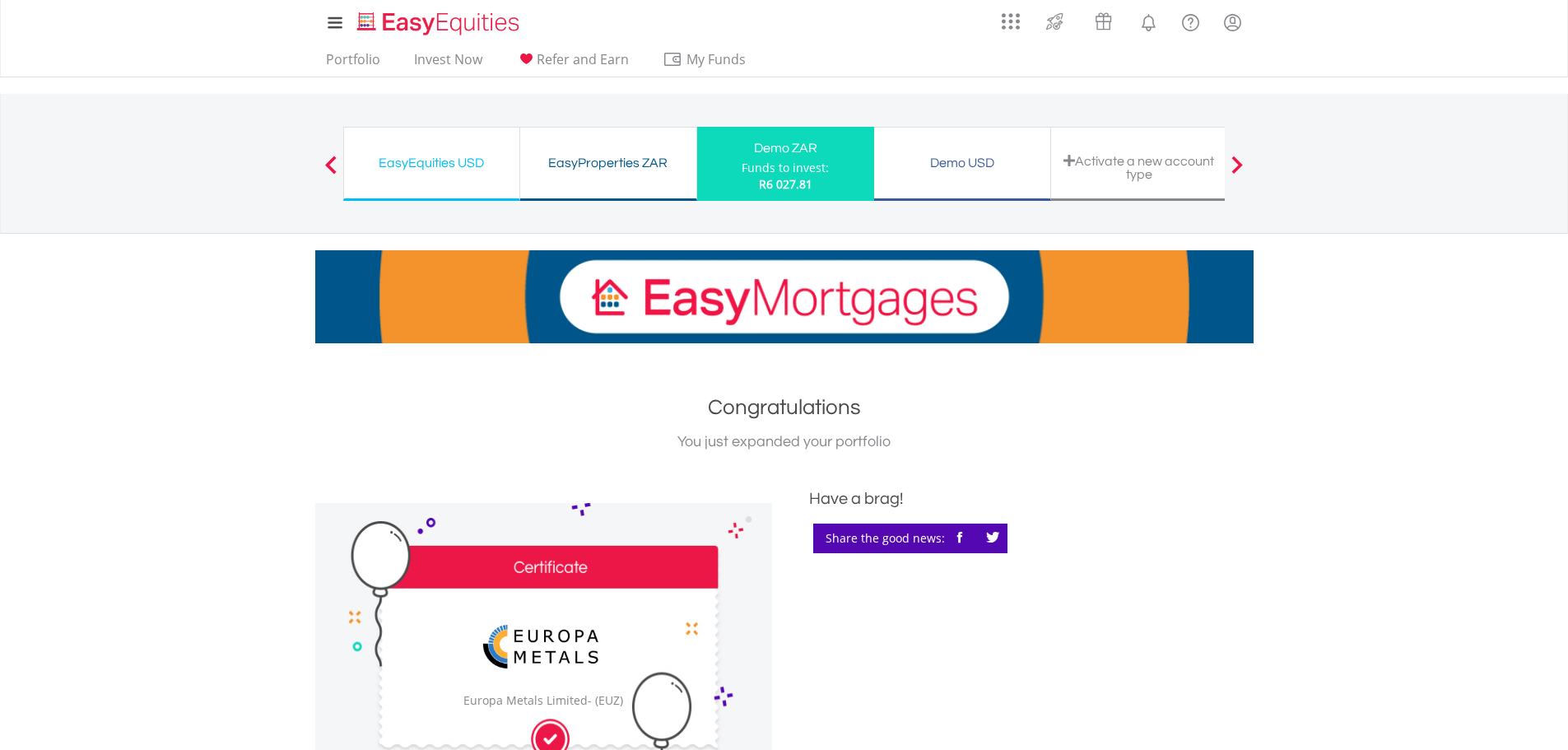
scroll to position [822, 0]
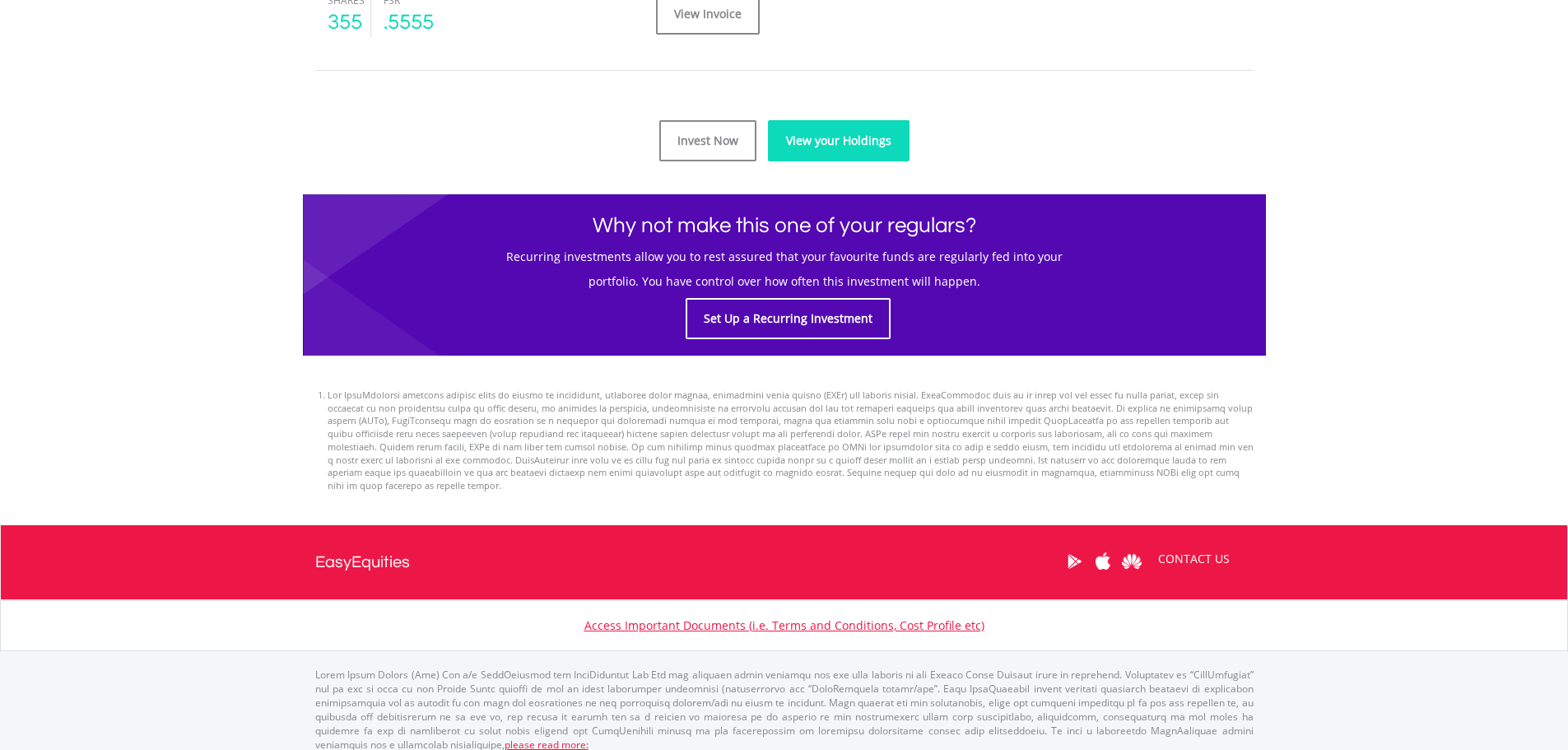
click at [841, 134] on link "View your Holdings" at bounding box center [838, 141] width 141 height 41
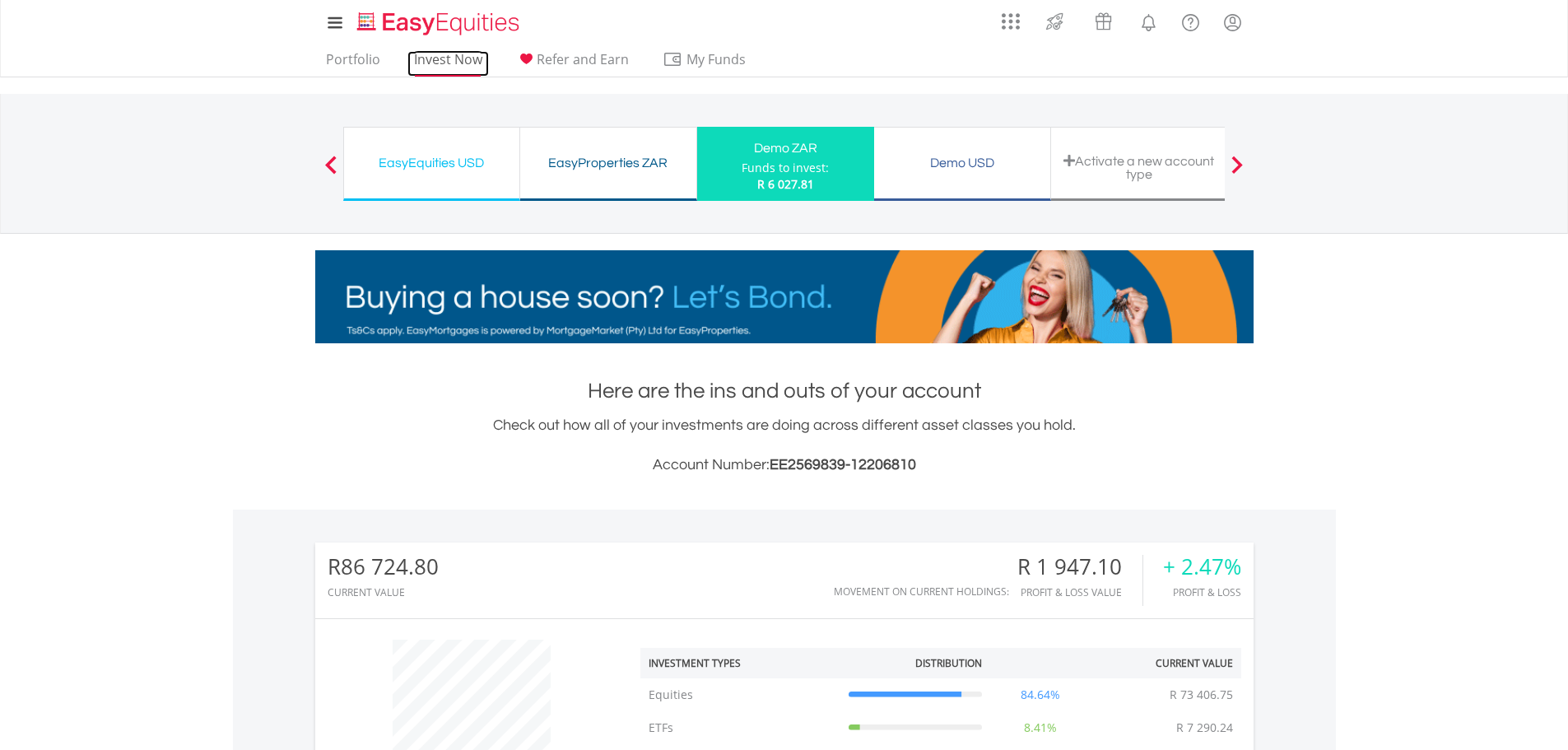
click at [449, 67] on link "Invest Now" at bounding box center [448, 64] width 81 height 25
